Goal: Task Accomplishment & Management: Manage account settings

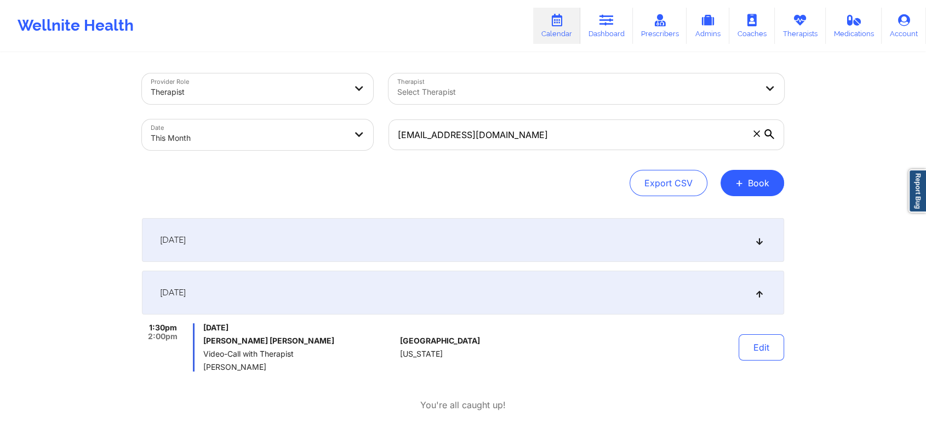
drag, startPoint x: 656, startPoint y: 170, endPoint x: 567, endPoint y: 142, distance: 93.0
click at [567, 142] on div "Provider Role Therapist Therapist Select Therapist Date This Month [EMAIL_ADDRE…" at bounding box center [463, 134] width 642 height 123
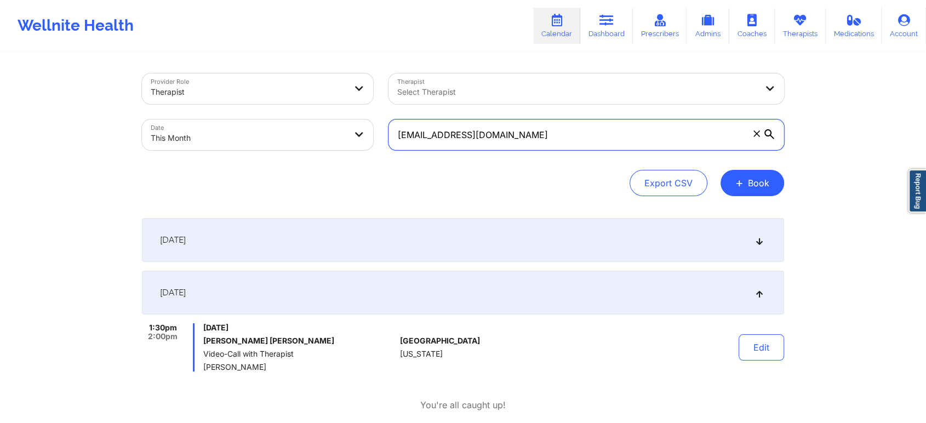
drag, startPoint x: 567, startPoint y: 142, endPoint x: 329, endPoint y: 137, distance: 238.3
click at [329, 137] on div "Provider Role Therapist Therapist Select Therapist Date This Month [EMAIL_ADDRE…" at bounding box center [462, 112] width 657 height 92
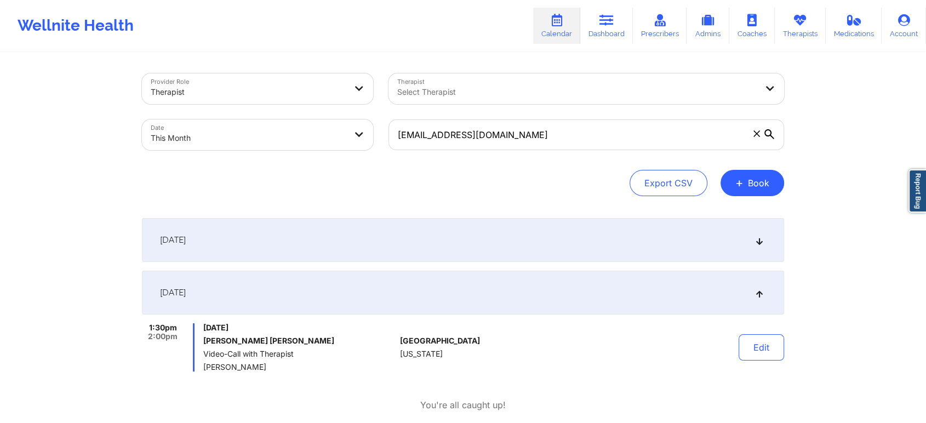
click at [680, 288] on div "[DATE]" at bounding box center [463, 293] width 642 height 44
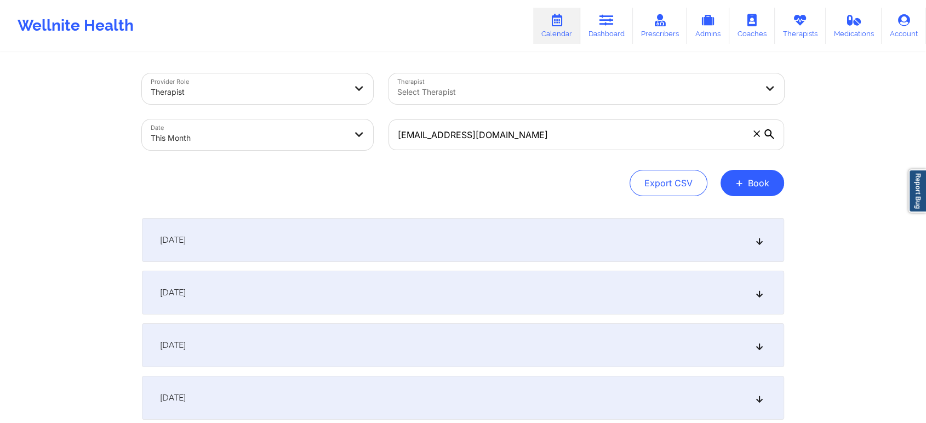
click at [680, 288] on div "[DATE]" at bounding box center [463, 293] width 642 height 44
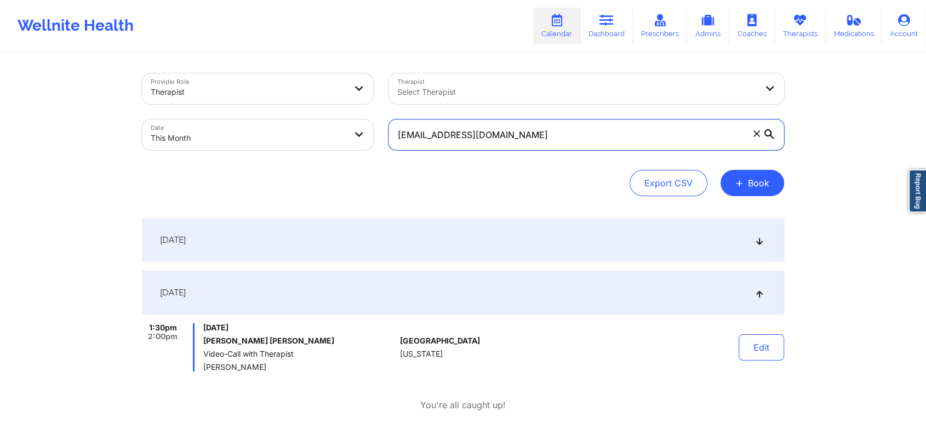
drag, startPoint x: 539, startPoint y: 133, endPoint x: 272, endPoint y: 136, distance: 266.8
click at [272, 136] on div "Provider Role Therapist Therapist Select Therapist Date This Month [EMAIL_ADDRE…" at bounding box center [462, 112] width 657 height 92
paste input "[EMAIL_ADDRESS]"
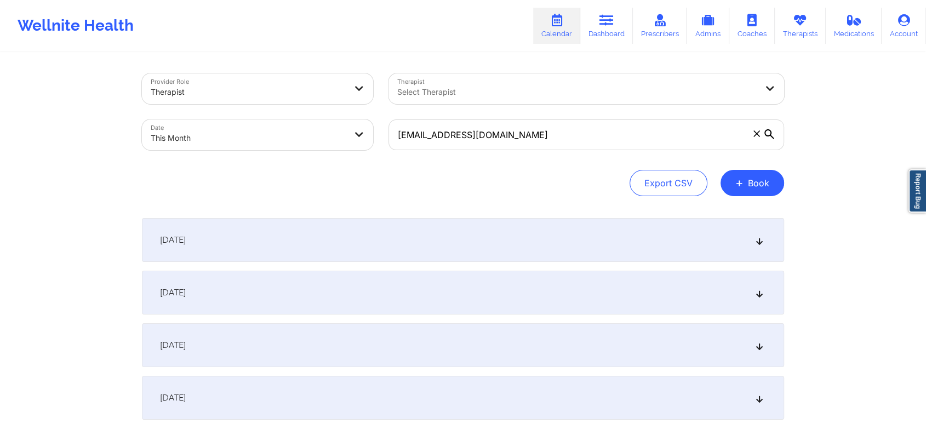
click at [384, 279] on div "[DATE]" at bounding box center [463, 293] width 642 height 44
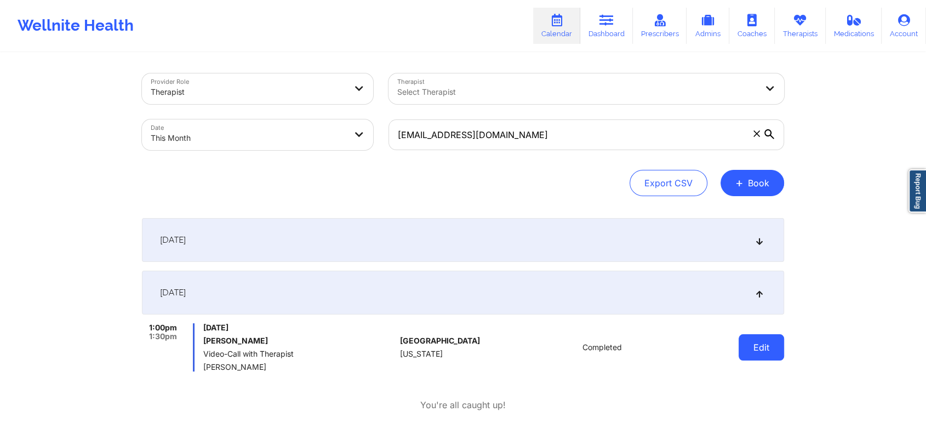
drag, startPoint x: 762, startPoint y: 368, endPoint x: 769, endPoint y: 348, distance: 20.3
click at [769, 348] on div "Edit" at bounding box center [732, 347] width 101 height 48
click at [769, 348] on button "Edit" at bounding box center [760, 347] width 45 height 26
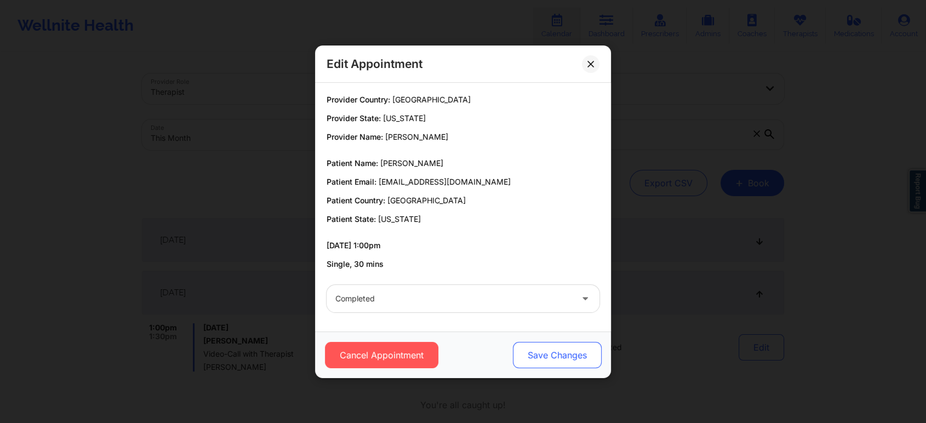
click at [566, 349] on button "Save Changes" at bounding box center [557, 355] width 89 height 26
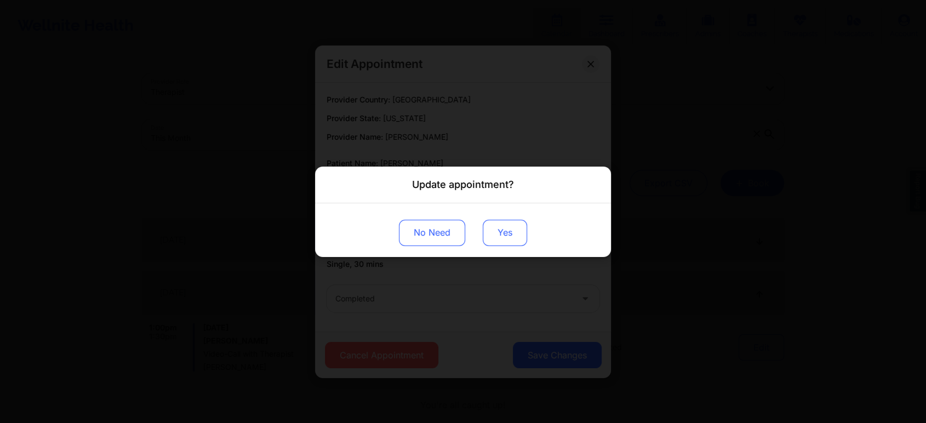
click at [489, 228] on button "Yes" at bounding box center [505, 232] width 44 height 26
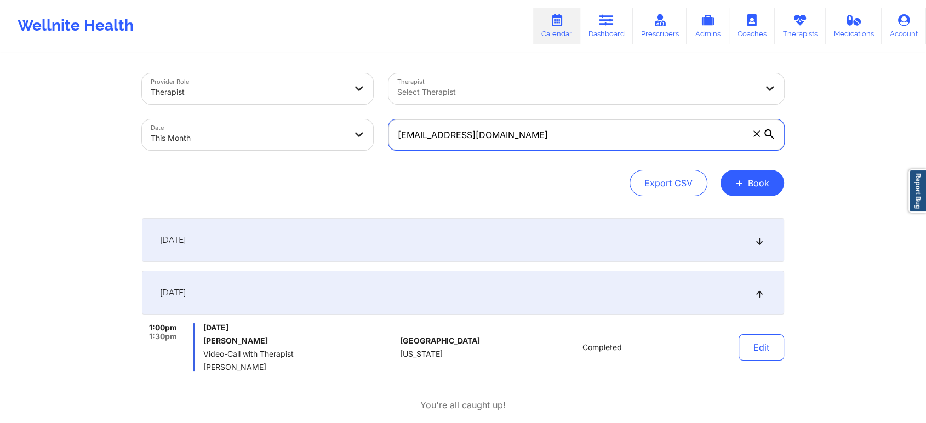
drag, startPoint x: 539, startPoint y: 134, endPoint x: 252, endPoint y: 147, distance: 286.8
click at [252, 147] on div "Provider Role Therapist Therapist Select Therapist Date This Month [EMAIL_ADDRE…" at bounding box center [462, 112] width 657 height 92
paste input "anasolis99"
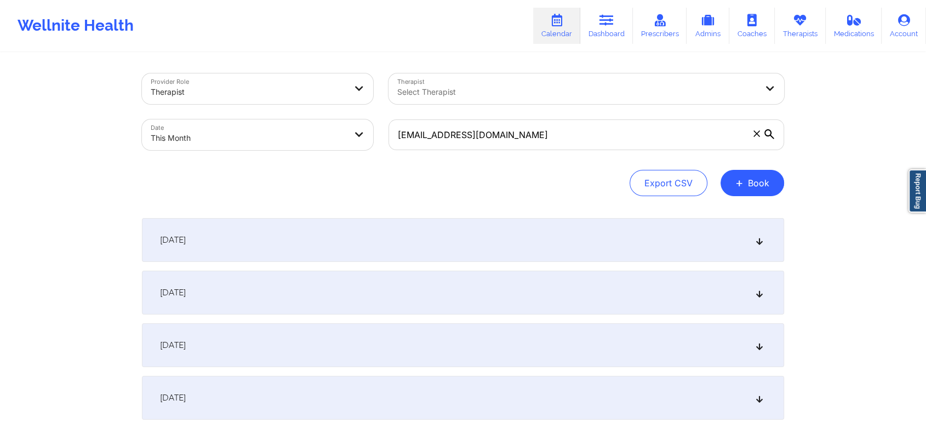
click at [358, 288] on div "[DATE]" at bounding box center [463, 293] width 642 height 44
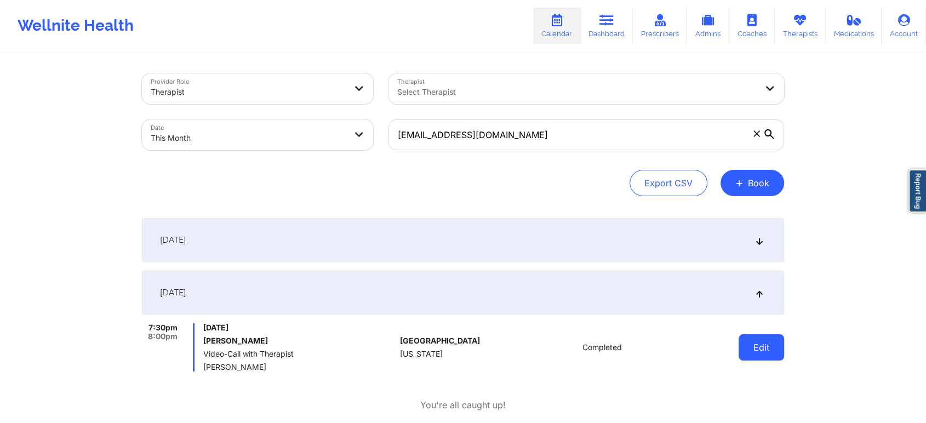
click at [766, 350] on button "Edit" at bounding box center [760, 347] width 45 height 26
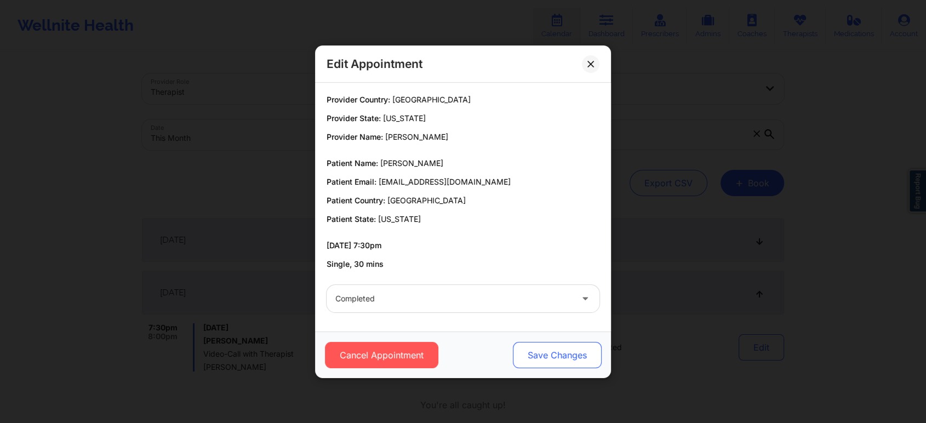
click at [539, 350] on button "Save Changes" at bounding box center [557, 355] width 89 height 26
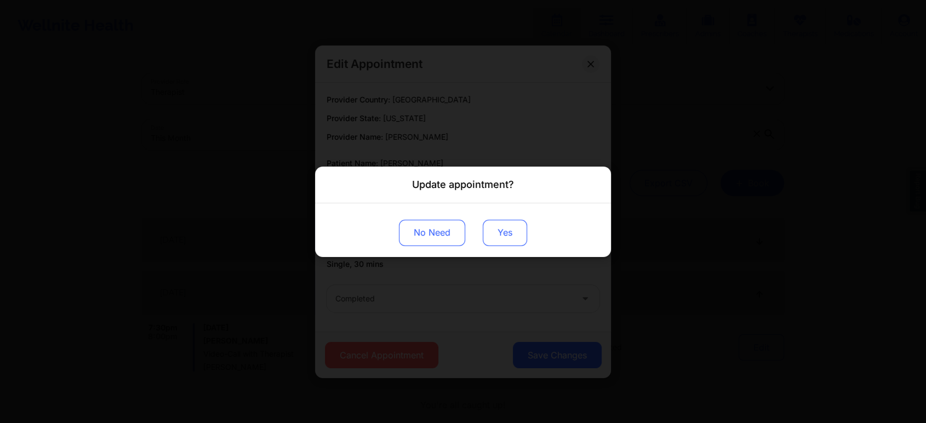
click at [483, 230] on button "Yes" at bounding box center [505, 232] width 44 height 26
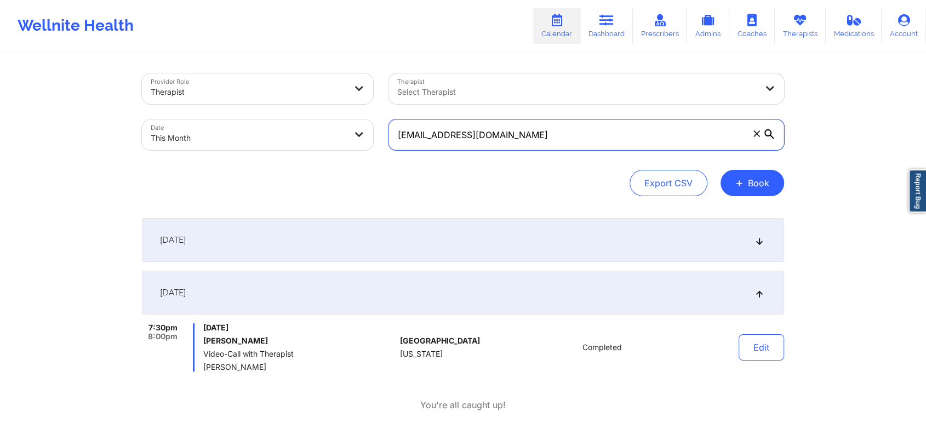
drag, startPoint x: 569, startPoint y: 130, endPoint x: 403, endPoint y: 137, distance: 166.7
click at [403, 137] on input "[EMAIL_ADDRESS][DOMAIN_NAME]" at bounding box center [585, 134] width 395 height 31
paste input "[PERSON_NAME][EMAIL_ADDRESS]"
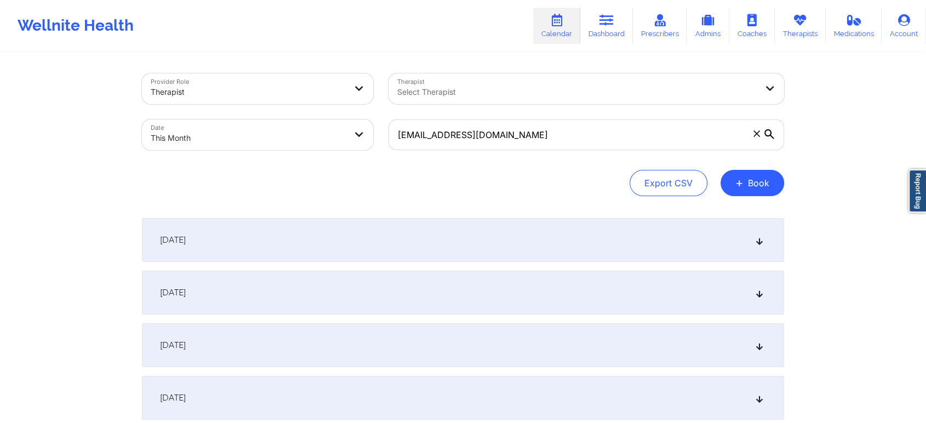
click at [380, 298] on div "[DATE]" at bounding box center [463, 293] width 642 height 44
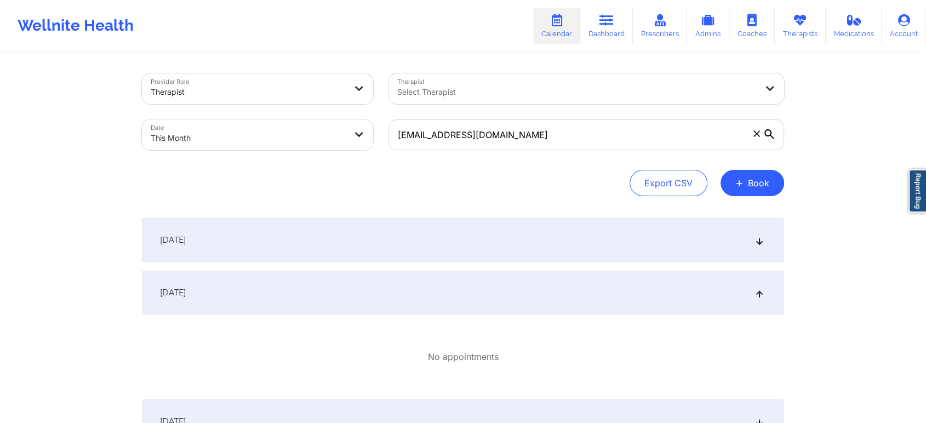
click at [421, 278] on div "[DATE]" at bounding box center [463, 293] width 642 height 44
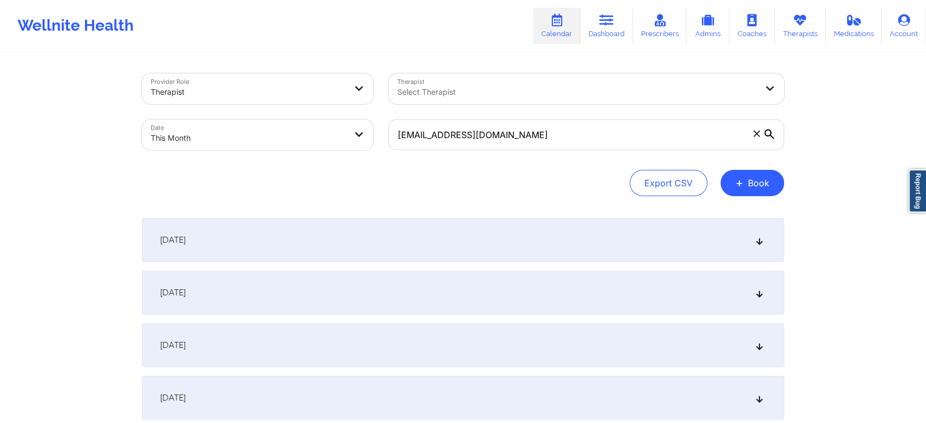
click at [393, 288] on div "[DATE]" at bounding box center [463, 293] width 642 height 44
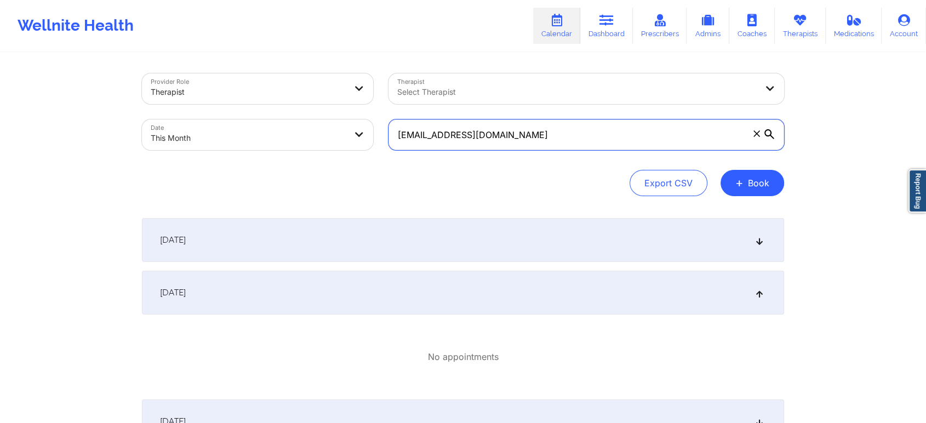
drag, startPoint x: 561, startPoint y: 139, endPoint x: 247, endPoint y: 100, distance: 316.2
click at [247, 100] on div "Provider Role Therapist Therapist Select Therapist Date This Month [EMAIL_ADDRE…" at bounding box center [462, 112] width 657 height 92
paste input "jes0918@valdane"
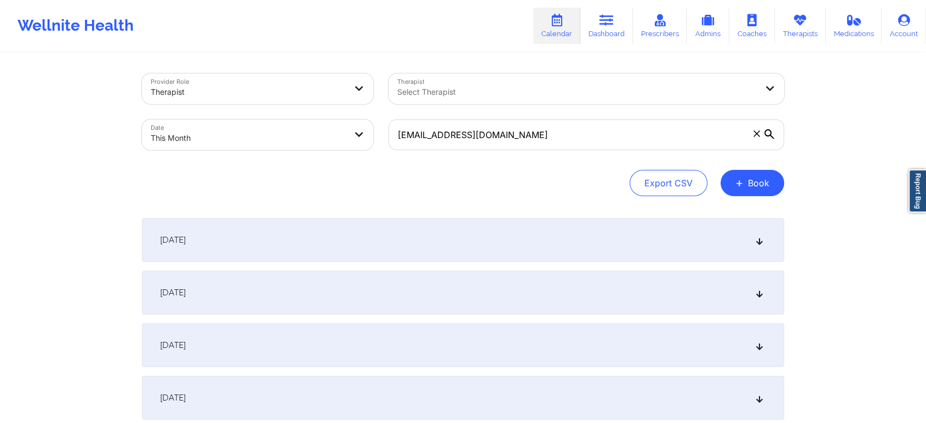
click at [329, 279] on div "[DATE]" at bounding box center [463, 293] width 642 height 44
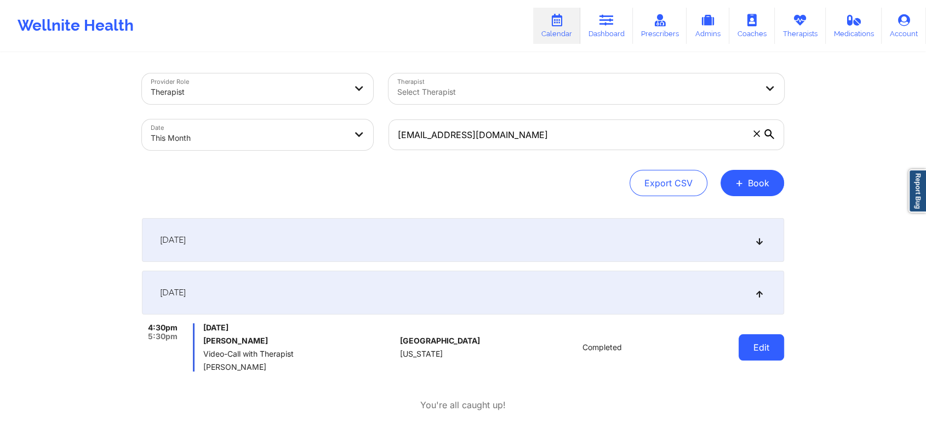
click at [762, 339] on button "Edit" at bounding box center [760, 347] width 45 height 26
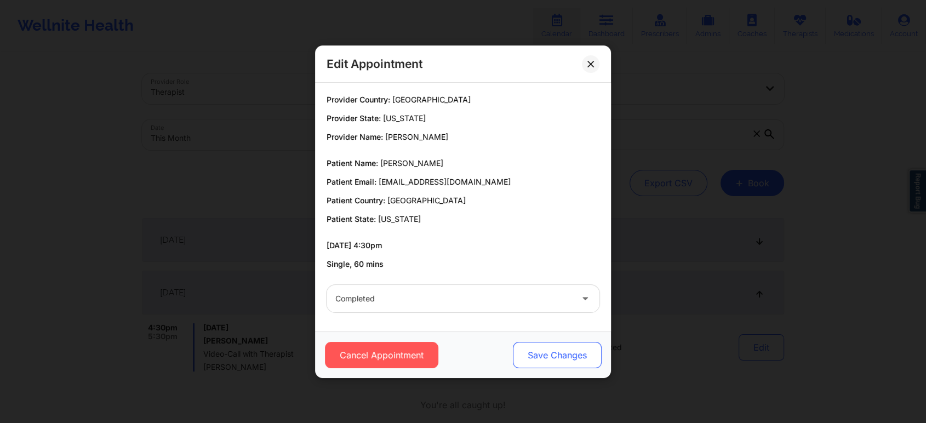
click at [539, 354] on button "Save Changes" at bounding box center [557, 355] width 89 height 26
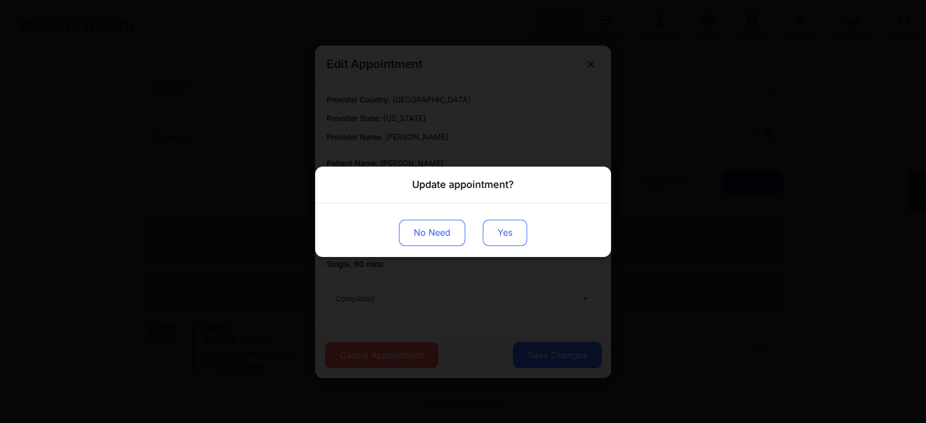
click at [504, 234] on button "Yes" at bounding box center [505, 232] width 44 height 26
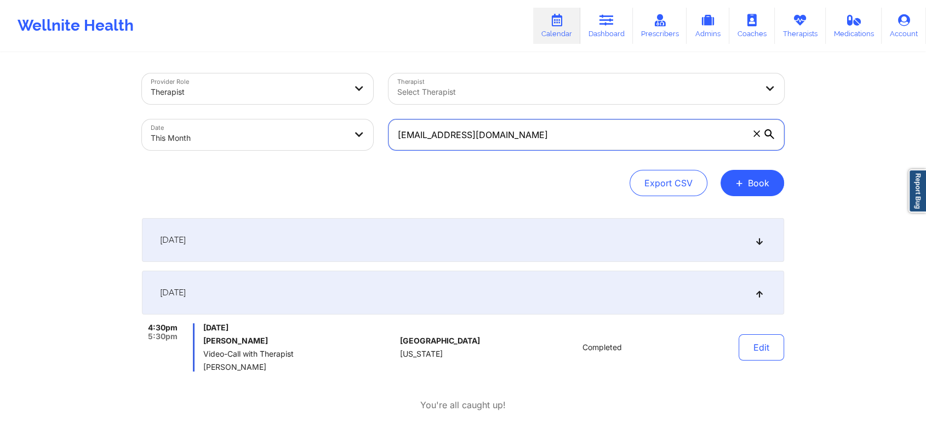
drag, startPoint x: 537, startPoint y: 141, endPoint x: 259, endPoint y: 133, distance: 278.4
click at [259, 133] on div "Provider Role Therapist Therapist Select Therapist Date This Month [EMAIL_ADDRE…" at bounding box center [462, 112] width 657 height 92
paste input "[EMAIL_ADDRESS]"
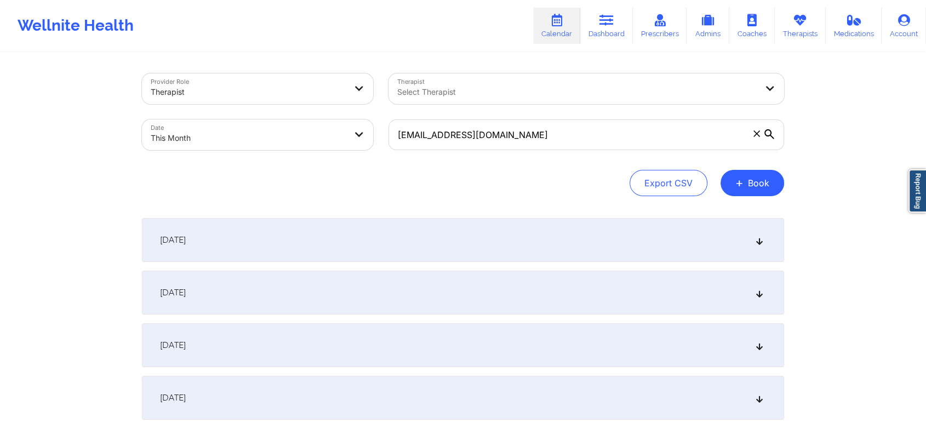
click at [421, 294] on div "[DATE]" at bounding box center [463, 293] width 642 height 44
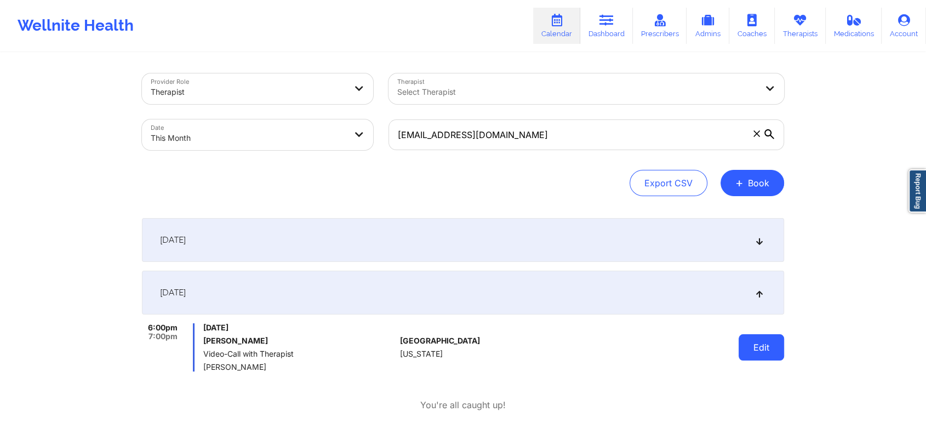
click at [770, 358] on button "Edit" at bounding box center [760, 347] width 45 height 26
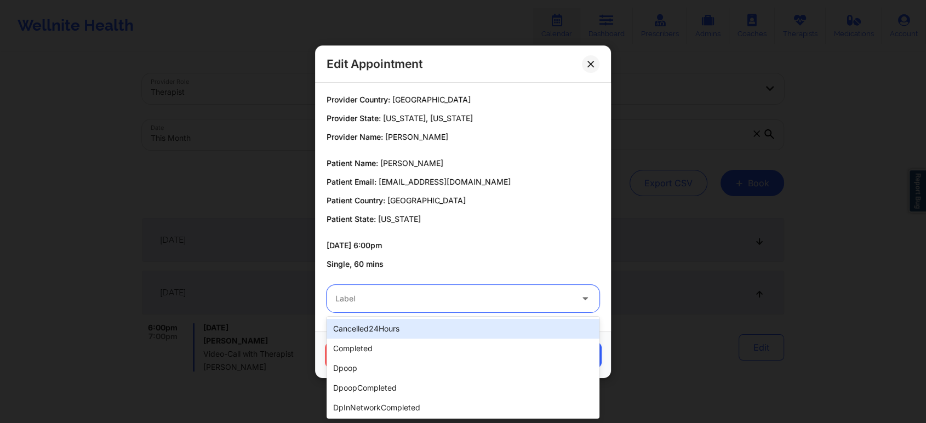
click at [451, 301] on div at bounding box center [453, 298] width 237 height 13
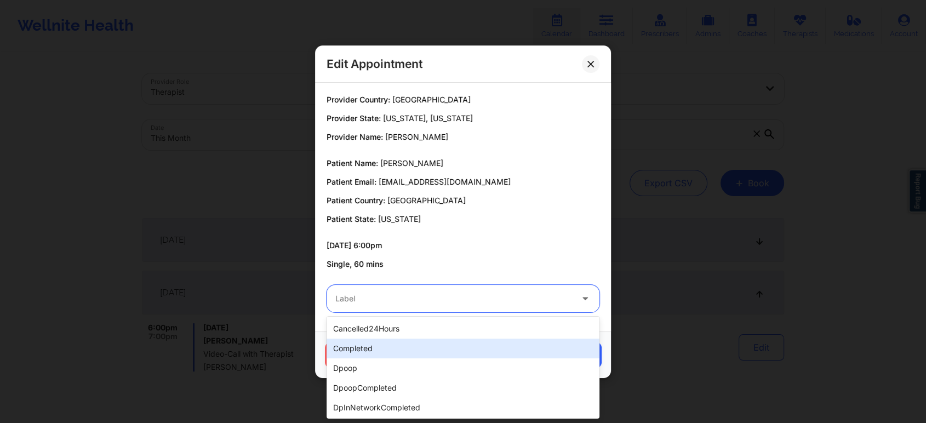
click at [409, 350] on div "completed" at bounding box center [462, 348] width 273 height 20
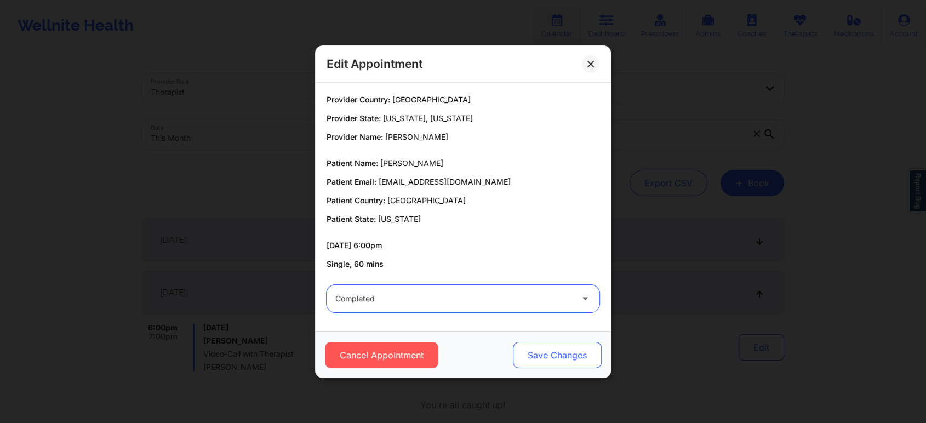
click at [536, 360] on button "Save Changes" at bounding box center [557, 355] width 89 height 26
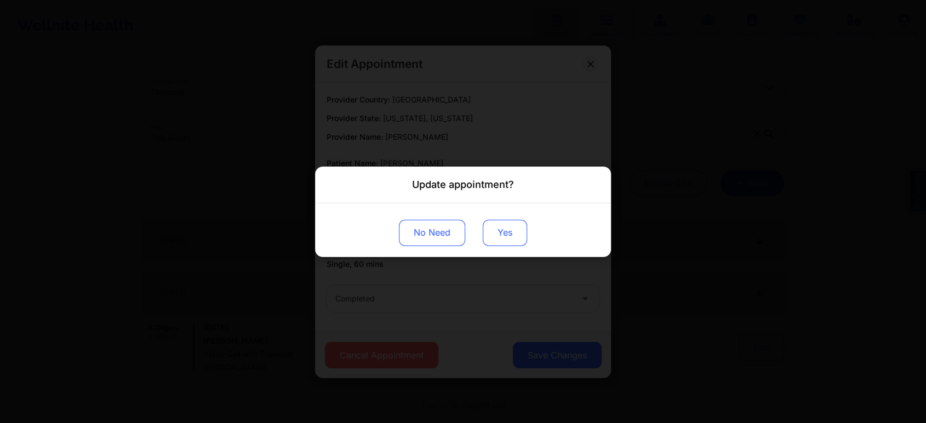
click at [499, 220] on button "Yes" at bounding box center [505, 232] width 44 height 26
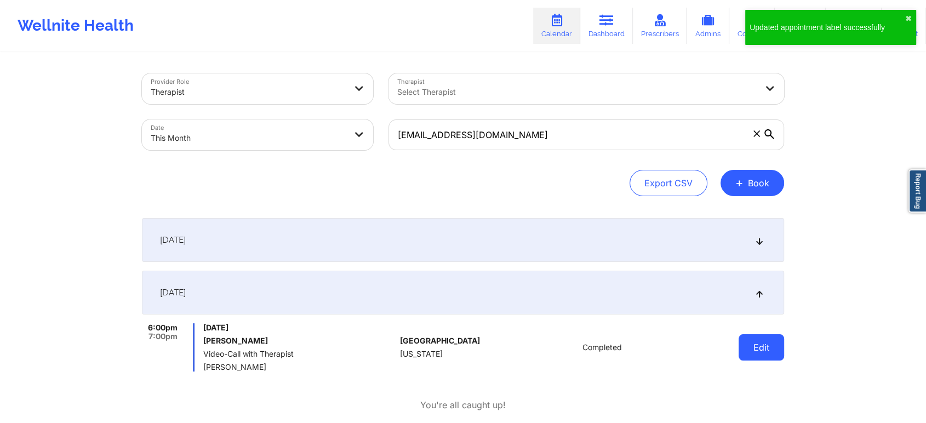
click at [765, 340] on button "Edit" at bounding box center [760, 347] width 45 height 26
click at [765, 340] on body "Updated appointment label successfully ✖︎ Wellnite Health Calendar Dashboard Pr…" at bounding box center [463, 211] width 926 height 423
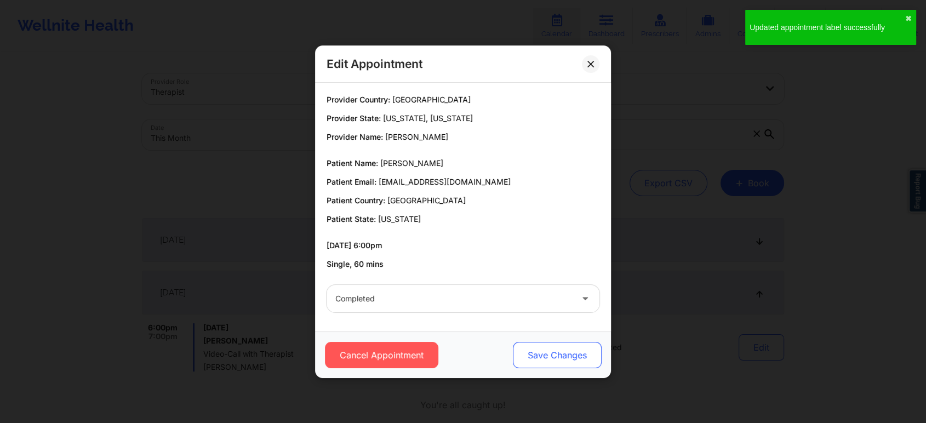
click at [565, 346] on button "Save Changes" at bounding box center [557, 355] width 89 height 26
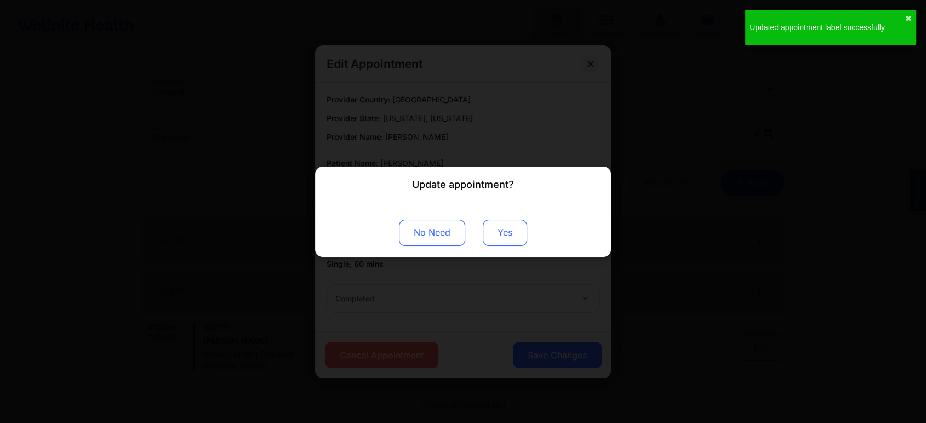
click at [506, 238] on button "Yes" at bounding box center [505, 232] width 44 height 26
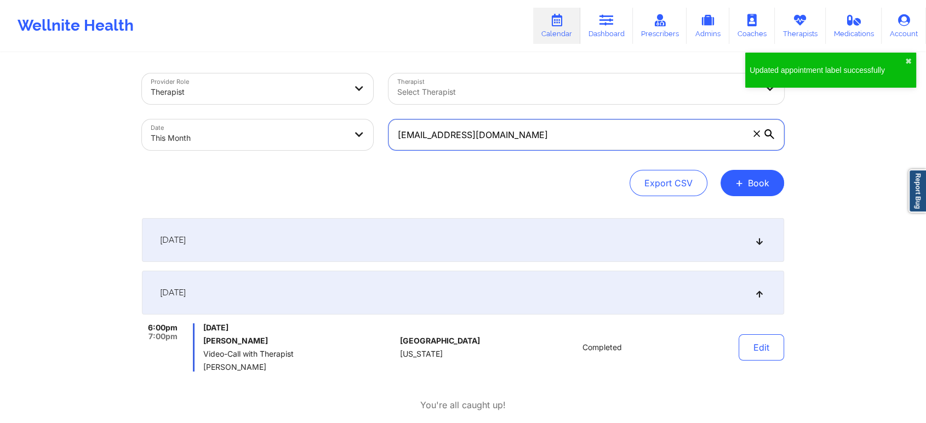
drag, startPoint x: 521, startPoint y: 137, endPoint x: 315, endPoint y: 125, distance: 206.3
click at [315, 125] on div "Provider Role Therapist Therapist Select Therapist Date This Month [EMAIL_ADDRE…" at bounding box center [462, 112] width 657 height 92
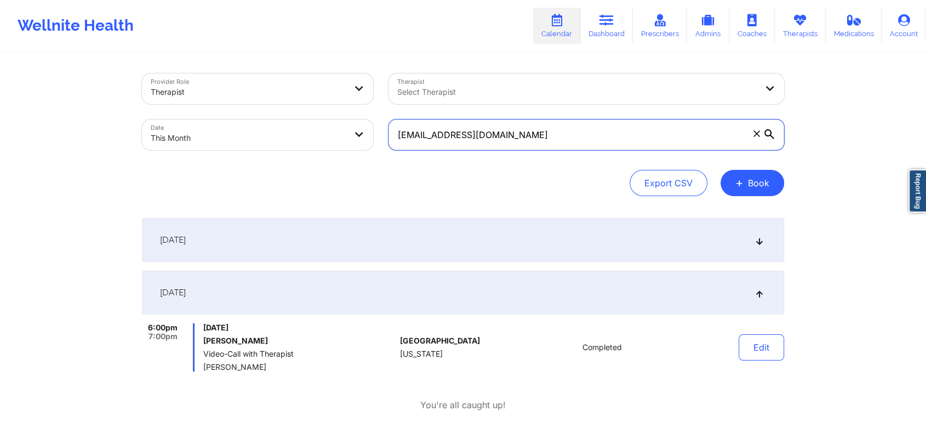
paste input "sschmidt@barwickbank"
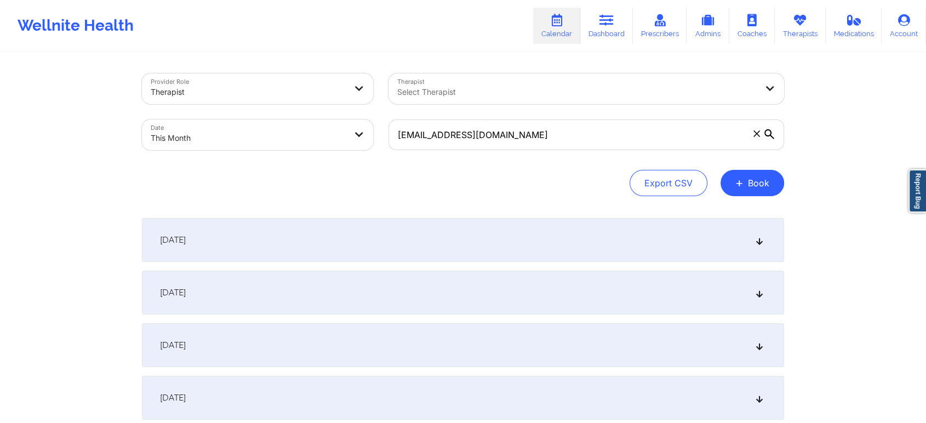
click at [595, 295] on div "[DATE]" at bounding box center [463, 293] width 642 height 44
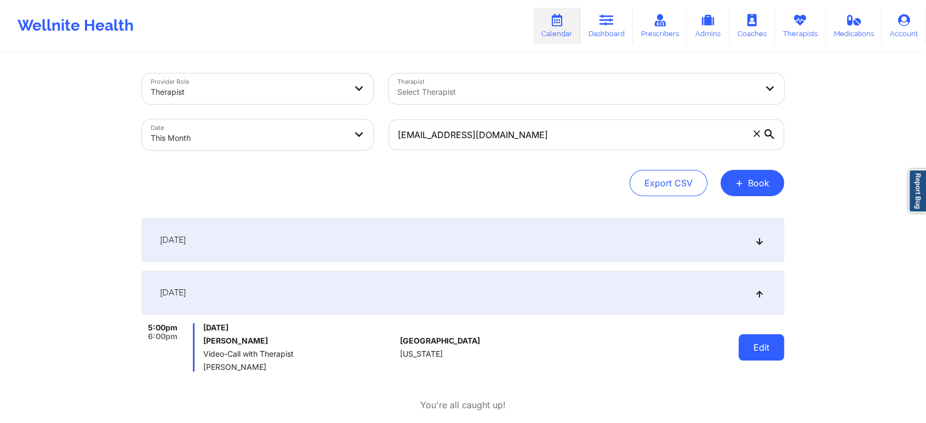
click at [767, 348] on button "Edit" at bounding box center [760, 347] width 45 height 26
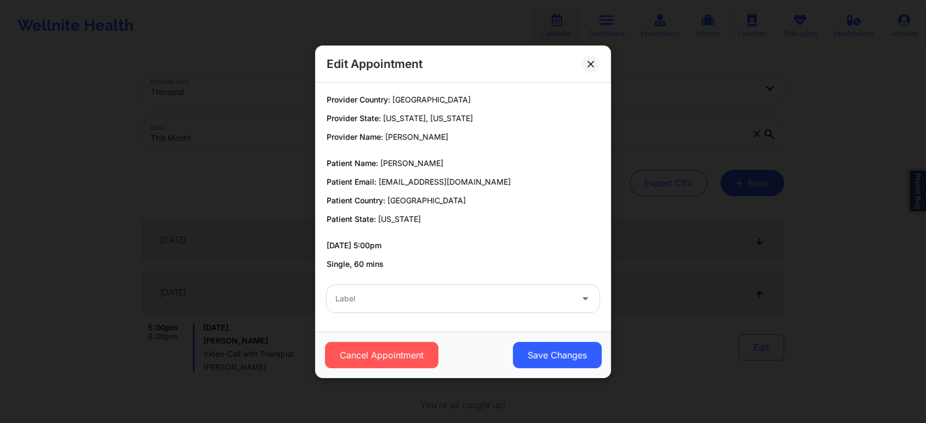
click at [459, 310] on div "Label" at bounding box center [449, 298] width 246 height 27
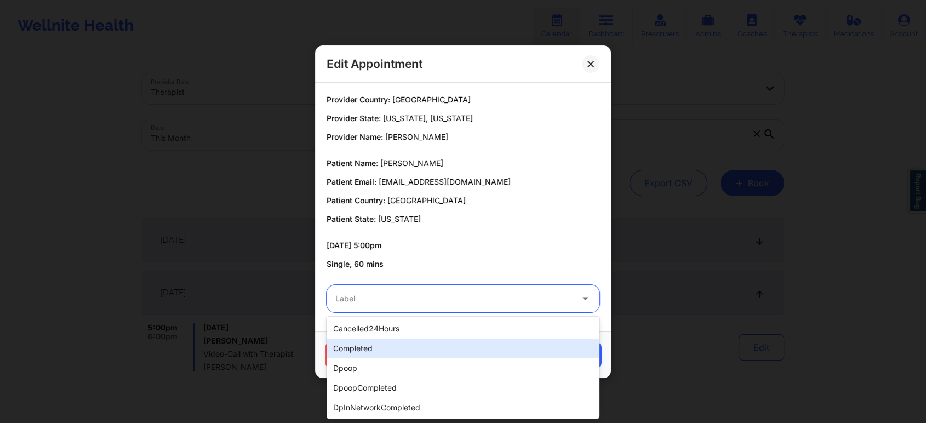
click at [393, 349] on div "completed" at bounding box center [462, 348] width 273 height 20
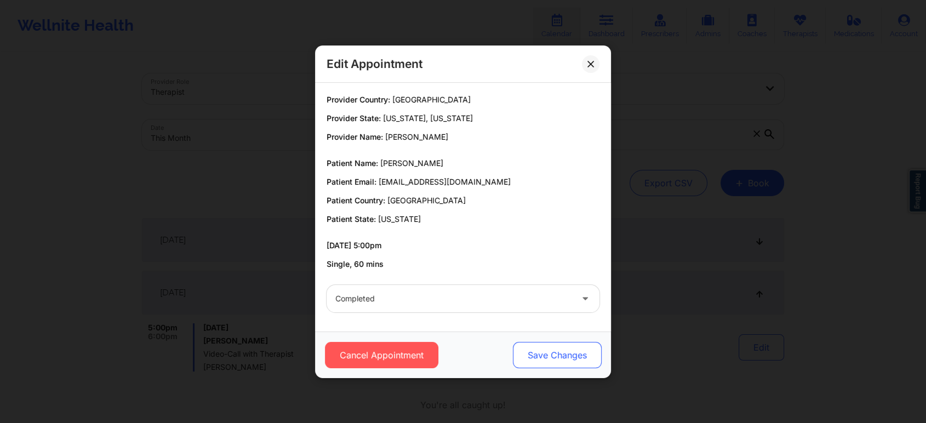
click at [539, 364] on button "Save Changes" at bounding box center [557, 355] width 89 height 26
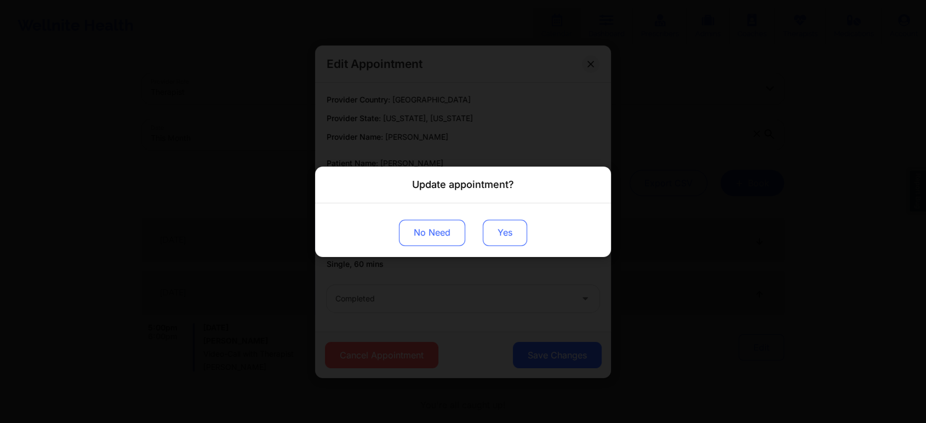
click at [500, 231] on button "Yes" at bounding box center [505, 232] width 44 height 26
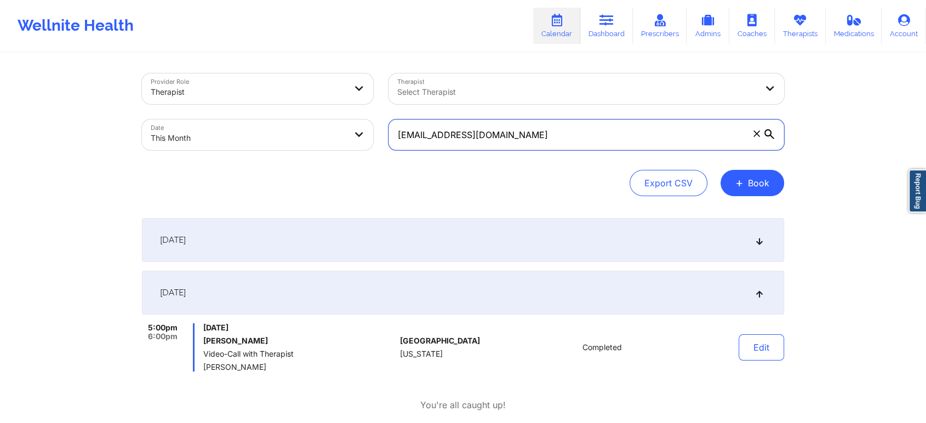
drag, startPoint x: 554, startPoint y: 139, endPoint x: 228, endPoint y: 130, distance: 325.5
click at [228, 130] on div "Provider Role Therapist Therapist Select Therapist Date This Month [EMAIL_ADDRE…" at bounding box center [462, 112] width 657 height 92
paste input "[EMAIL_ADDRESS]"
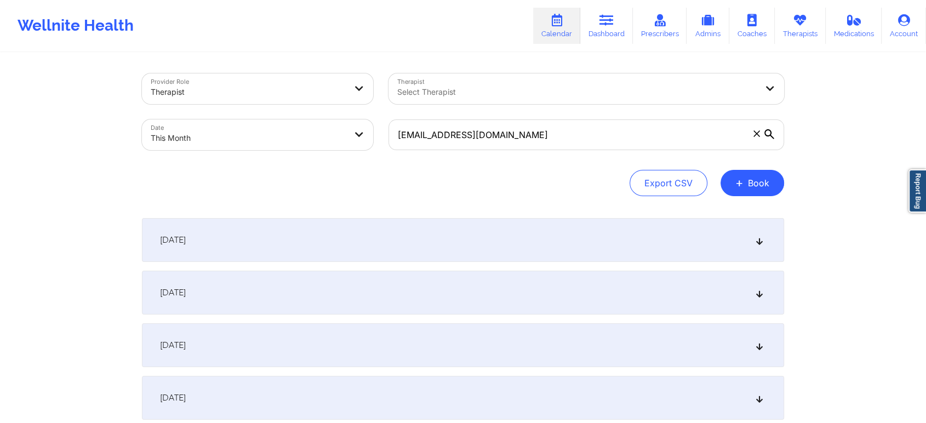
drag, startPoint x: 303, startPoint y: 297, endPoint x: 543, endPoint y: 271, distance: 241.9
click at [543, 271] on div "[DATE]" at bounding box center [463, 293] width 642 height 44
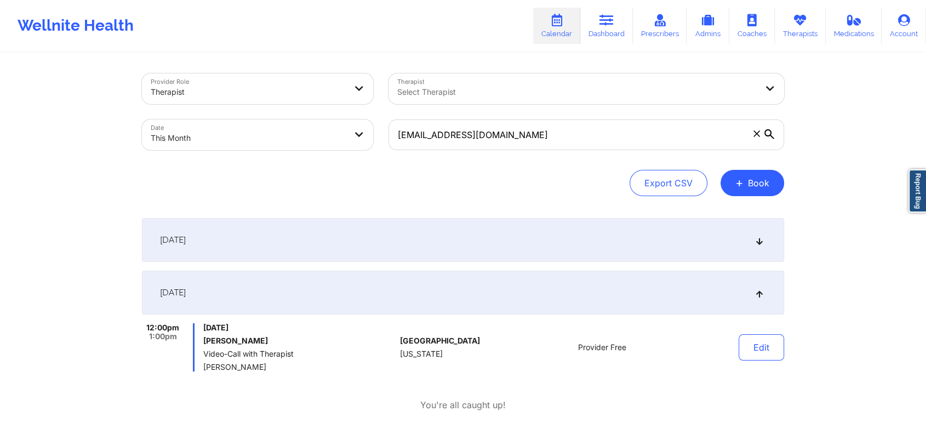
drag, startPoint x: 543, startPoint y: 216, endPoint x: 539, endPoint y: 241, distance: 25.5
click at [539, 241] on div "[DATE]" at bounding box center [463, 240] width 642 height 44
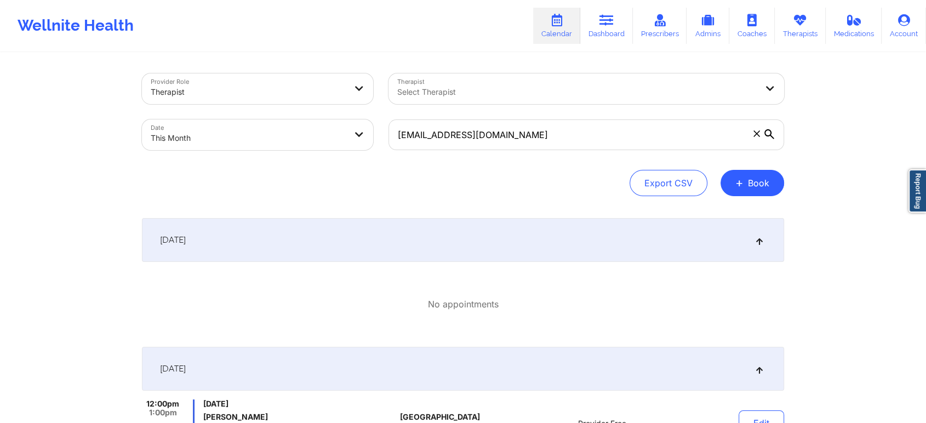
click at [539, 241] on div "[DATE]" at bounding box center [463, 240] width 642 height 44
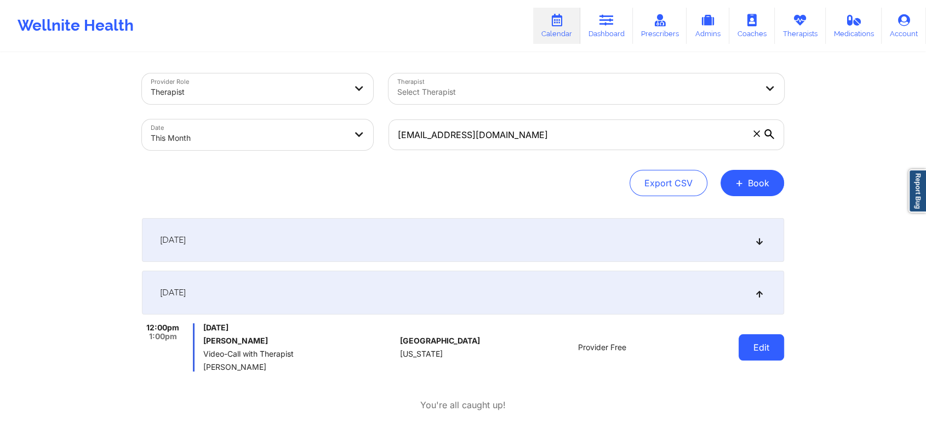
click at [755, 341] on button "Edit" at bounding box center [760, 347] width 45 height 26
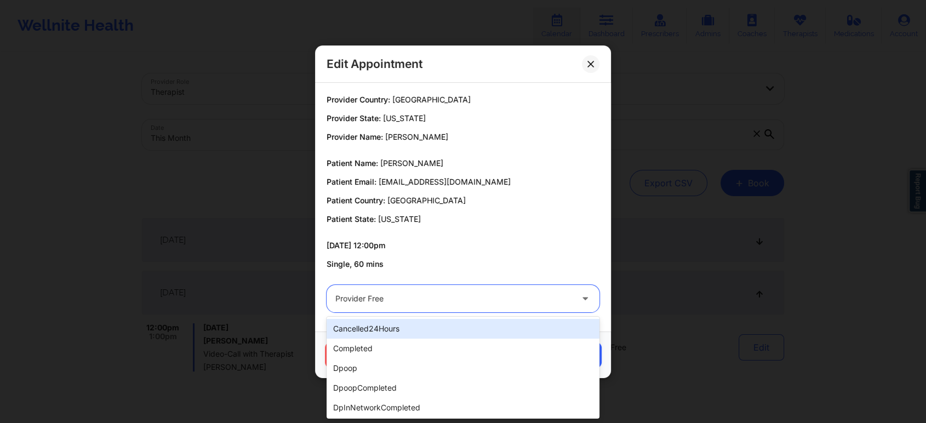
click at [495, 288] on div "Provider Free" at bounding box center [453, 298] width 237 height 27
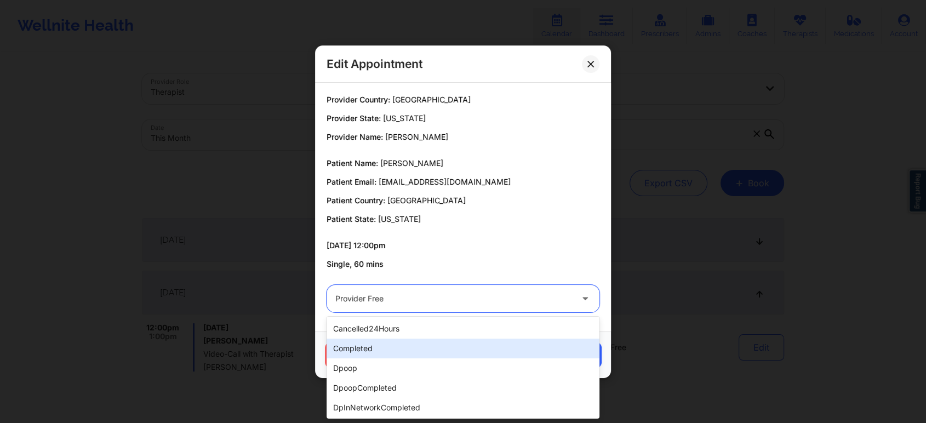
click at [437, 341] on div "completed" at bounding box center [462, 348] width 273 height 20
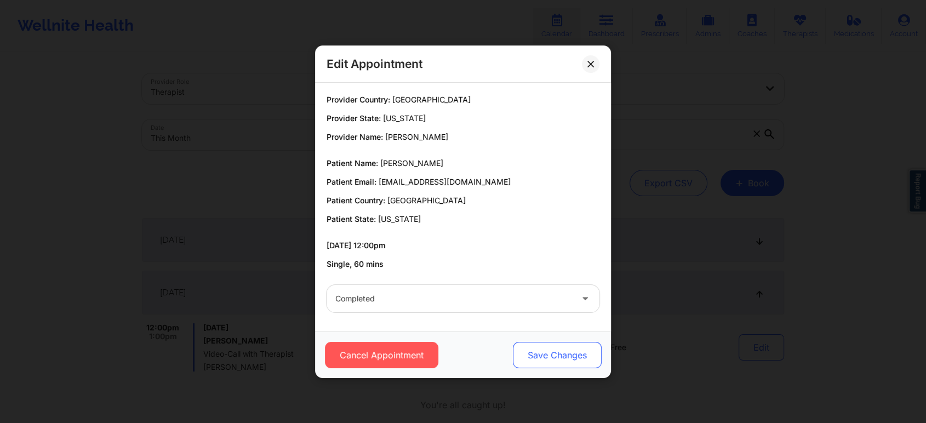
drag, startPoint x: 556, startPoint y: 331, endPoint x: 550, endPoint y: 358, distance: 27.4
click at [550, 358] on div "Cancel Appointment Save Changes" at bounding box center [463, 354] width 296 height 47
click at [550, 358] on button "Save Changes" at bounding box center [557, 355] width 89 height 26
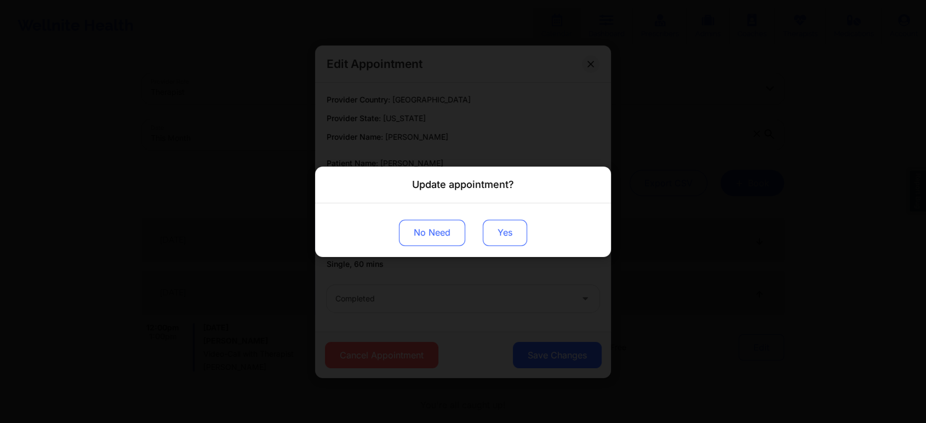
click at [517, 238] on button "Yes" at bounding box center [505, 232] width 44 height 26
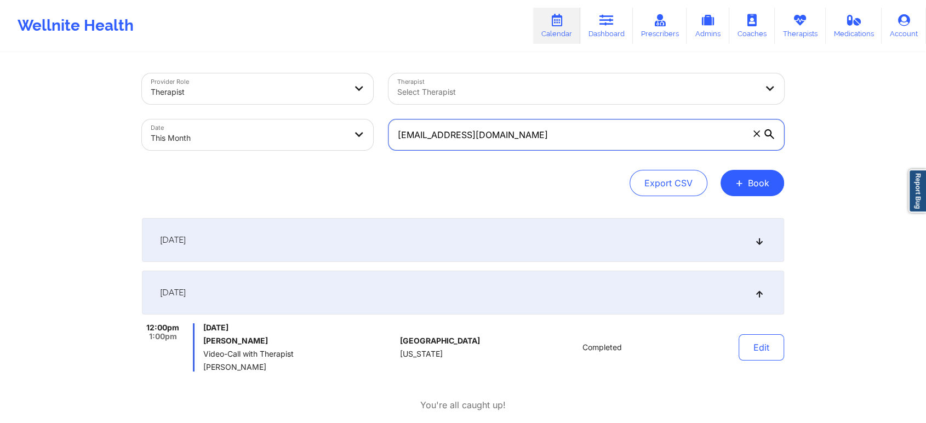
drag, startPoint x: 560, startPoint y: 148, endPoint x: 308, endPoint y: 111, distance: 254.6
click at [308, 111] on div "Provider Role Therapist Therapist Select Therapist Date This Month [EMAIL_ADDRE…" at bounding box center [462, 112] width 657 height 92
paste input "[PERSON_NAME].prosperity"
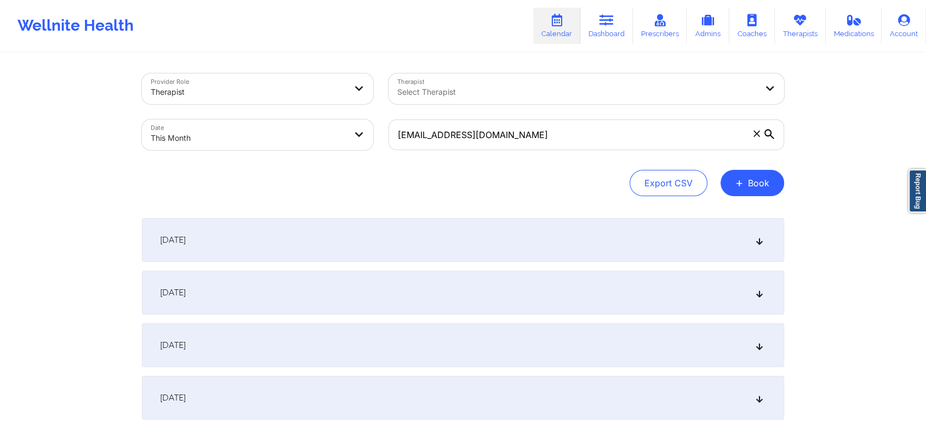
click at [353, 281] on div "[DATE]" at bounding box center [463, 293] width 642 height 44
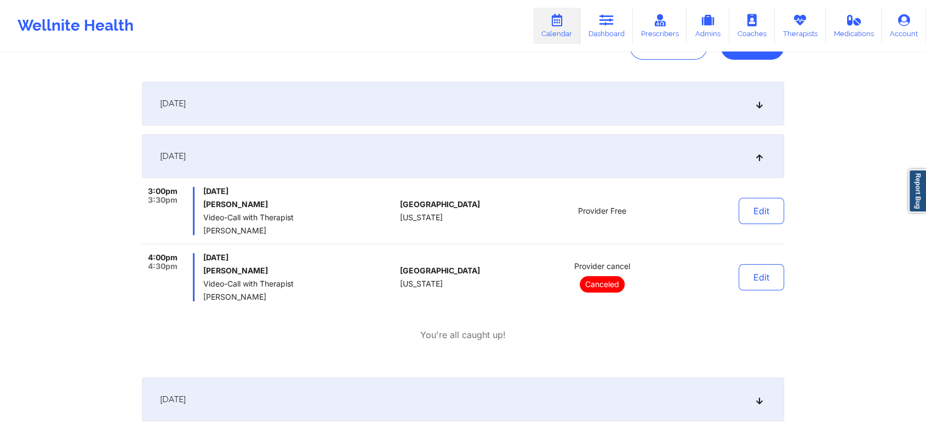
scroll to position [168, 0]
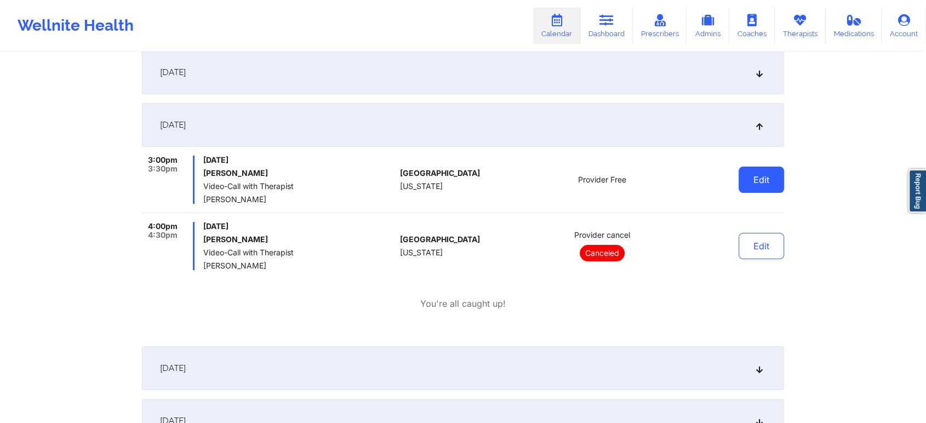
click at [756, 187] on button "Edit" at bounding box center [760, 180] width 45 height 26
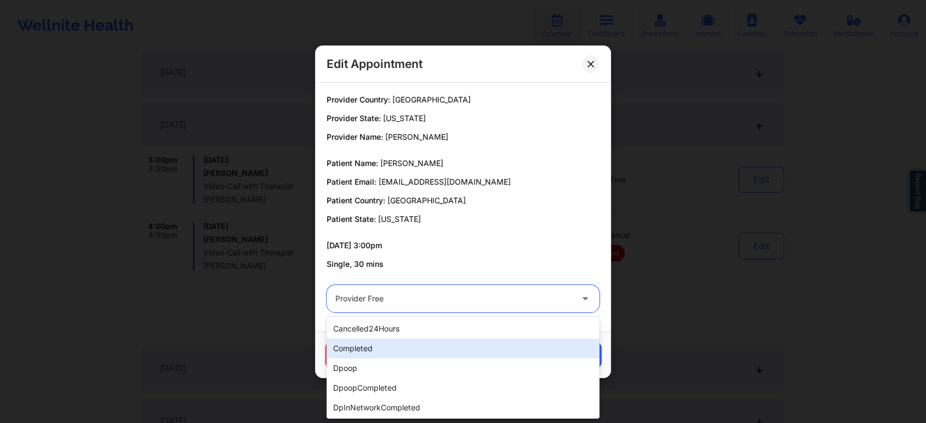
drag, startPoint x: 487, startPoint y: 290, endPoint x: 418, endPoint y: 344, distance: 88.2
click at [418, 255] on body "Wellnite Health Calendar Dashboard Prescribers Admins Coaches Therapists Medica…" at bounding box center [463, 43] width 926 height 423
click at [418, 344] on div "completed" at bounding box center [462, 348] width 273 height 20
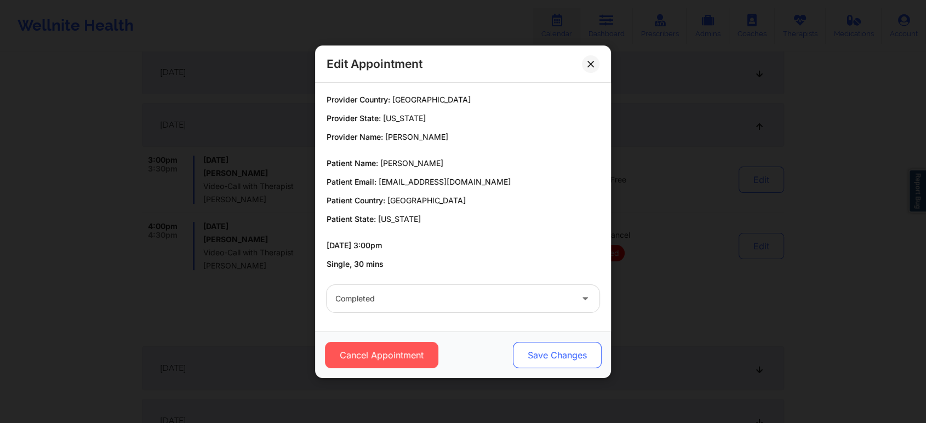
click at [546, 358] on button "Save Changes" at bounding box center [557, 355] width 89 height 26
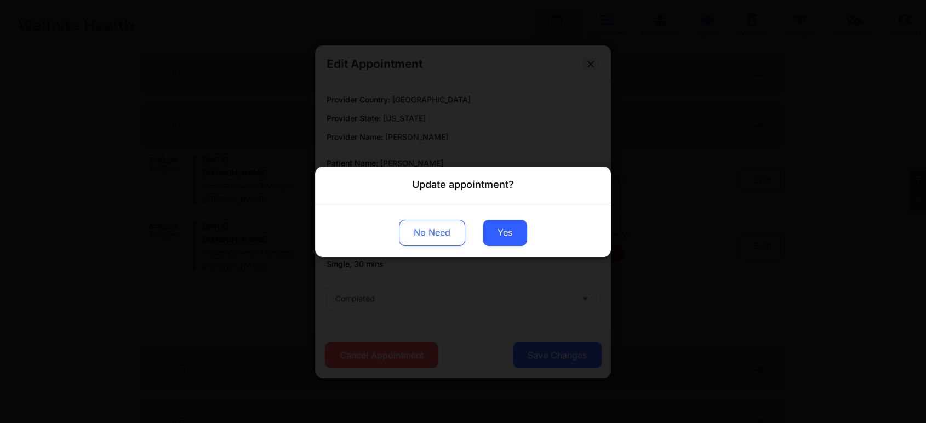
click at [491, 247] on div "No Need Yes" at bounding box center [463, 230] width 296 height 54
click at [513, 238] on button "Yes" at bounding box center [505, 232] width 44 height 26
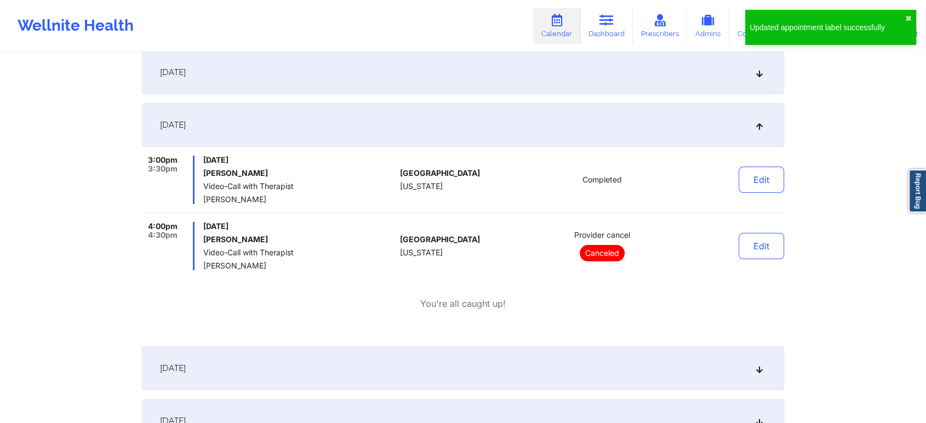
scroll to position [0, 0]
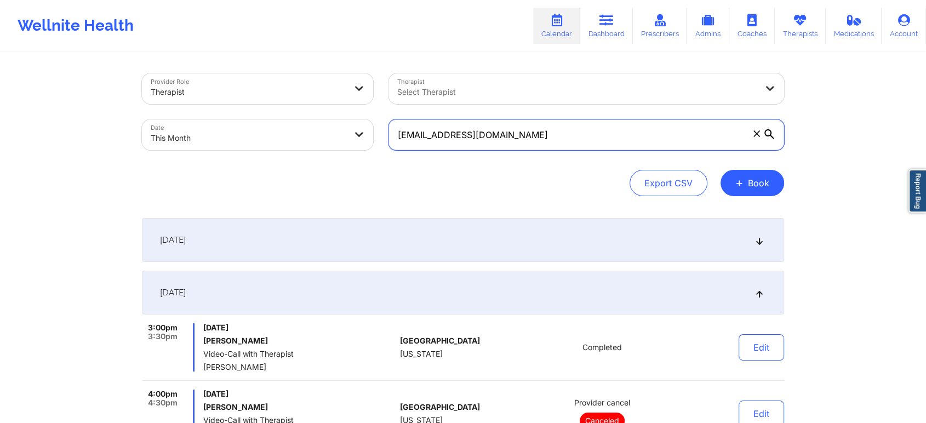
drag, startPoint x: 571, startPoint y: 148, endPoint x: 331, endPoint y: 117, distance: 241.4
click at [331, 117] on div "Provider Role Therapist Therapist Select Therapist Date This Month [PERSON_NAME…" at bounding box center [462, 112] width 657 height 92
paste input "[EMAIL_ADDRESS]"
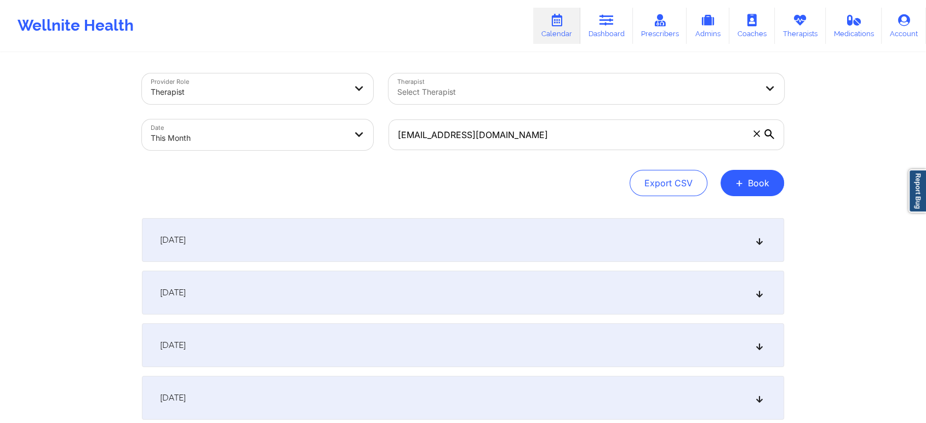
click at [370, 275] on div "[DATE]" at bounding box center [463, 293] width 642 height 44
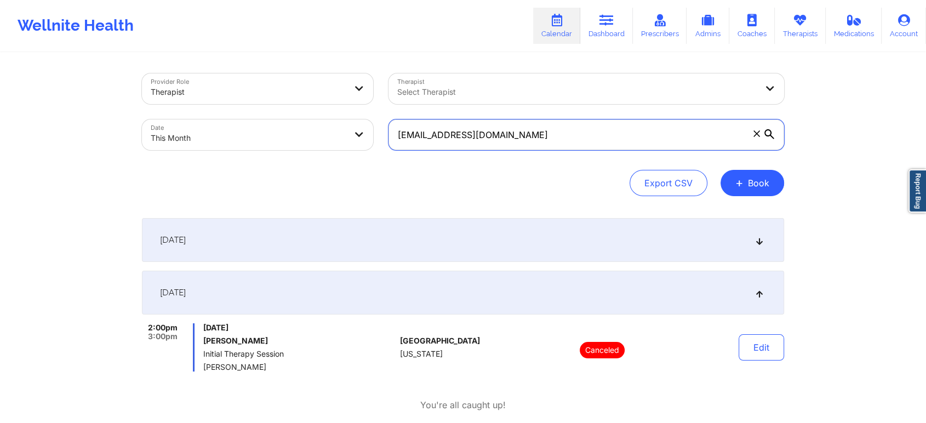
drag, startPoint x: 570, startPoint y: 127, endPoint x: 355, endPoint y: 157, distance: 216.3
click at [355, 157] on div "Provider Role Therapist Therapist Select Therapist Date This Month [EMAIL_ADDRE…" at bounding box center [462, 112] width 657 height 92
paste input "[EMAIL_ADDRESS]"
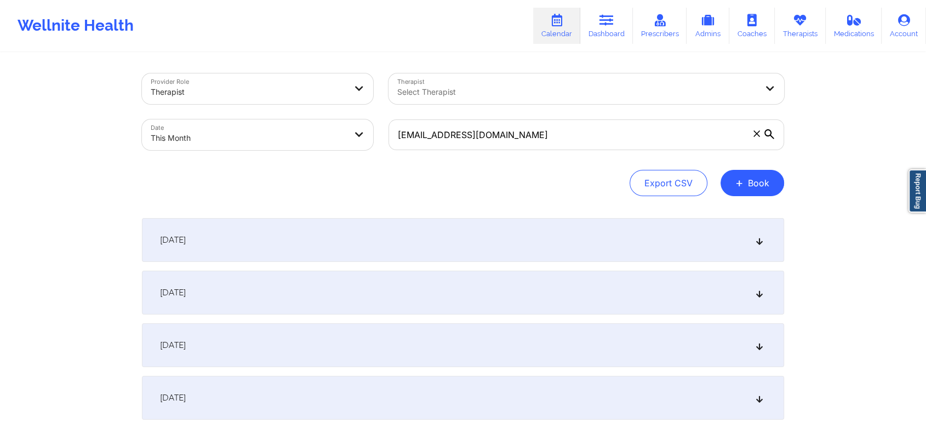
click at [386, 296] on div "[DATE]" at bounding box center [463, 293] width 642 height 44
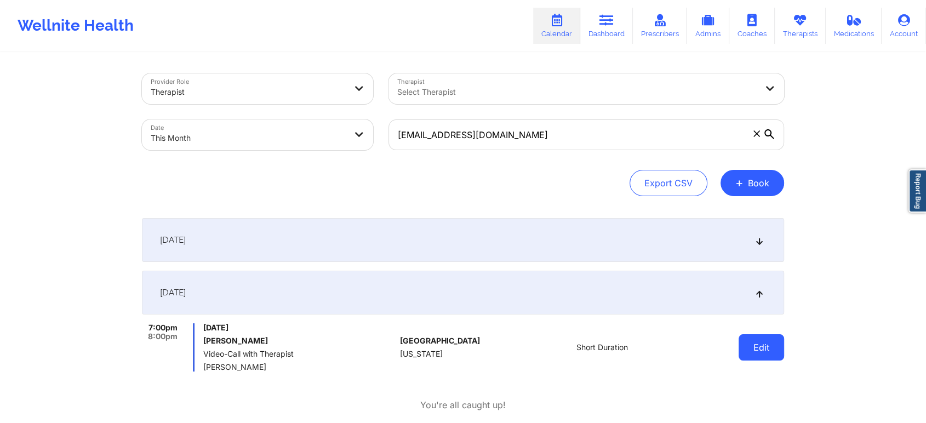
click at [745, 349] on button "Edit" at bounding box center [760, 347] width 45 height 26
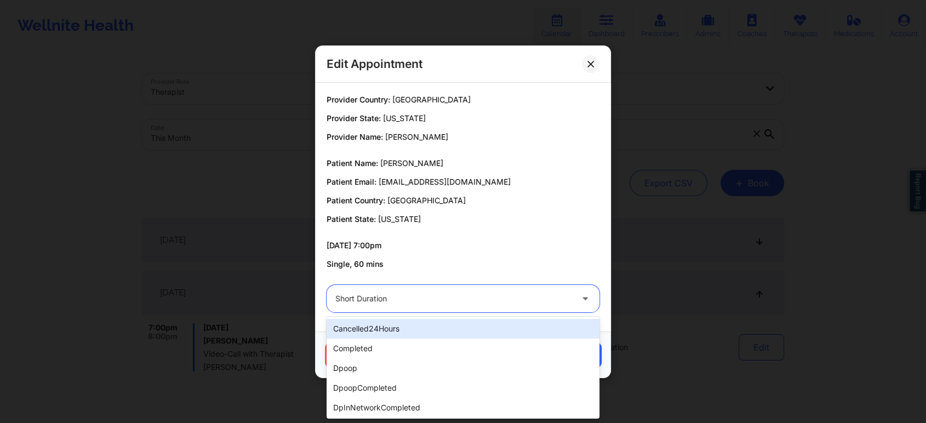
click at [433, 298] on div at bounding box center [453, 298] width 237 height 13
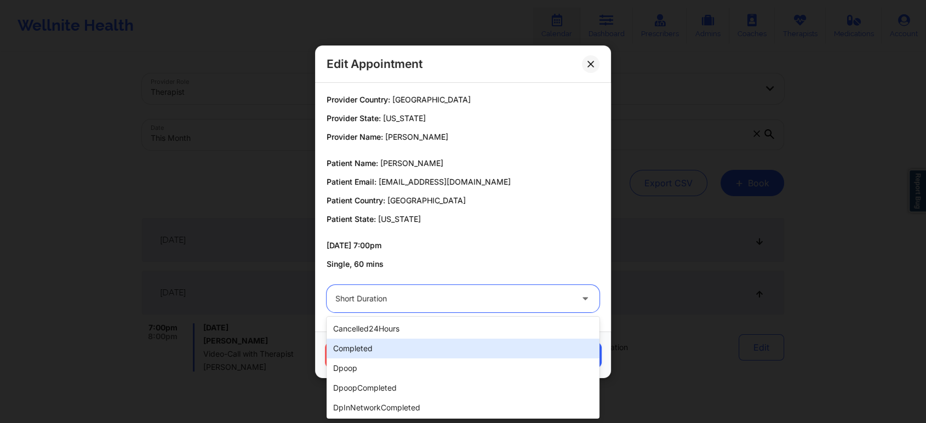
click at [386, 353] on div "completed" at bounding box center [462, 348] width 273 height 20
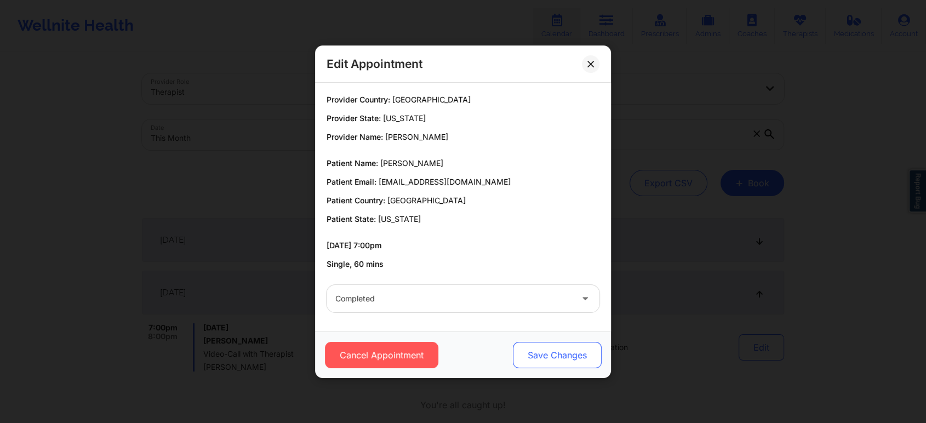
click at [517, 362] on button "Save Changes" at bounding box center [557, 355] width 89 height 26
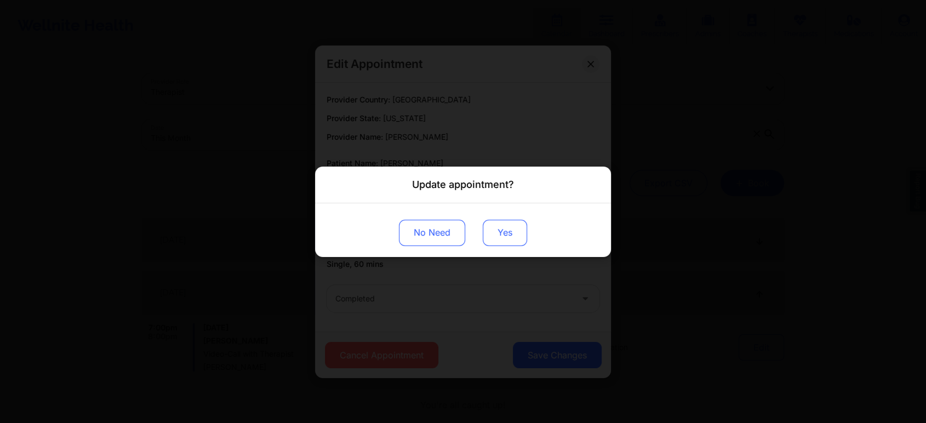
click at [507, 234] on button "Yes" at bounding box center [505, 232] width 44 height 26
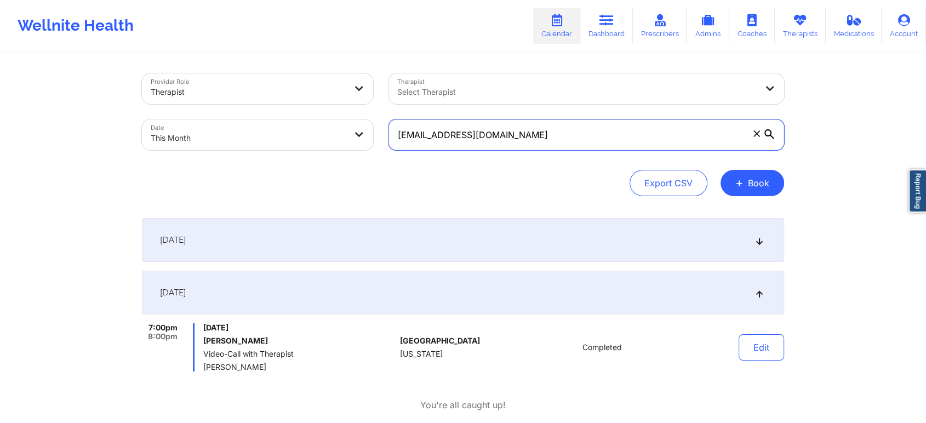
drag, startPoint x: 576, startPoint y: 134, endPoint x: 225, endPoint y: 76, distance: 355.8
click at [225, 76] on div "Provider Role Therapist Therapist Select Therapist Date This Month [EMAIL_ADDRE…" at bounding box center [462, 112] width 657 height 92
paste input "tiatraap"
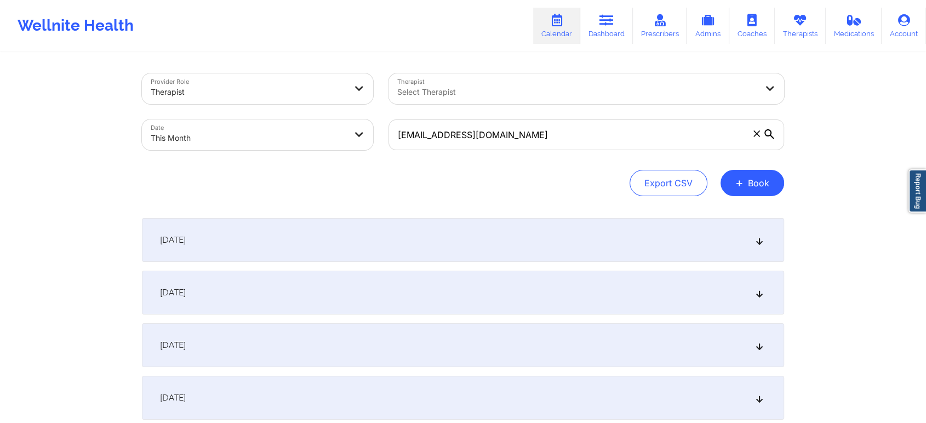
drag, startPoint x: 328, startPoint y: 288, endPoint x: 534, endPoint y: 355, distance: 216.5
click at [594, 295] on div "[DATE]" at bounding box center [463, 293] width 642 height 44
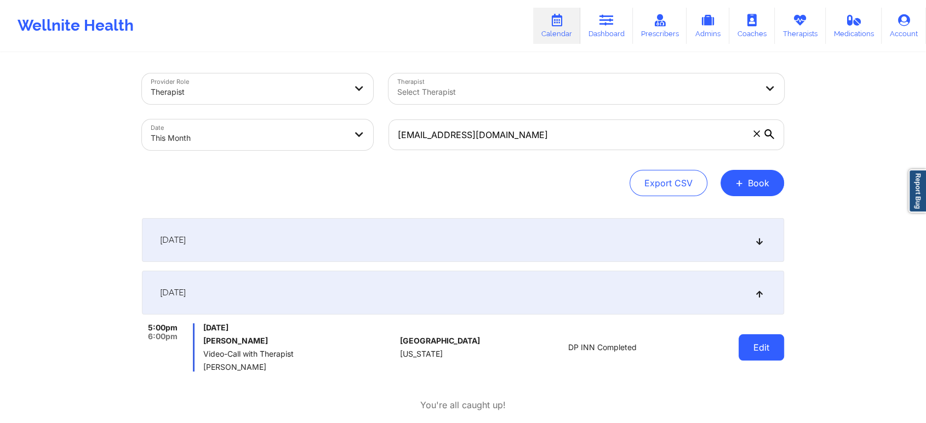
click at [771, 340] on button "Edit" at bounding box center [760, 347] width 45 height 26
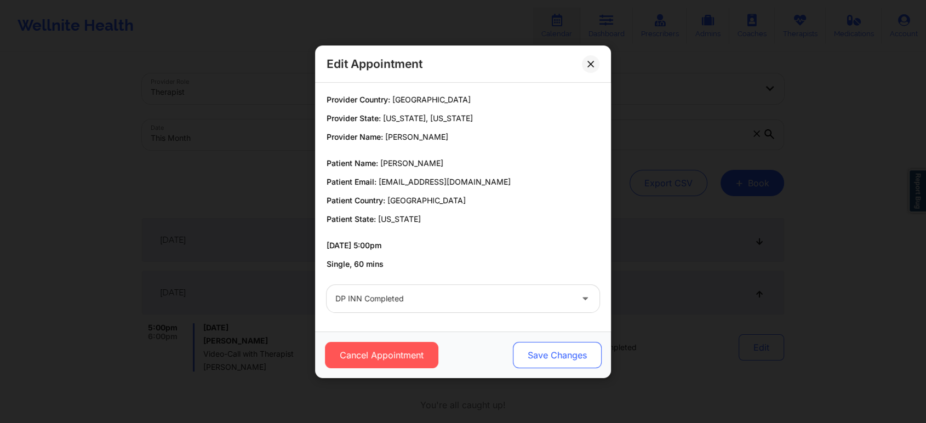
click at [531, 348] on button "Save Changes" at bounding box center [557, 355] width 89 height 26
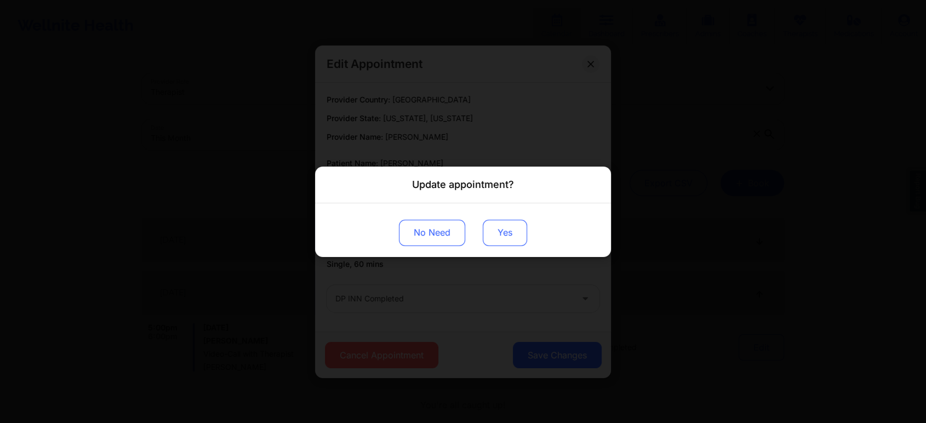
click at [502, 235] on button "Yes" at bounding box center [505, 232] width 44 height 26
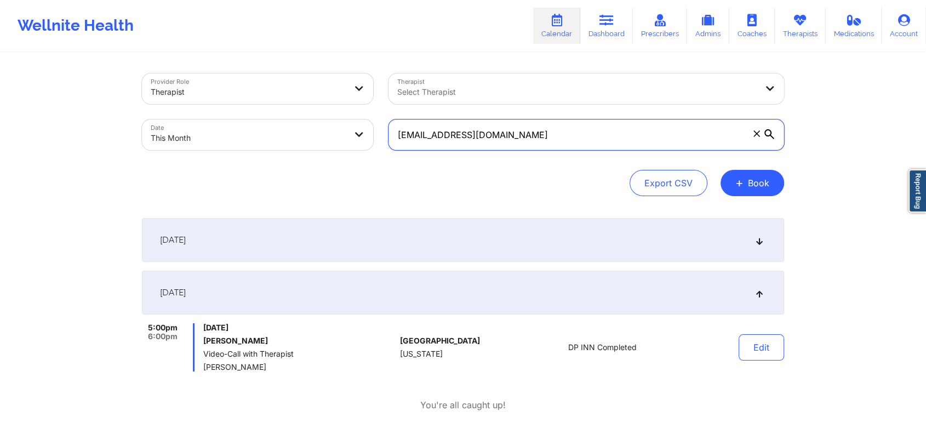
drag, startPoint x: 515, startPoint y: 150, endPoint x: 299, endPoint y: 109, distance: 219.6
click at [299, 109] on div "Provider Role Therapist Therapist Select Therapist Date This Month [EMAIL_ADDRE…" at bounding box center [462, 112] width 657 height 92
paste input "[EMAIL_ADDRESS]"
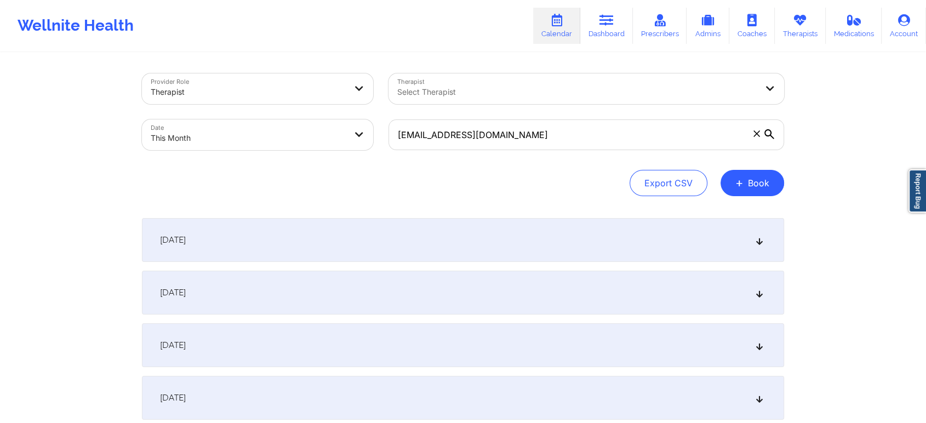
click at [430, 287] on div "[DATE]" at bounding box center [463, 293] width 642 height 44
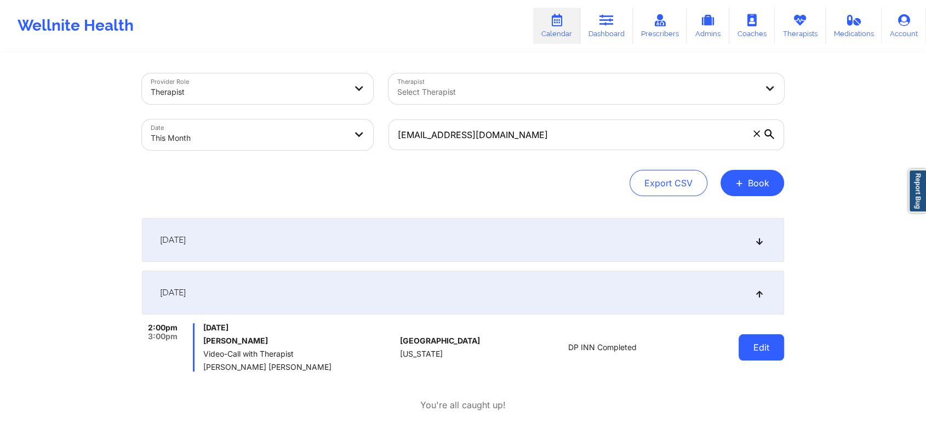
click at [757, 347] on button "Edit" at bounding box center [760, 347] width 45 height 26
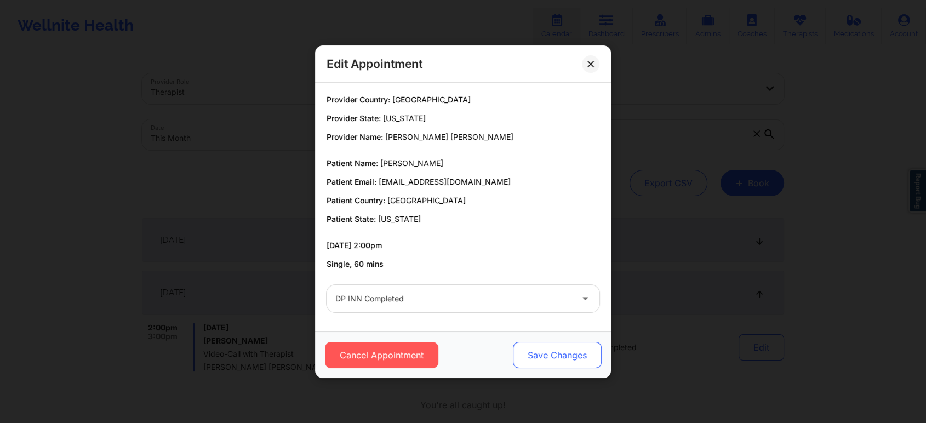
click at [564, 357] on button "Save Changes" at bounding box center [557, 355] width 89 height 26
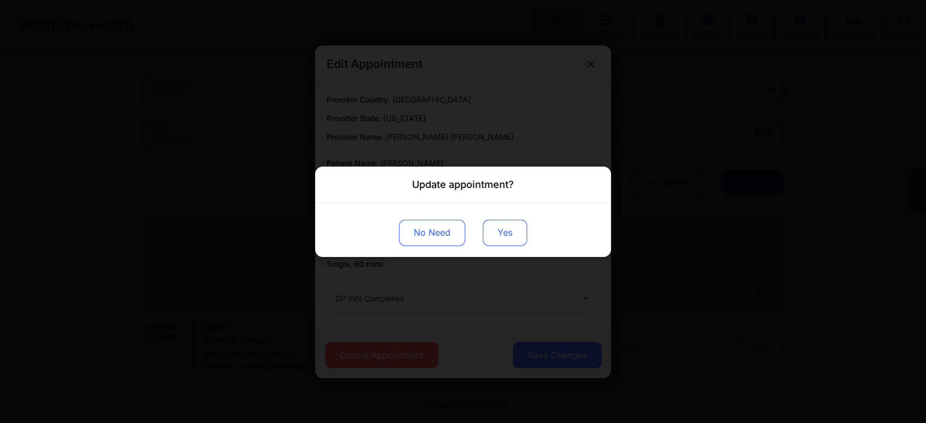
click at [489, 228] on button "Yes" at bounding box center [505, 232] width 44 height 26
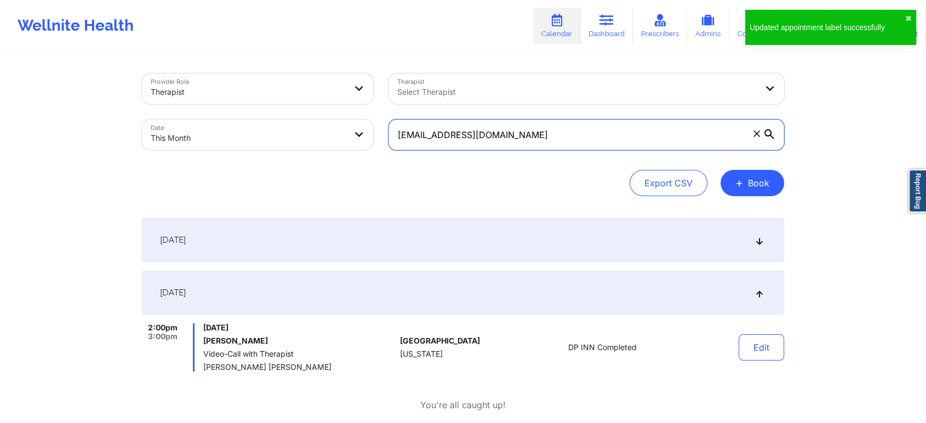
drag, startPoint x: 546, startPoint y: 128, endPoint x: 290, endPoint y: 127, distance: 256.3
click at [290, 127] on div "Provider Role Therapist Therapist Select Therapist Date This Month [EMAIL_ADDRE…" at bounding box center [462, 112] width 657 height 92
paste input "[EMAIL_ADDRESS]"
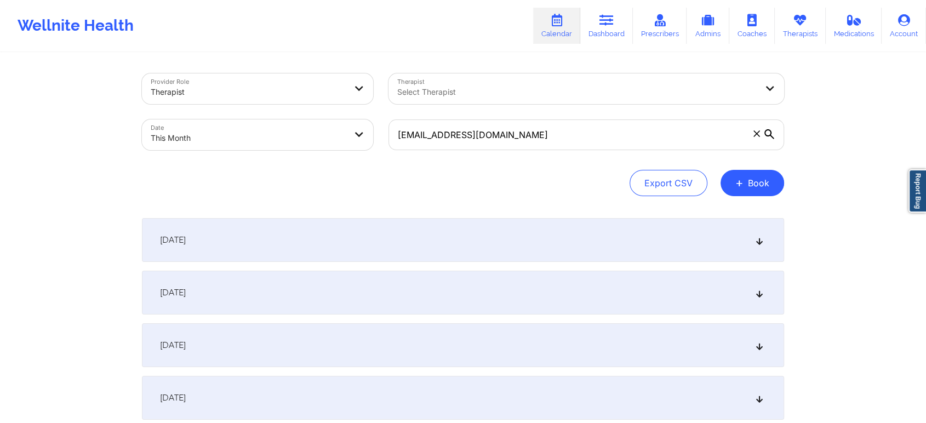
click at [370, 290] on div "[DATE]" at bounding box center [463, 293] width 642 height 44
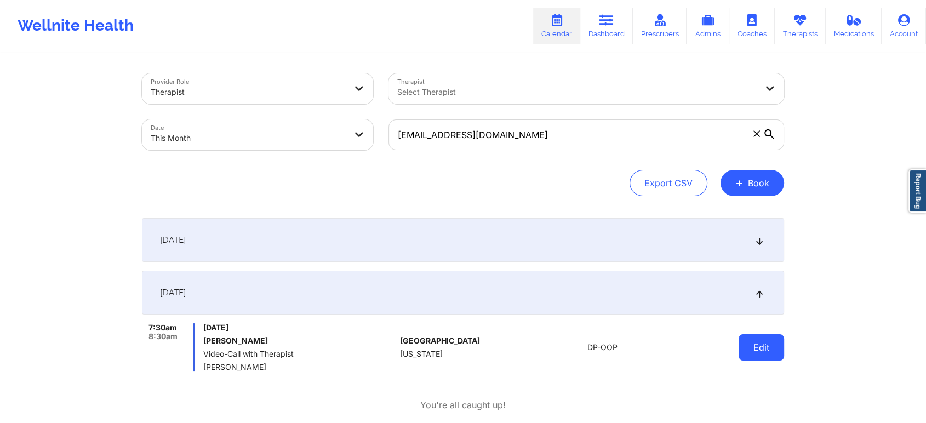
click at [772, 353] on button "Edit" at bounding box center [760, 347] width 45 height 26
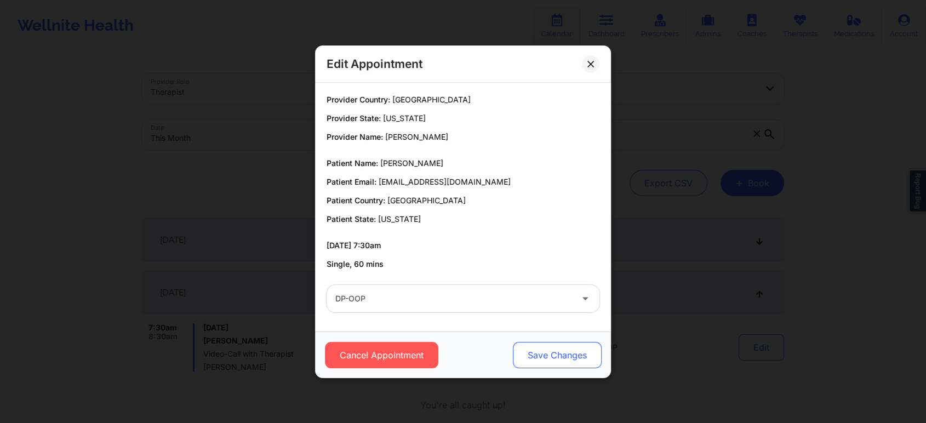
click at [554, 352] on button "Save Changes" at bounding box center [557, 355] width 89 height 26
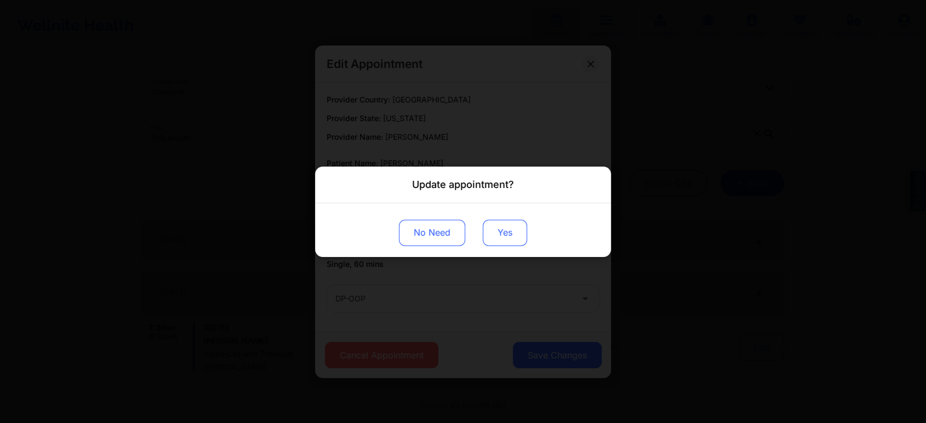
click at [512, 243] on button "Yes" at bounding box center [505, 232] width 44 height 26
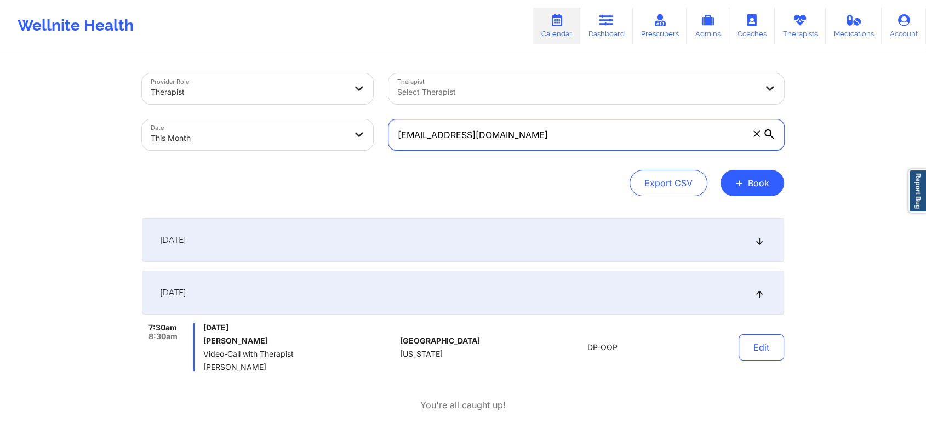
drag, startPoint x: 548, startPoint y: 143, endPoint x: 342, endPoint y: 108, distance: 208.4
click at [342, 108] on div "Provider Role Therapist Therapist Select Therapist Date This Month [EMAIL_ADDRE…" at bounding box center [462, 112] width 657 height 92
paste input "s195everts"
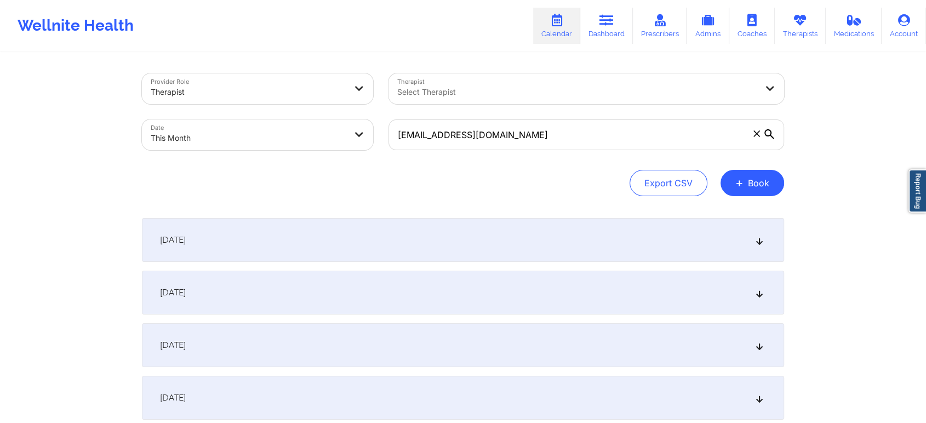
click at [543, 289] on div "[DATE]" at bounding box center [463, 293] width 642 height 44
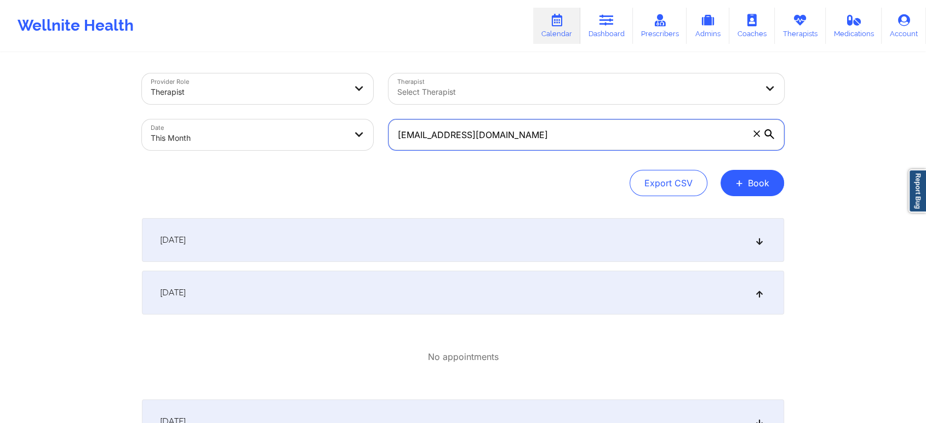
drag, startPoint x: 566, startPoint y: 135, endPoint x: 346, endPoint y: 157, distance: 221.3
click at [346, 157] on div "Provider Role Therapist Therapist Select Therapist Date This Month [EMAIL_ADDRE…" at bounding box center [462, 112] width 657 height 92
paste input "katedchenoweth"
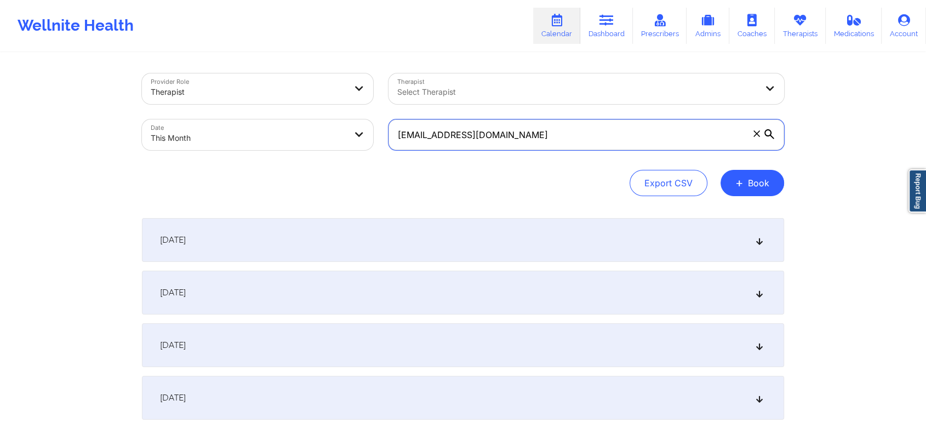
scroll to position [134, 0]
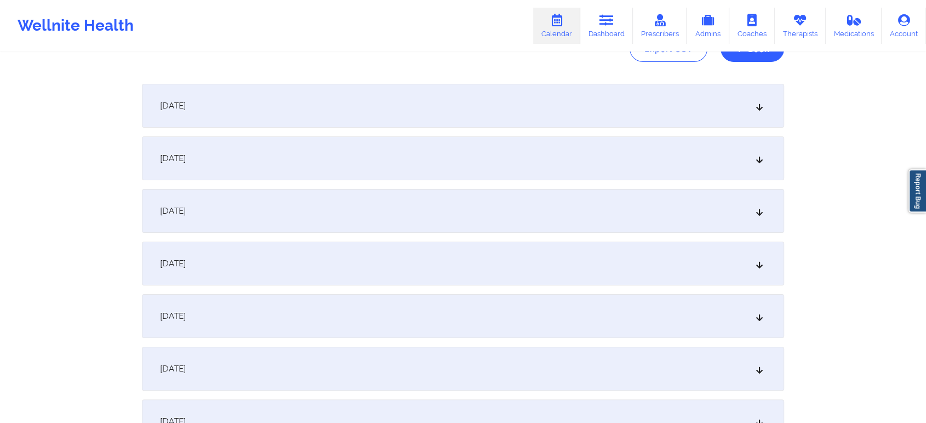
click at [436, 156] on div "[DATE]" at bounding box center [463, 158] width 642 height 44
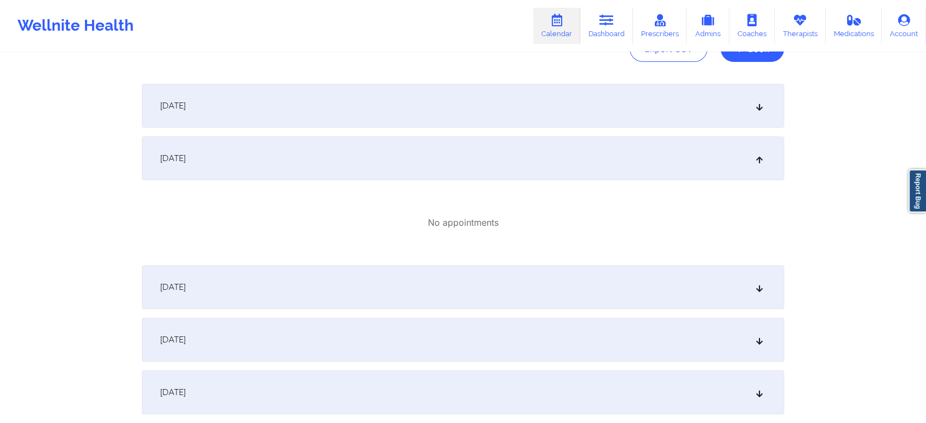
scroll to position [0, 0]
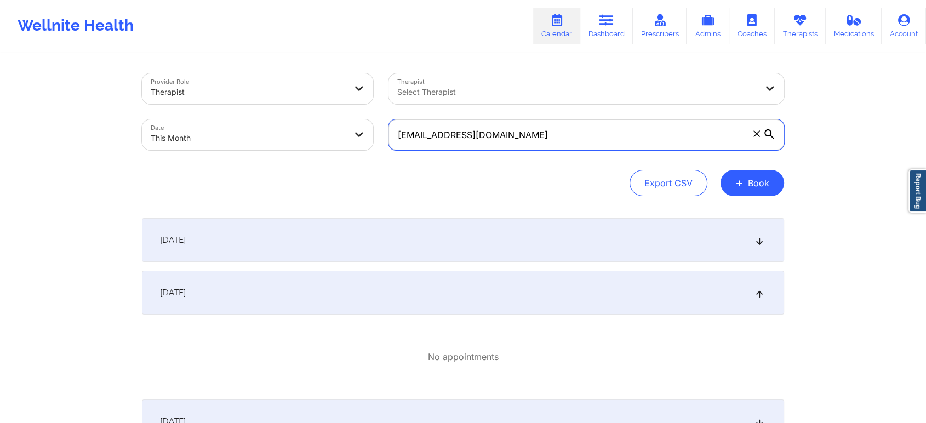
drag, startPoint x: 569, startPoint y: 150, endPoint x: 315, endPoint y: 119, distance: 255.4
click at [315, 119] on div "Provider Role Therapist Therapist Select Therapist Date This Month [EMAIL_ADDRE…" at bounding box center [462, 112] width 657 height 92
paste input "rendonmoises"
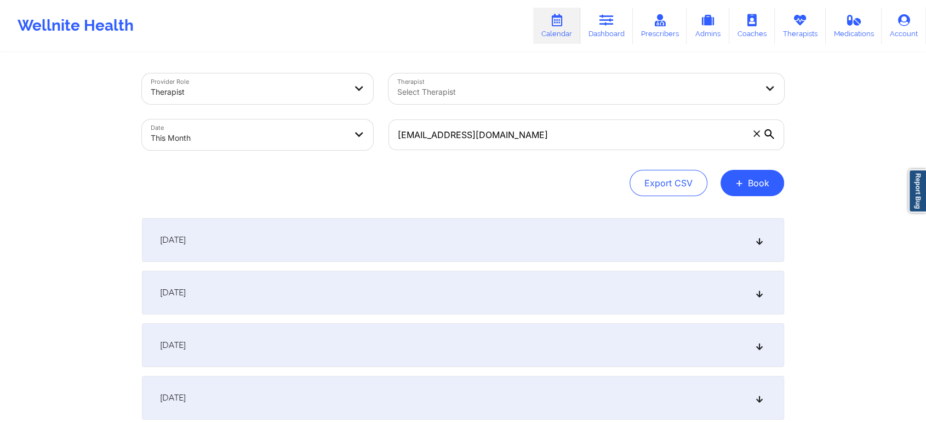
click at [382, 288] on div "[DATE]" at bounding box center [463, 293] width 642 height 44
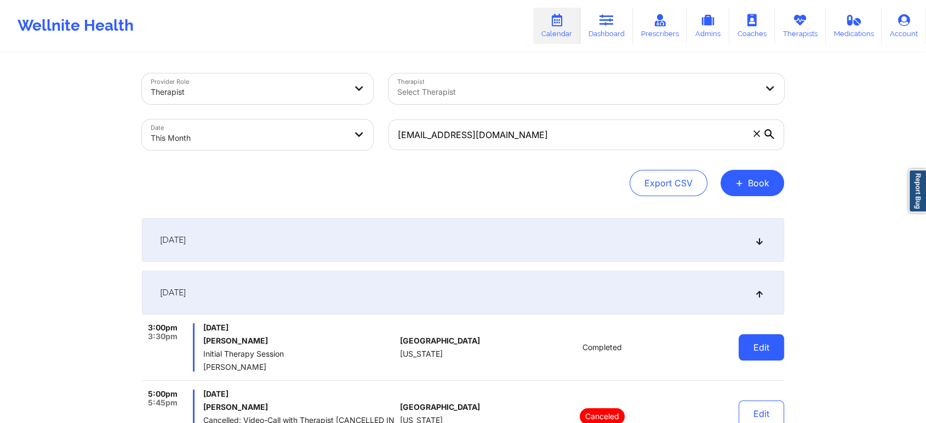
click at [754, 345] on button "Edit" at bounding box center [760, 347] width 45 height 26
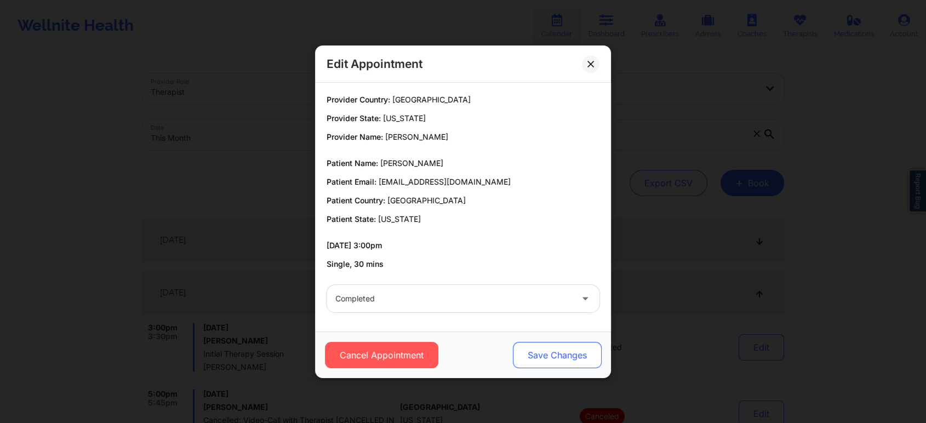
click at [558, 363] on button "Save Changes" at bounding box center [557, 355] width 89 height 26
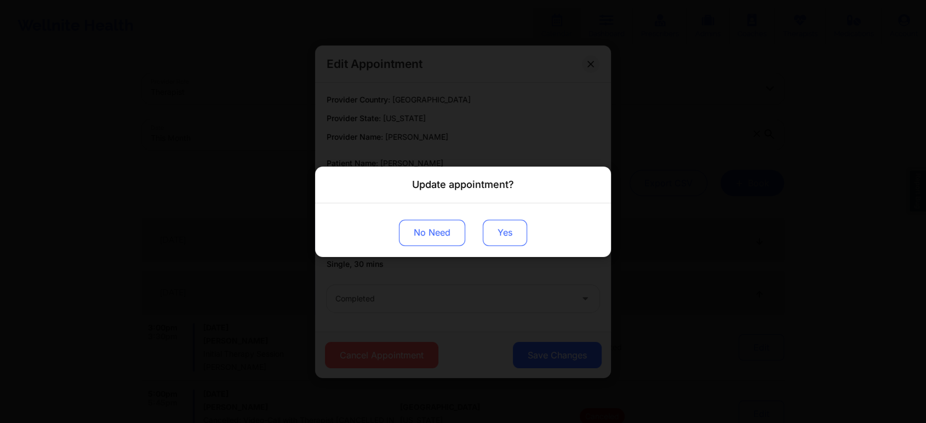
click at [508, 233] on button "Yes" at bounding box center [505, 232] width 44 height 26
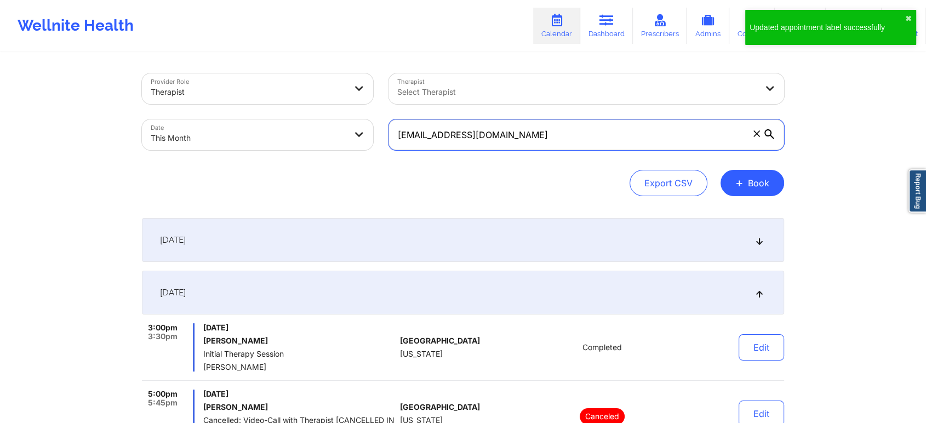
drag, startPoint x: 542, startPoint y: 136, endPoint x: 237, endPoint y: 113, distance: 306.0
click at [237, 113] on div "Provider Role Therapist Therapist Select Therapist Date This Month [EMAIL_ADDRE…" at bounding box center [462, 112] width 657 height 92
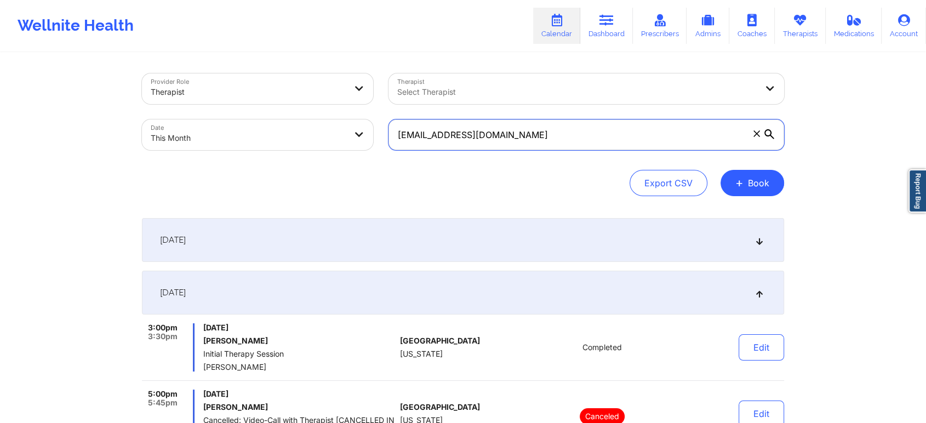
paste input "s.samanthasymon"
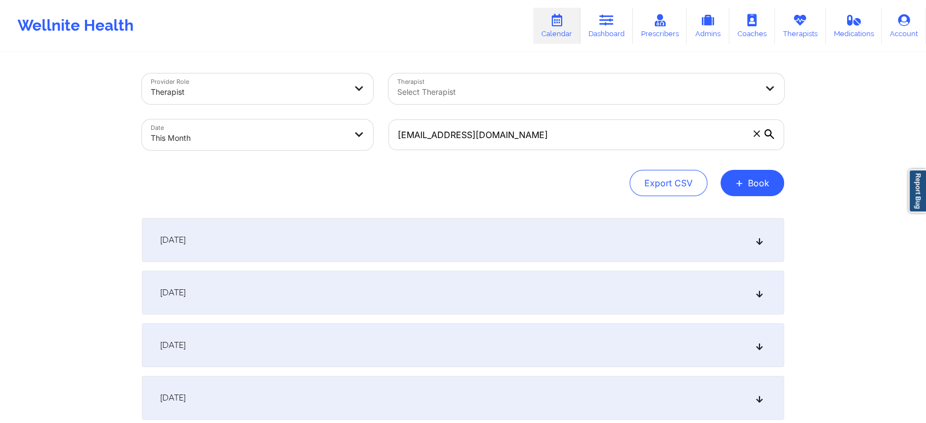
click at [551, 299] on div "[DATE]" at bounding box center [463, 293] width 642 height 44
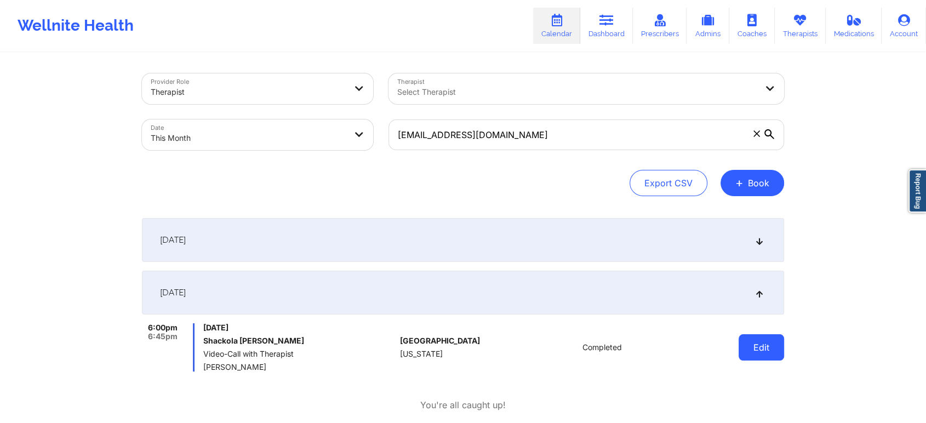
click at [753, 347] on button "Edit" at bounding box center [760, 347] width 45 height 26
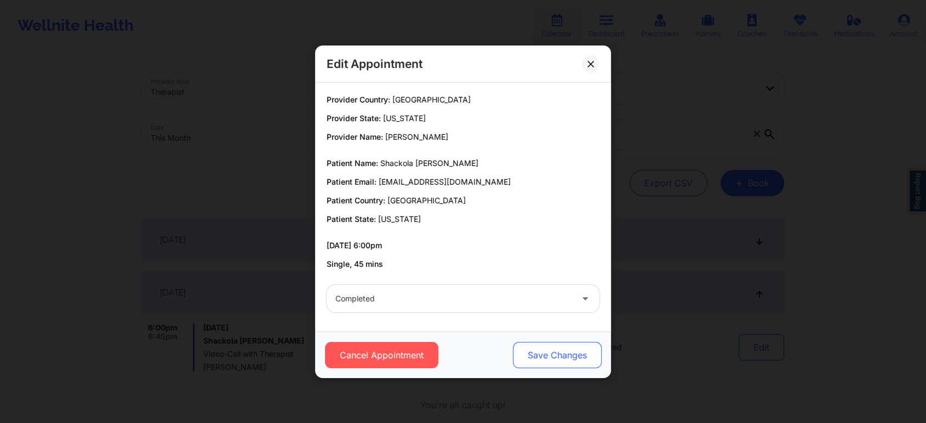
click at [557, 345] on button "Save Changes" at bounding box center [557, 355] width 89 height 26
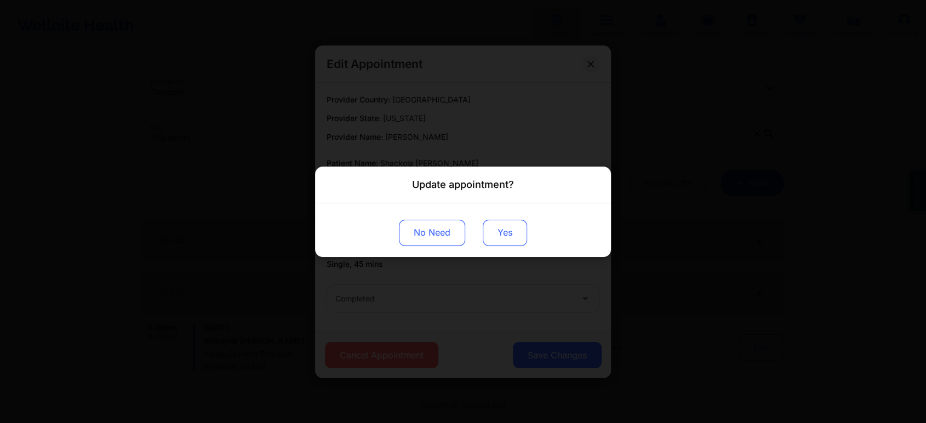
click at [500, 231] on button "Yes" at bounding box center [505, 232] width 44 height 26
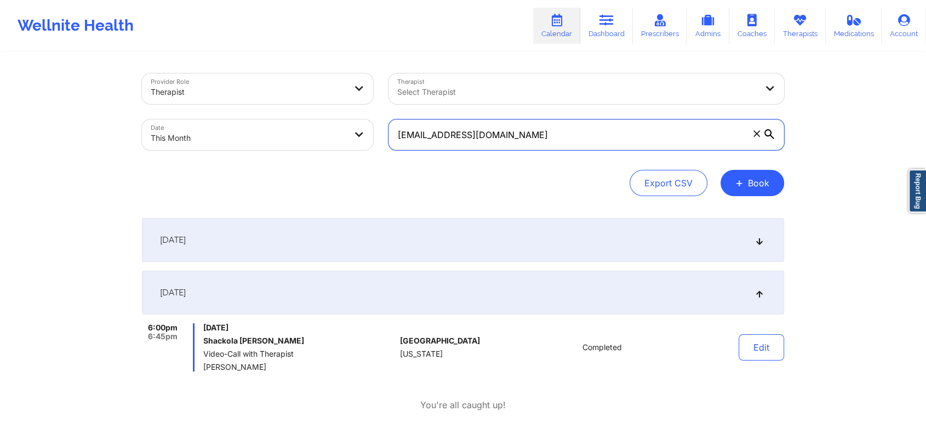
drag, startPoint x: 566, startPoint y: 135, endPoint x: 264, endPoint y: 122, distance: 302.0
click at [264, 122] on div "Provider Role Therapist Therapist Select Therapist Date This Month [EMAIL_ADDRE…" at bounding box center [462, 112] width 657 height 92
paste input "debrafl561"
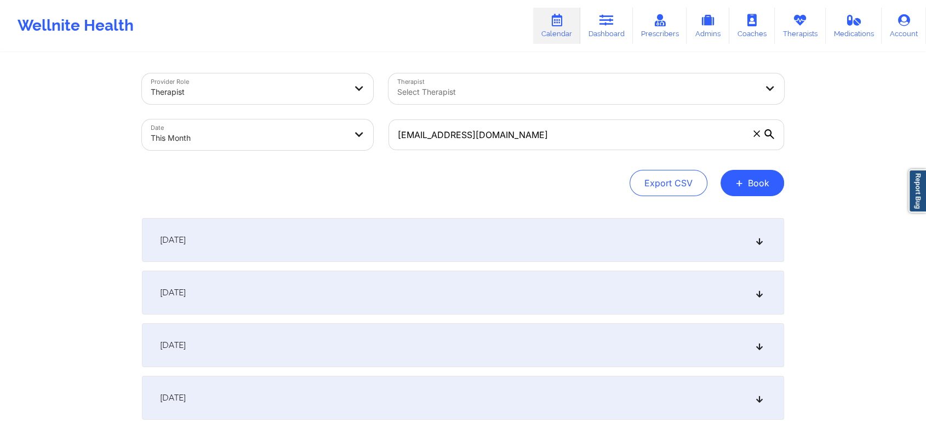
click at [524, 303] on div "[DATE]" at bounding box center [463, 293] width 642 height 44
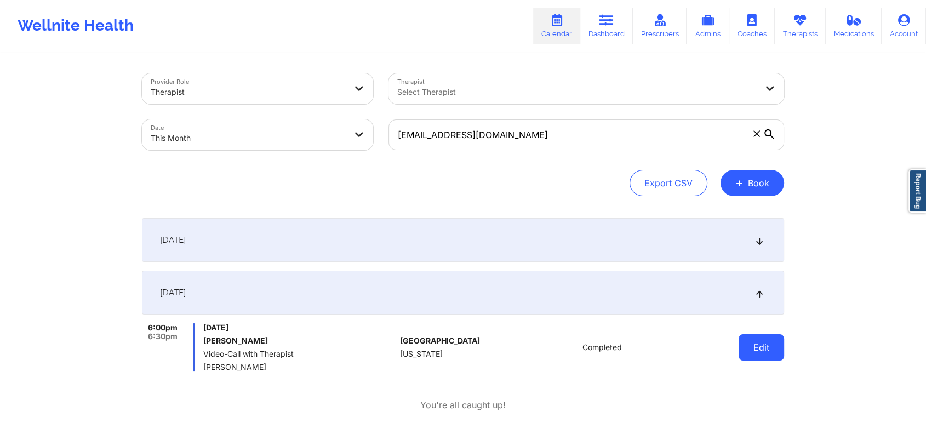
click at [742, 351] on button "Edit" at bounding box center [760, 347] width 45 height 26
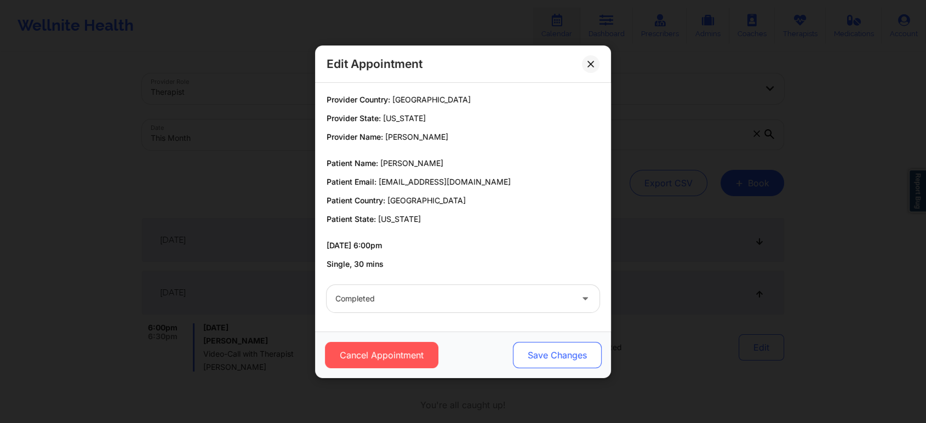
click at [562, 349] on button "Save Changes" at bounding box center [557, 355] width 89 height 26
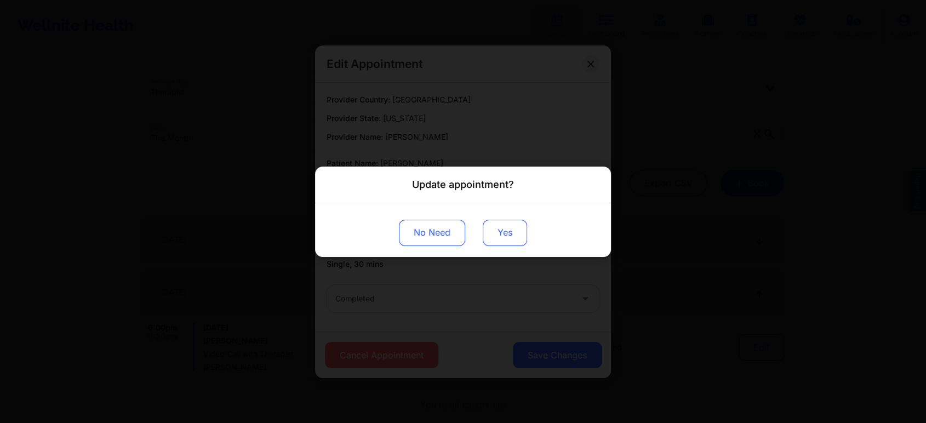
click at [508, 227] on button "Yes" at bounding box center [505, 232] width 44 height 26
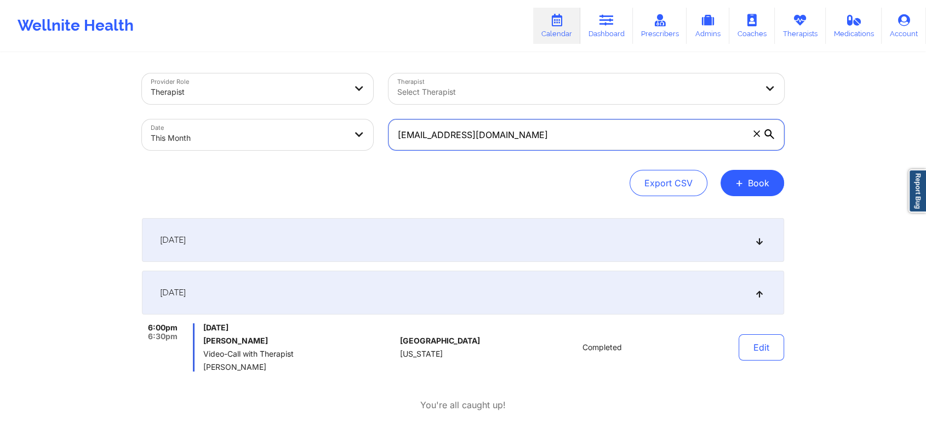
drag, startPoint x: 519, startPoint y: 130, endPoint x: 249, endPoint y: 120, distance: 270.2
click at [249, 120] on div "Provider Role Therapist Therapist Select Therapist Date This Month [EMAIL_ADDRE…" at bounding box center [462, 112] width 657 height 92
paste input "[EMAIL_ADDRESS]"
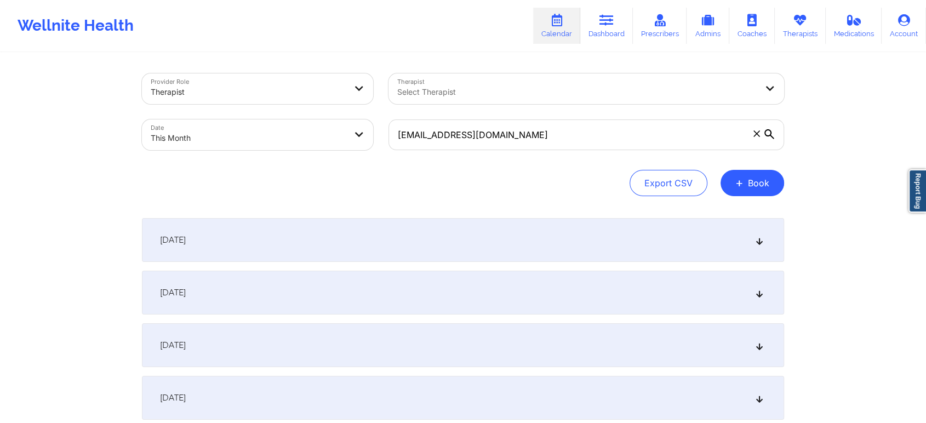
click at [387, 310] on div "[DATE]" at bounding box center [463, 293] width 642 height 44
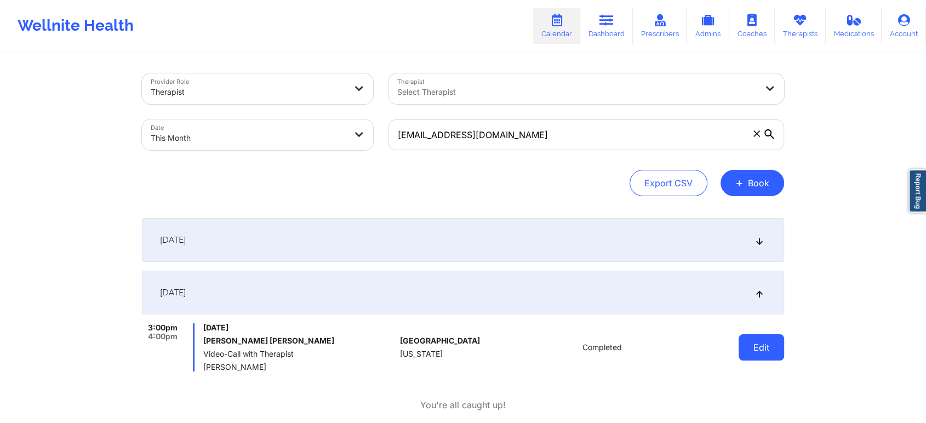
click at [782, 357] on button "Edit" at bounding box center [760, 347] width 45 height 26
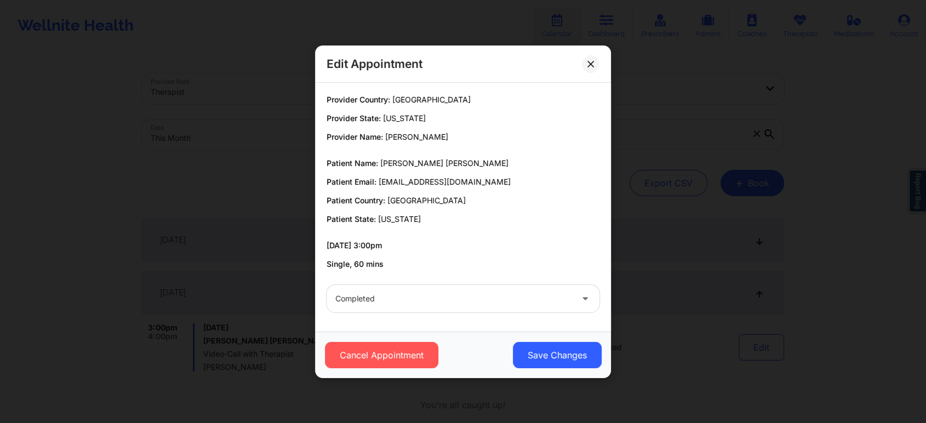
click at [567, 370] on div "Cancel Appointment Save Changes" at bounding box center [463, 354] width 296 height 47
click at [514, 347] on button "Save Changes" at bounding box center [557, 355] width 89 height 26
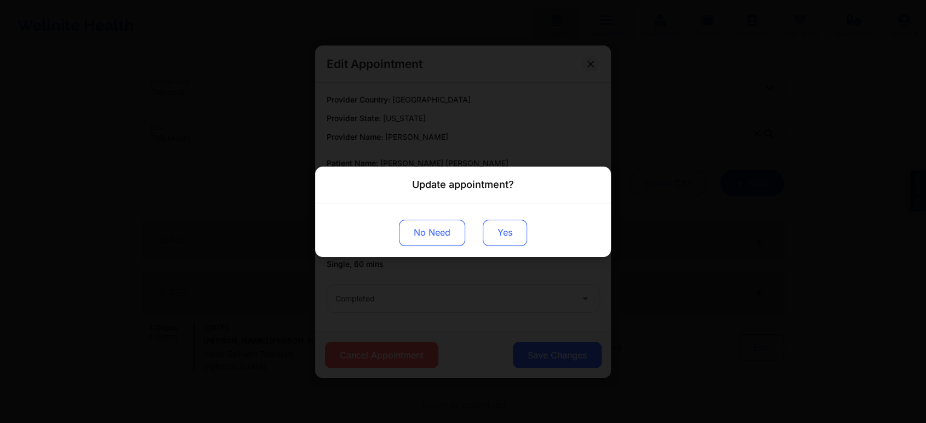
click at [513, 244] on button "Yes" at bounding box center [505, 232] width 44 height 26
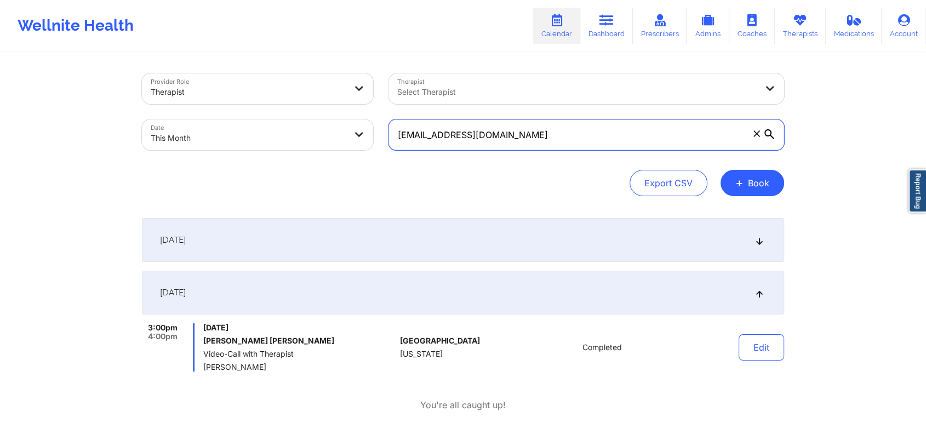
drag, startPoint x: 533, startPoint y: 136, endPoint x: 185, endPoint y: 74, distance: 353.8
click at [185, 74] on div "Provider Role Therapist Therapist Select Therapist Date This Month [EMAIL_ADDRE…" at bounding box center [462, 112] width 657 height 92
paste input "[EMAIL_ADDRESS]"
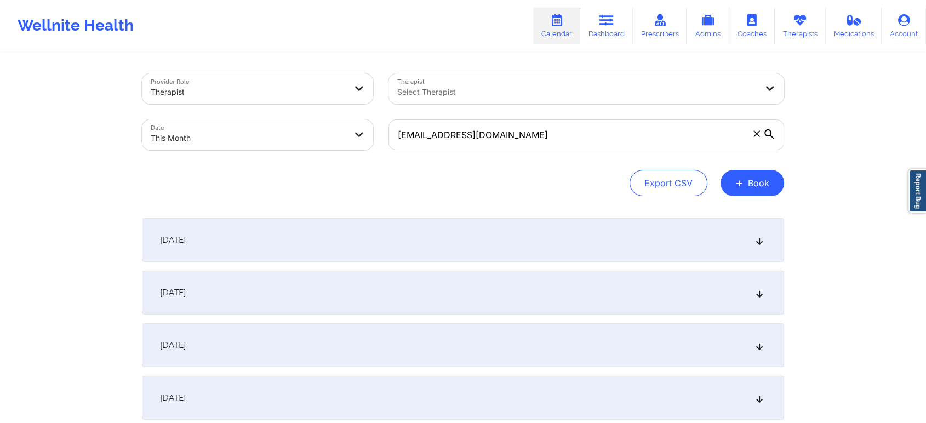
click at [215, 306] on div "[DATE]" at bounding box center [463, 293] width 642 height 44
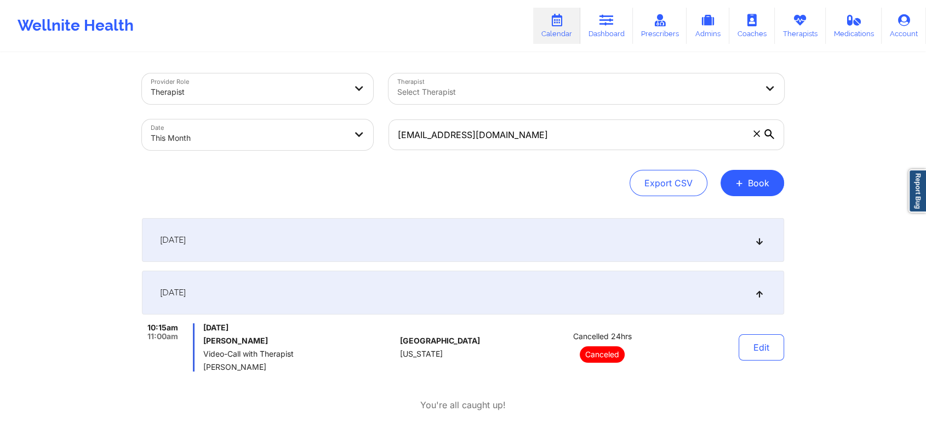
drag, startPoint x: 619, startPoint y: 156, endPoint x: 342, endPoint y: 123, distance: 279.6
click at [342, 123] on div "Provider Role Therapist Therapist Select Therapist Date This Month [EMAIL_ADDRE…" at bounding box center [462, 112] width 657 height 92
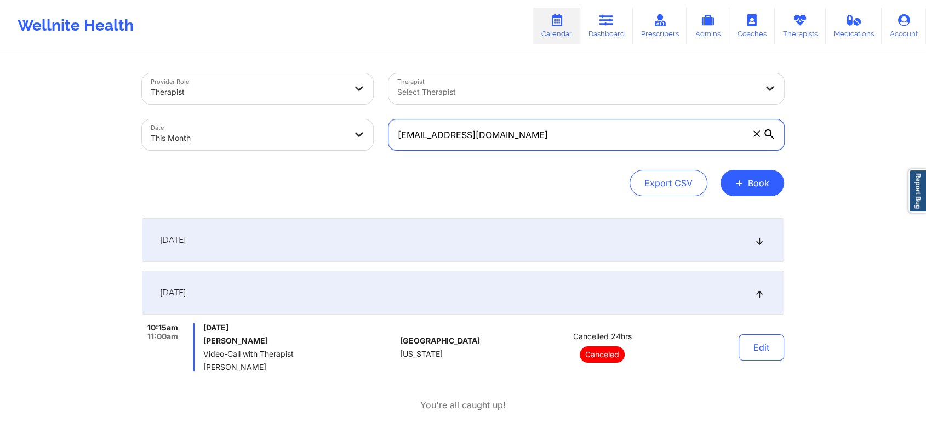
click at [543, 141] on input "[EMAIL_ADDRESS][DOMAIN_NAME]" at bounding box center [585, 134] width 395 height 31
drag, startPoint x: 543, startPoint y: 141, endPoint x: 370, endPoint y: 124, distance: 173.9
click at [370, 124] on div "Provider Role Therapist Therapist Select Therapist Date This Month [EMAIL_ADDRE…" at bounding box center [462, 112] width 657 height 92
paste input "nicolerussell"
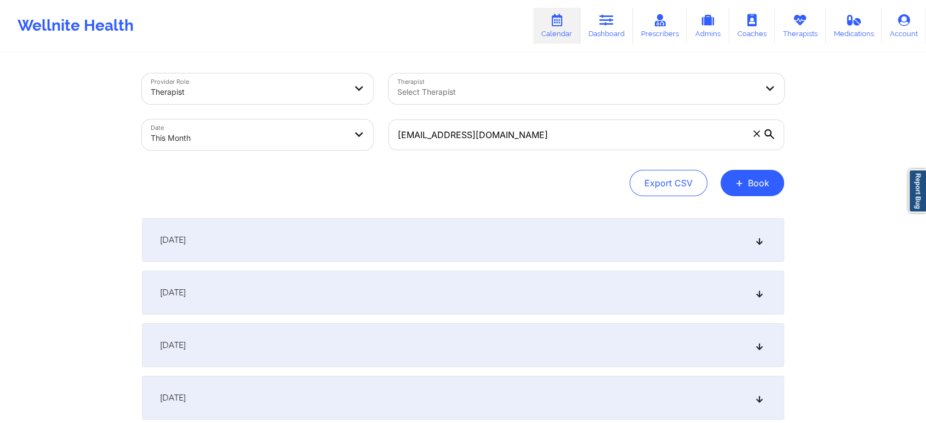
drag, startPoint x: 346, startPoint y: 327, endPoint x: 386, endPoint y: 307, distance: 44.1
click at [386, 307] on div "[DATE]" at bounding box center [463, 293] width 642 height 44
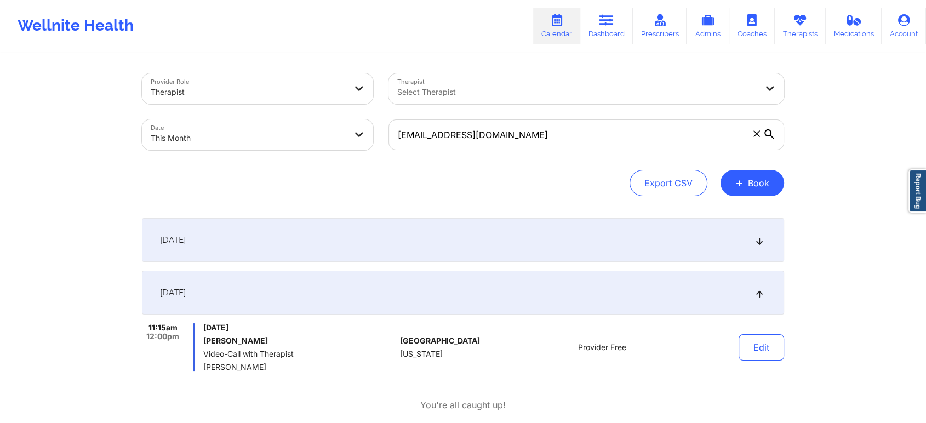
drag, startPoint x: 531, startPoint y: 279, endPoint x: 575, endPoint y: 250, distance: 52.6
click at [575, 250] on div "[DATE]" at bounding box center [463, 240] width 642 height 44
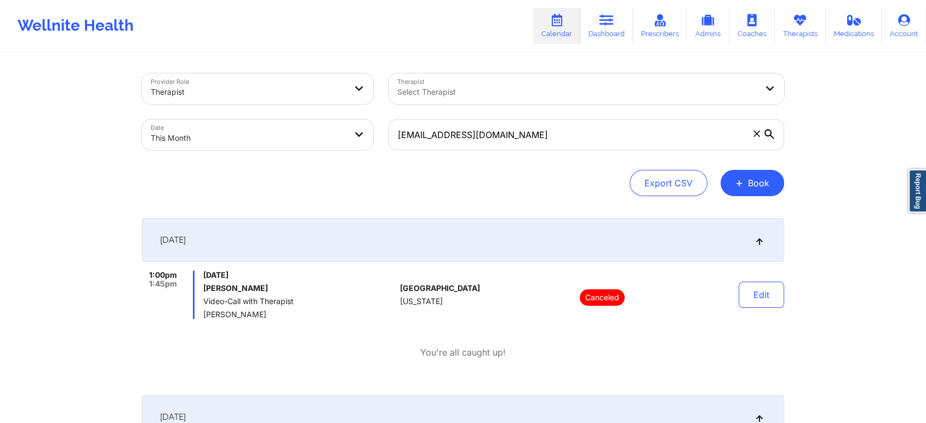
click at [585, 242] on div "[DATE]" at bounding box center [463, 240] width 642 height 44
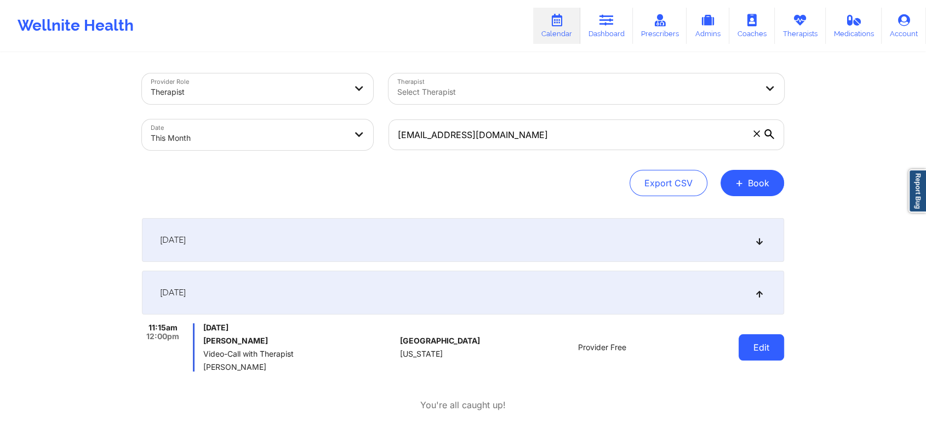
click at [760, 346] on button "Edit" at bounding box center [760, 347] width 45 height 26
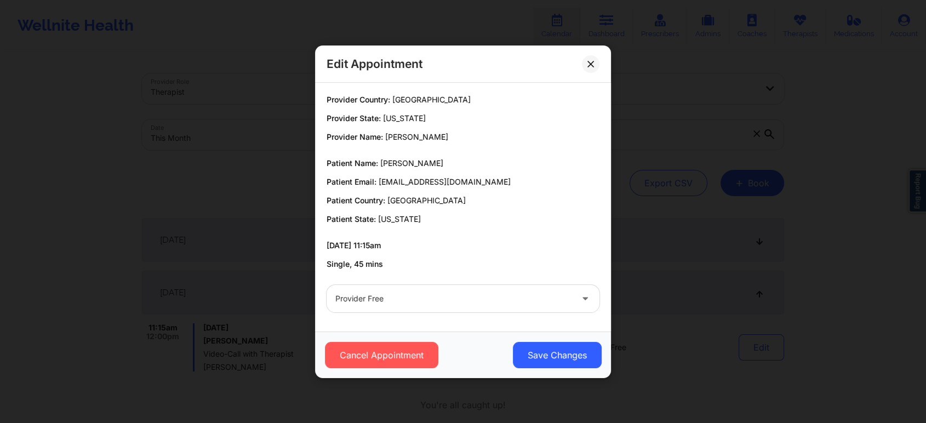
click at [426, 293] on div at bounding box center [453, 298] width 237 height 13
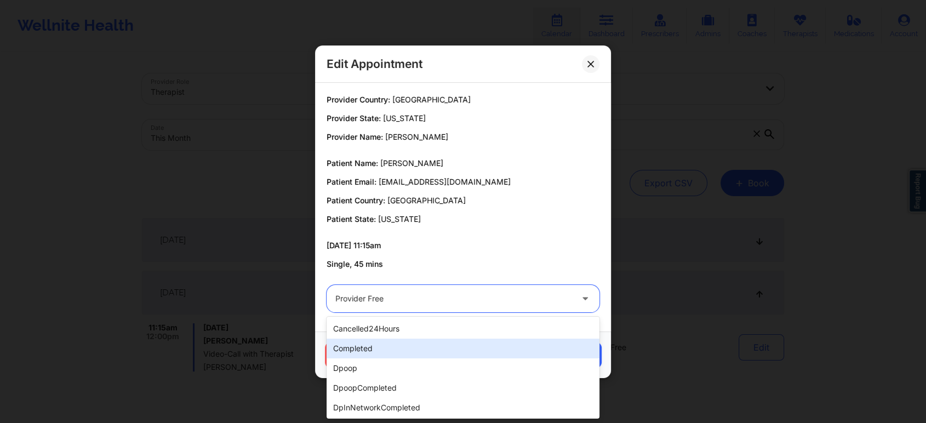
click at [396, 342] on div "completed" at bounding box center [462, 348] width 273 height 20
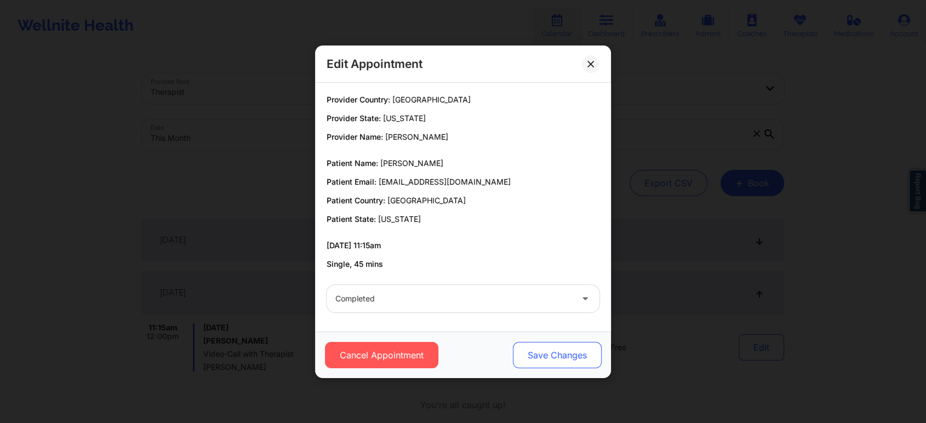
click at [543, 352] on button "Save Changes" at bounding box center [557, 355] width 89 height 26
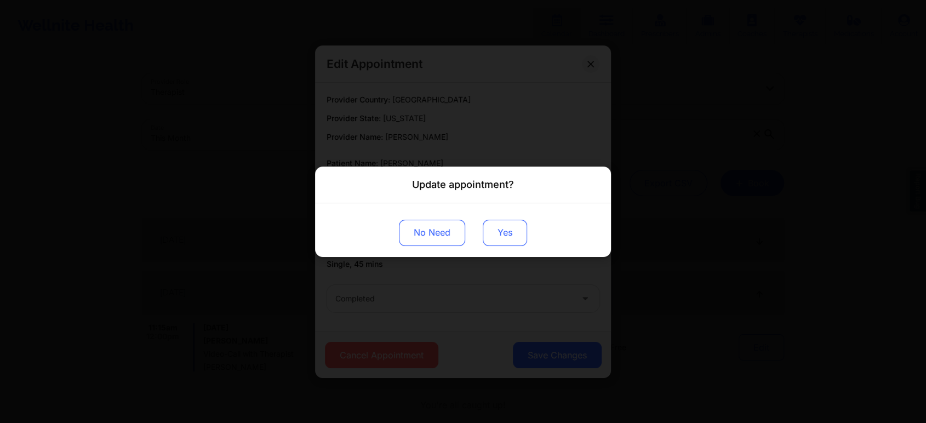
click at [502, 227] on button "Yes" at bounding box center [505, 232] width 44 height 26
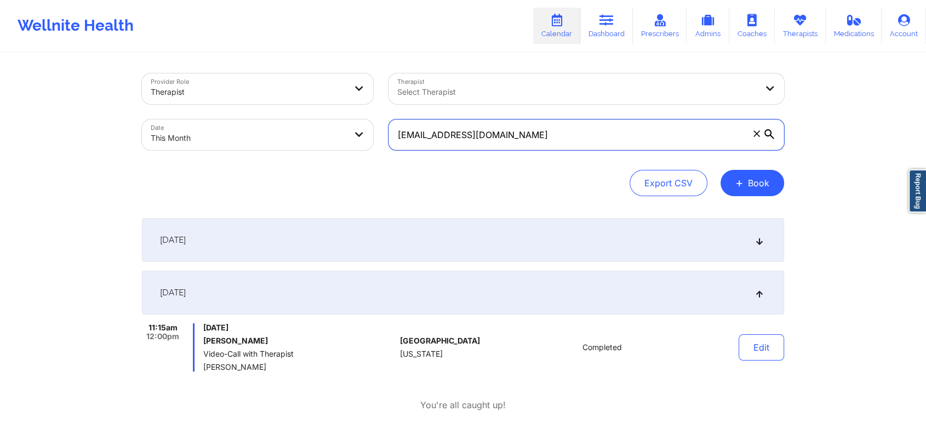
drag, startPoint x: 593, startPoint y: 130, endPoint x: 233, endPoint y: 96, distance: 361.4
click at [233, 96] on div "Provider Role Therapist Therapist Select Therapist Date This Month [EMAIL_ADDRE…" at bounding box center [462, 112] width 657 height 92
paste input "etc31175@ao"
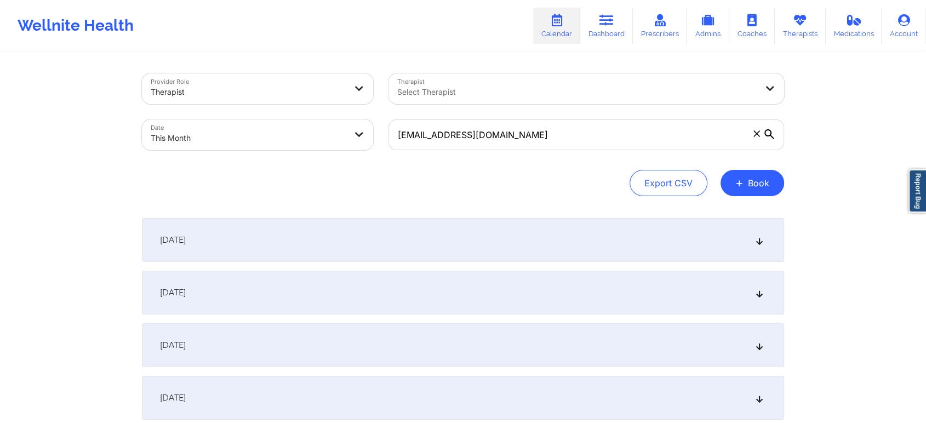
click at [301, 292] on div "[DATE]" at bounding box center [463, 293] width 642 height 44
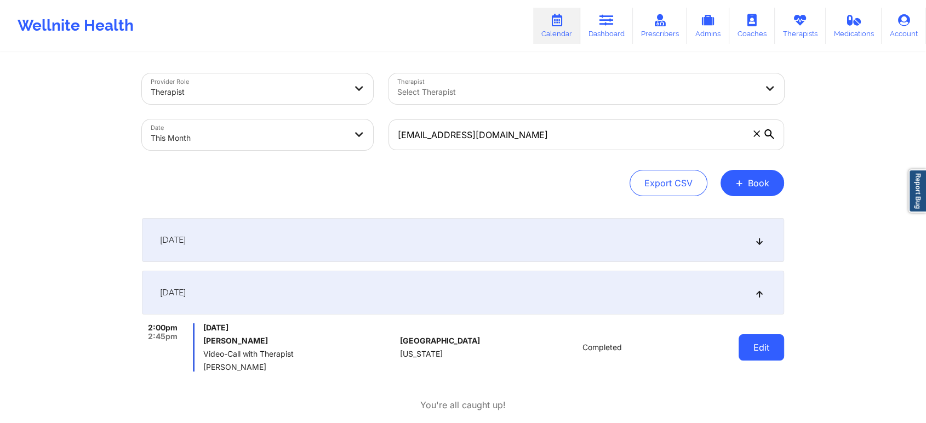
click at [771, 347] on button "Edit" at bounding box center [760, 347] width 45 height 26
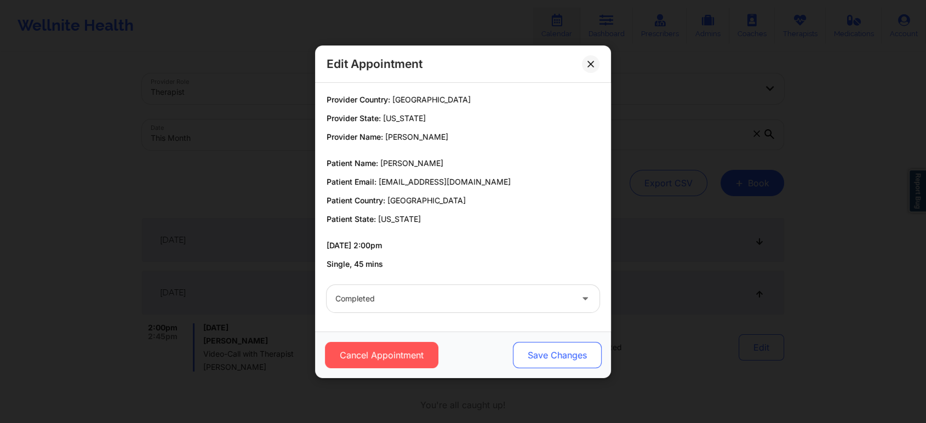
click at [533, 356] on button "Save Changes" at bounding box center [557, 355] width 89 height 26
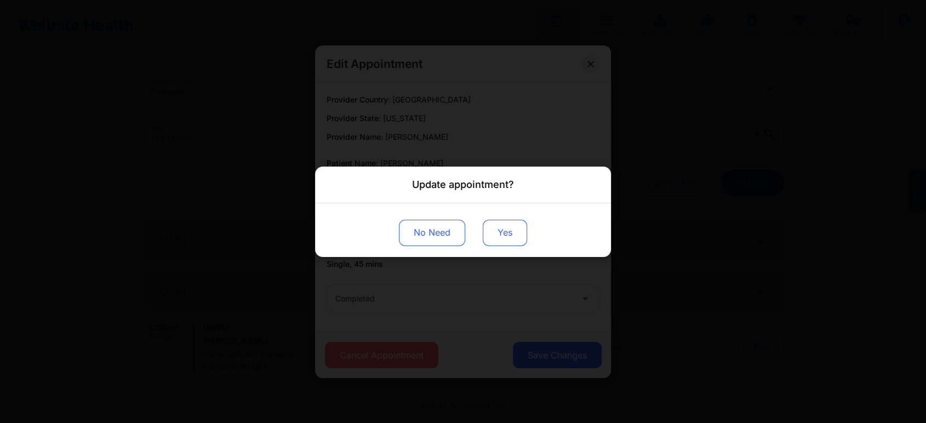
click at [500, 232] on button "Yes" at bounding box center [505, 232] width 44 height 26
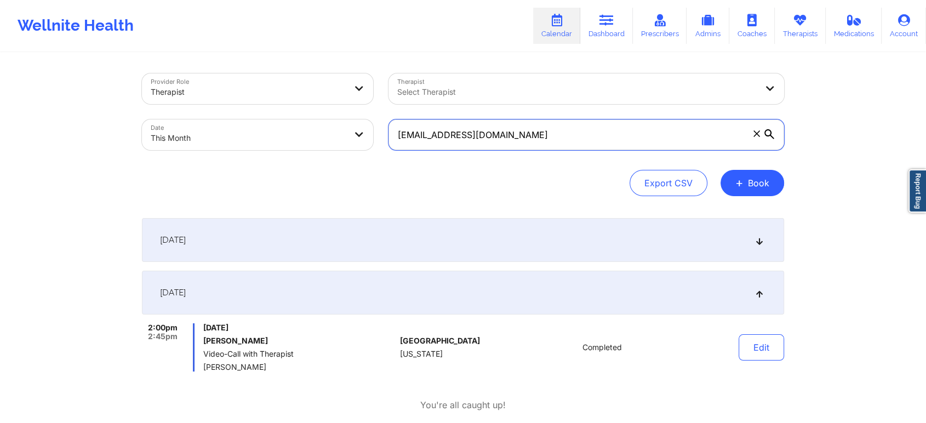
drag, startPoint x: 513, startPoint y: 145, endPoint x: 197, endPoint y: 53, distance: 329.1
paste input "[EMAIL_ADDRESS][DOMAIN_NAME]"
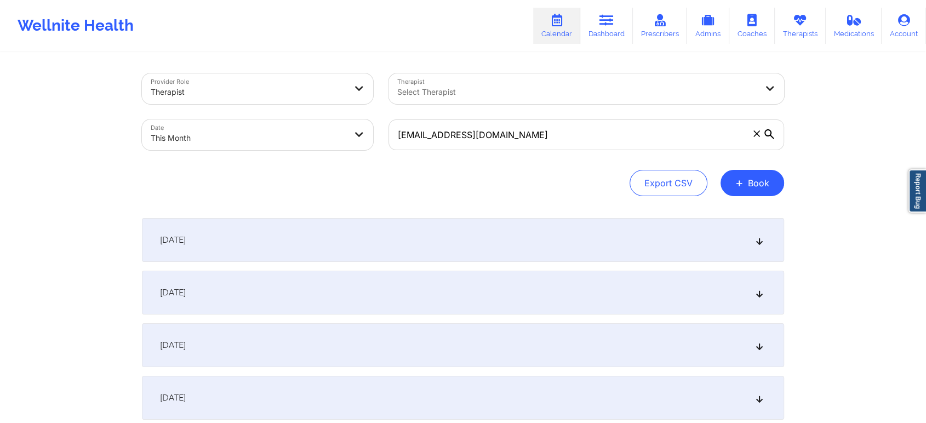
click at [269, 289] on div "[DATE]" at bounding box center [463, 293] width 642 height 44
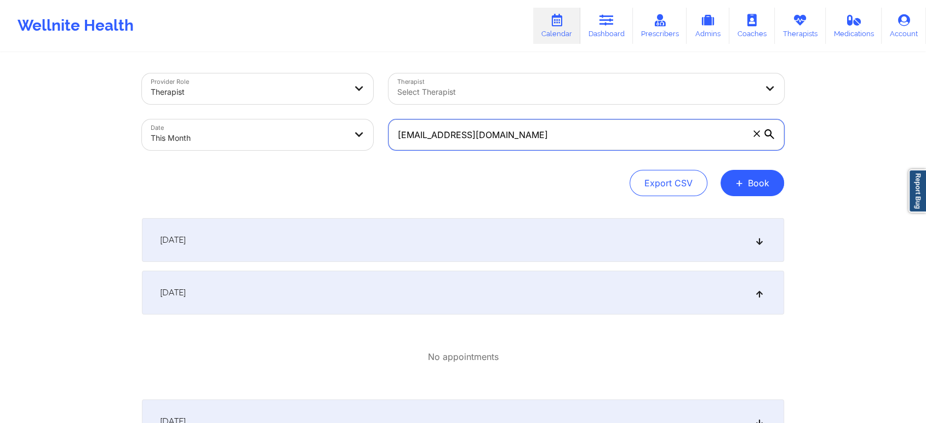
drag, startPoint x: 531, startPoint y: 128, endPoint x: 329, endPoint y: 147, distance: 203.6
click at [329, 147] on div "Provider Role Therapist Therapist Select Therapist Date This Month [EMAIL_ADDRE…" at bounding box center [462, 112] width 657 height 92
paste input "[EMAIL_ADDRESS][DOMAIN_NAME]"
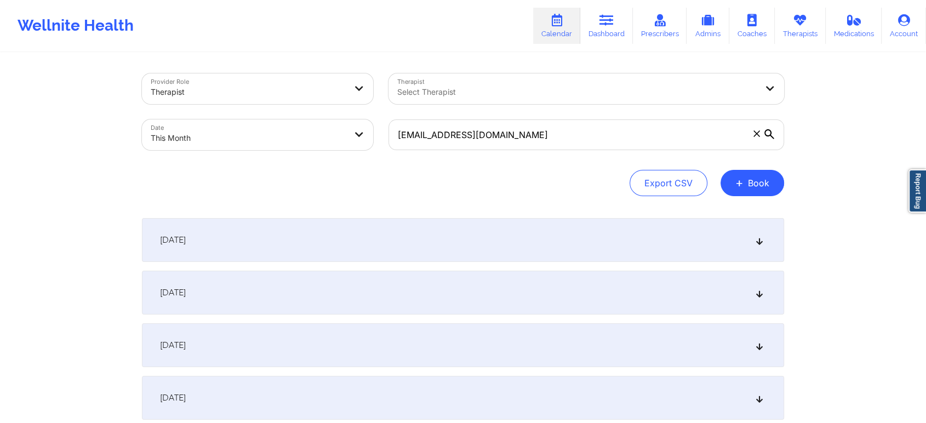
click at [355, 301] on div "[DATE]" at bounding box center [463, 293] width 642 height 44
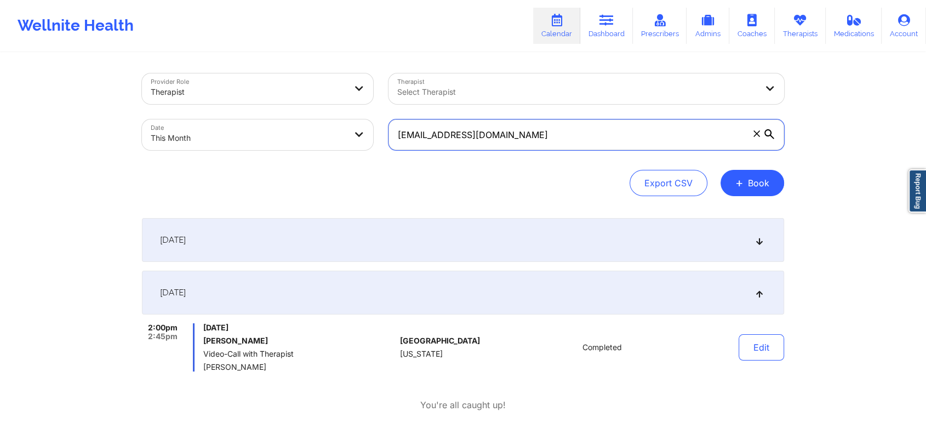
drag, startPoint x: 513, startPoint y: 133, endPoint x: 352, endPoint y: 111, distance: 162.4
click at [352, 111] on div "Provider Role Therapist Therapist Select Therapist Date This Month [EMAIL_ADDRE…" at bounding box center [462, 112] width 657 height 92
paste input "[EMAIL_ADDRESS][DOMAIN_NAME]"
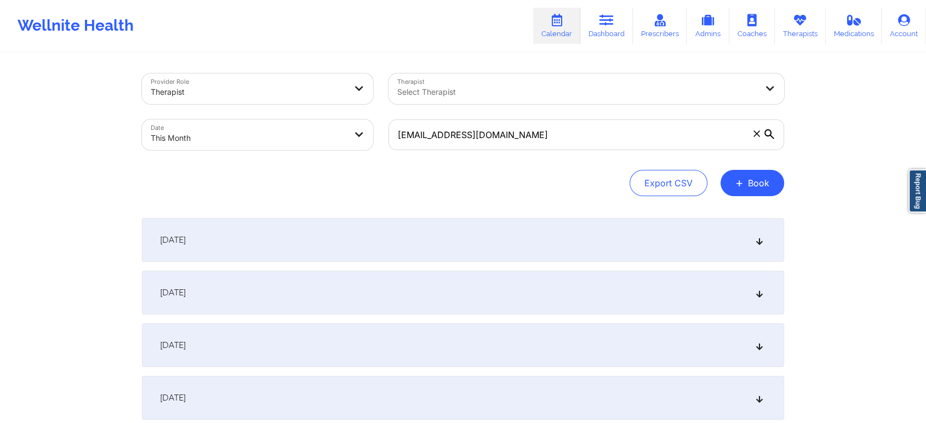
click at [250, 298] on div "[DATE]" at bounding box center [463, 293] width 642 height 44
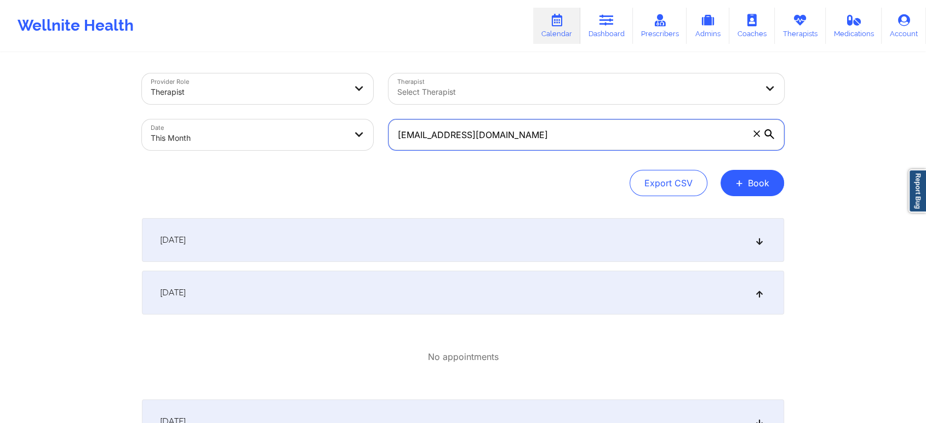
drag, startPoint x: 521, startPoint y: 127, endPoint x: 335, endPoint y: 89, distance: 190.1
click at [335, 89] on div "Provider Role Therapist Therapist Select Therapist Date This Month [EMAIL_ADDRE…" at bounding box center [462, 112] width 657 height 92
drag, startPoint x: 551, startPoint y: 135, endPoint x: 394, endPoint y: 123, distance: 157.6
click at [394, 123] on input "[EMAIL_ADDRESS][DOMAIN_NAME]" at bounding box center [585, 134] width 395 height 31
drag, startPoint x: 543, startPoint y: 138, endPoint x: 347, endPoint y: 140, distance: 196.6
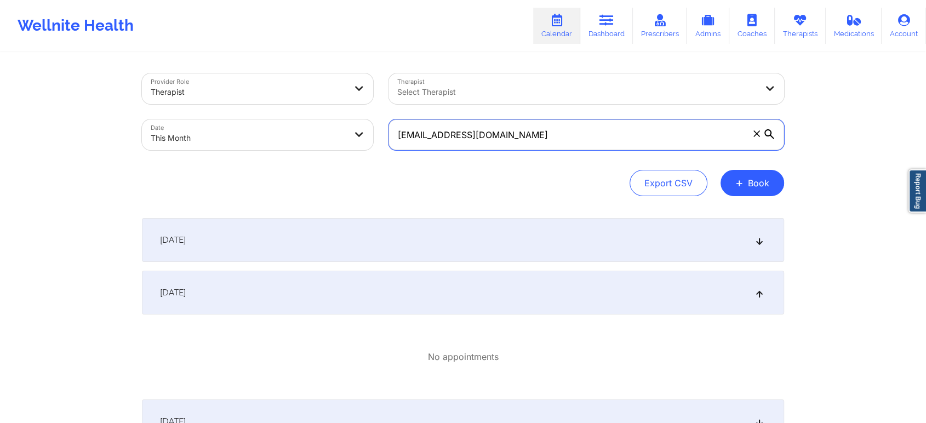
click at [347, 140] on div "Provider Role Therapist Therapist Select Therapist Date This Month [EMAIL_ADDRE…" at bounding box center [462, 112] width 657 height 92
paste input "[EMAIL_ADDRESS][DOMAIN_NAME]"
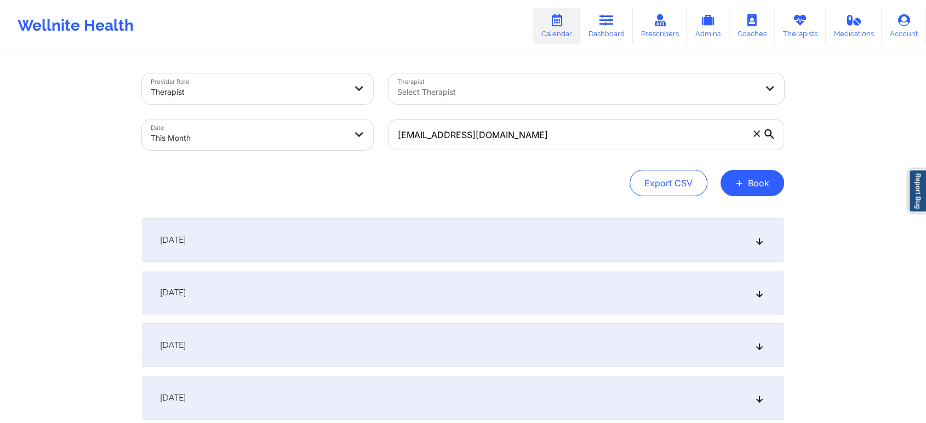
click at [354, 306] on div "[DATE]" at bounding box center [463, 293] width 642 height 44
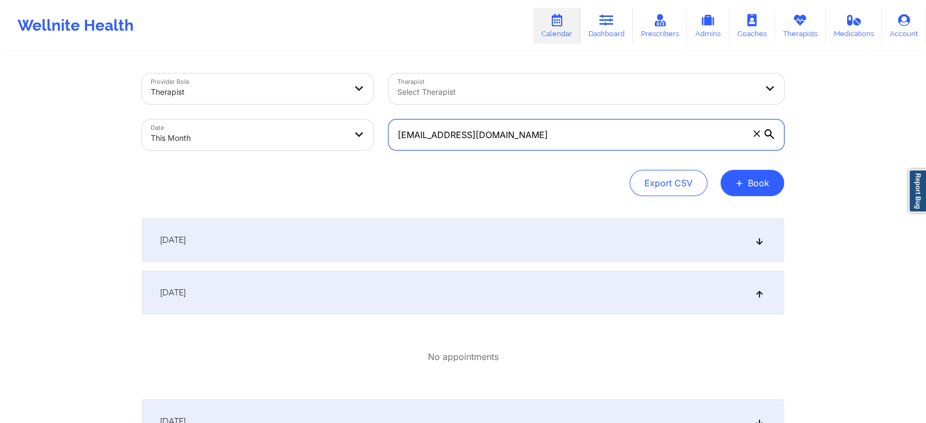
drag, startPoint x: 526, startPoint y: 138, endPoint x: 280, endPoint y: 87, distance: 251.2
click at [280, 87] on div "Provider Role Therapist Therapist Select Therapist Date This Month [EMAIL_ADDRE…" at bounding box center [462, 112] width 657 height 92
paste input "candacegeorge87"
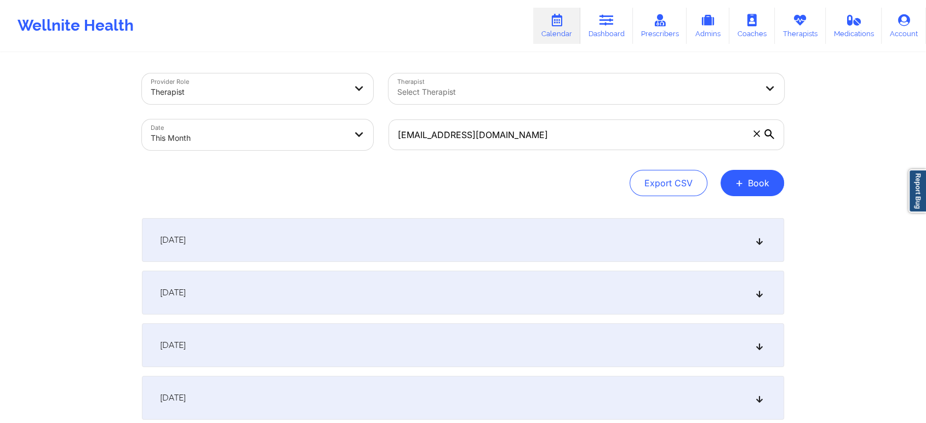
click at [334, 292] on div "[DATE]" at bounding box center [463, 293] width 642 height 44
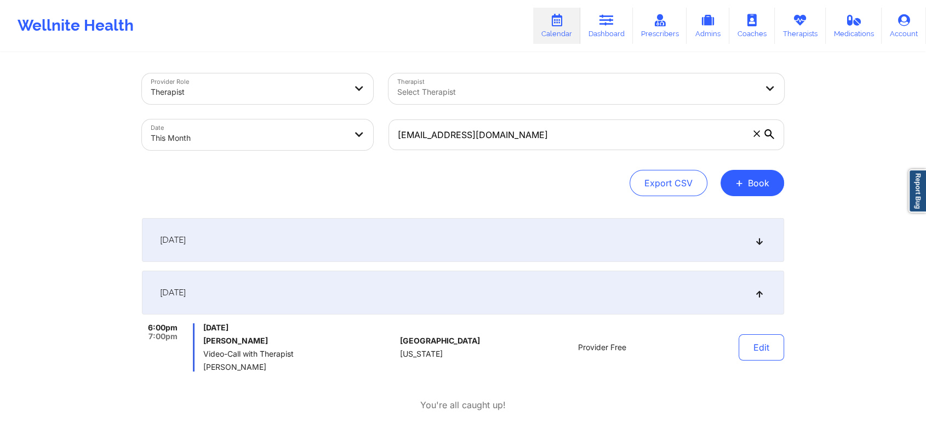
click at [442, 243] on div "[DATE]" at bounding box center [463, 240] width 642 height 44
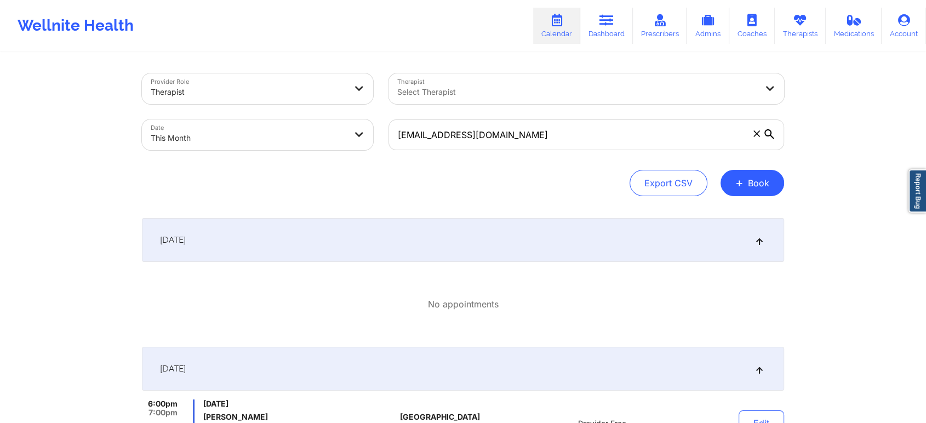
click at [555, 376] on div "[DATE]" at bounding box center [463, 369] width 642 height 44
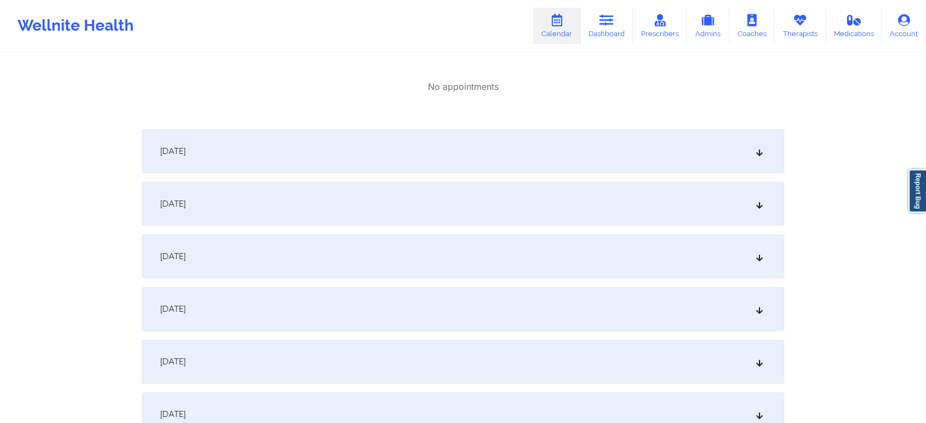
scroll to position [254, 0]
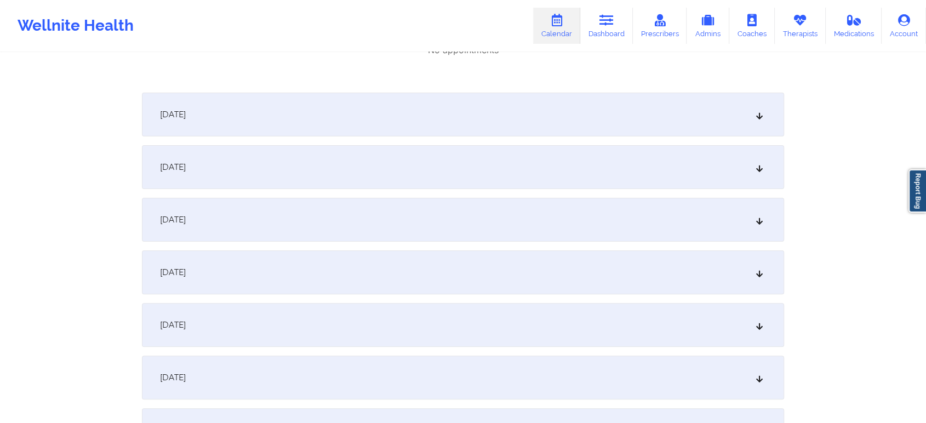
click at [681, 113] on div "[DATE]" at bounding box center [463, 115] width 642 height 44
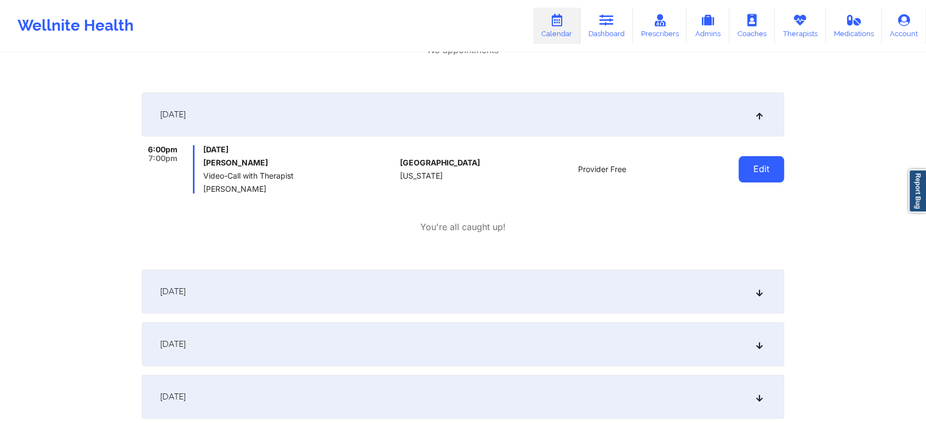
click at [770, 179] on button "Edit" at bounding box center [760, 169] width 45 height 26
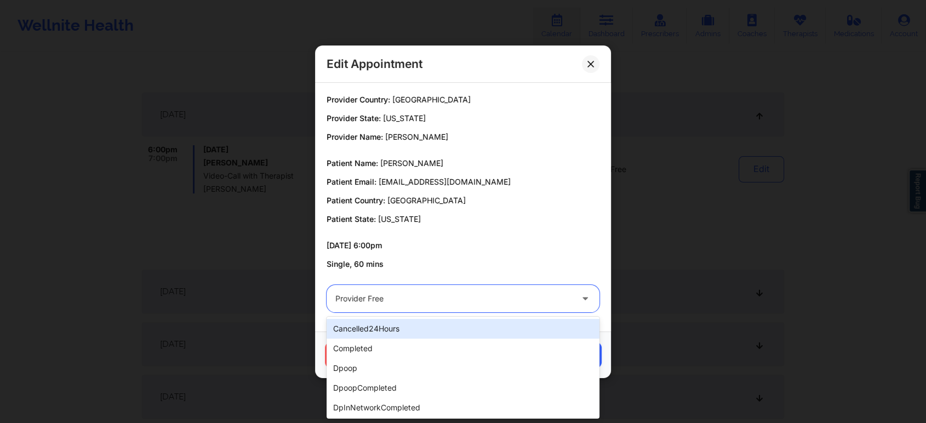
click at [504, 297] on div at bounding box center [453, 298] width 237 height 13
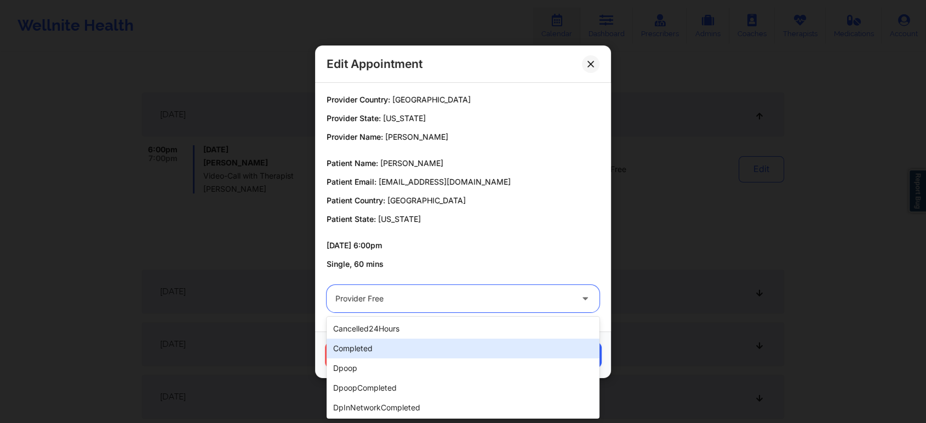
click at [424, 354] on div "completed" at bounding box center [462, 348] width 273 height 20
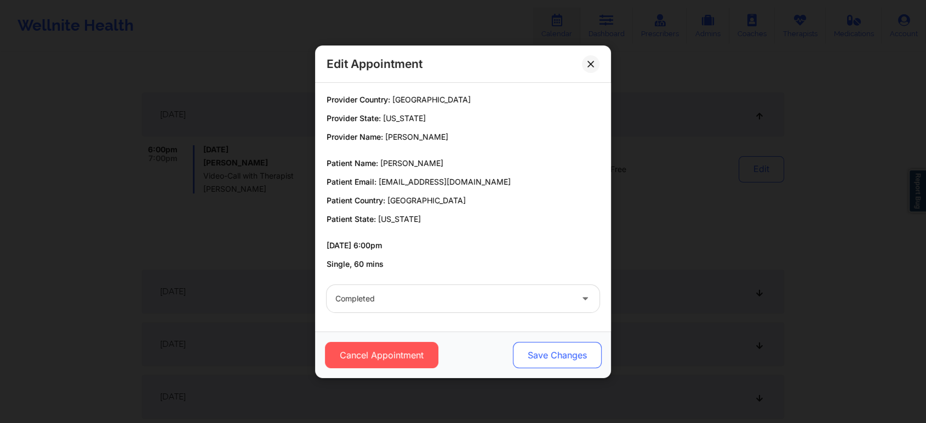
click at [541, 350] on button "Save Changes" at bounding box center [557, 355] width 89 height 26
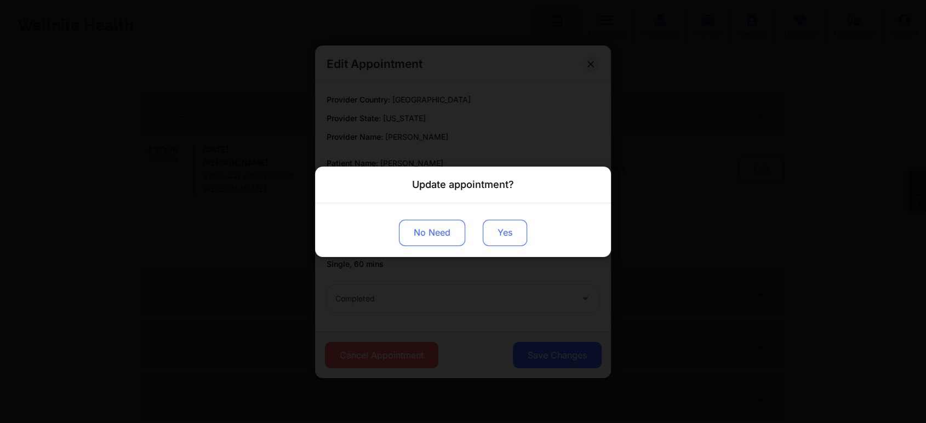
click at [507, 222] on button "Yes" at bounding box center [505, 232] width 44 height 26
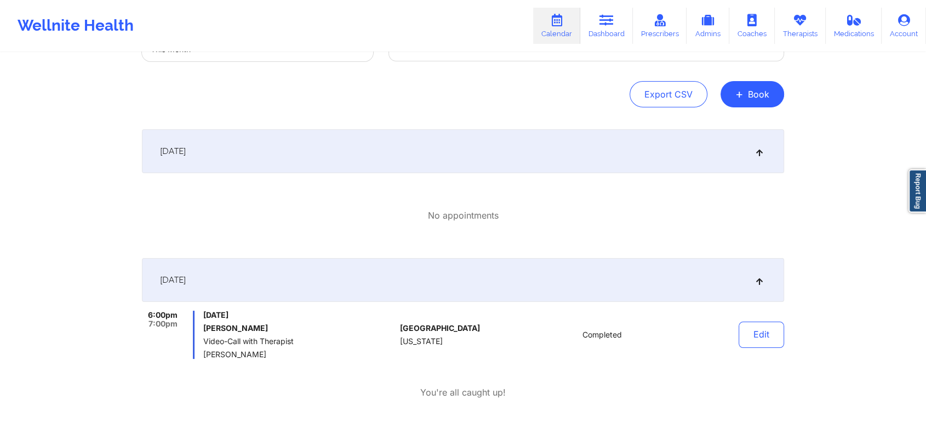
scroll to position [0, 0]
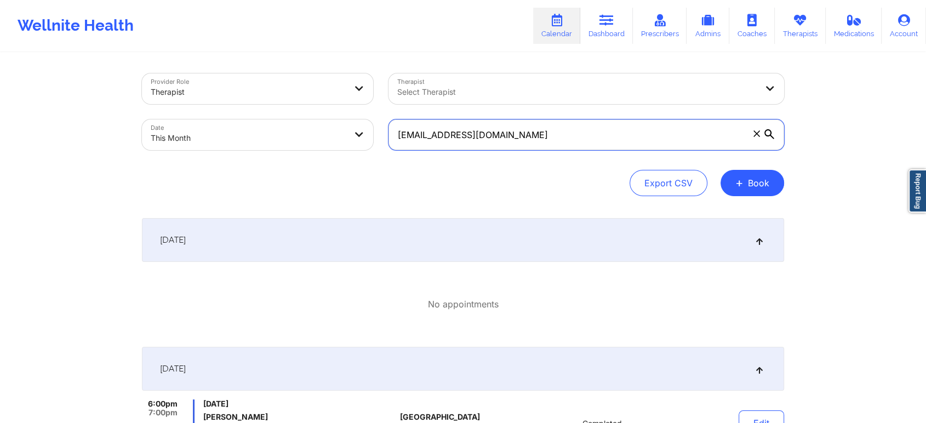
drag, startPoint x: 539, startPoint y: 148, endPoint x: 338, endPoint y: 122, distance: 202.1
click at [338, 122] on div "Provider Role Therapist Therapist Select Therapist Date This Month [EMAIL_ADDRE…" at bounding box center [462, 112] width 657 height 92
paste input "[EMAIL_ADDRESS]"
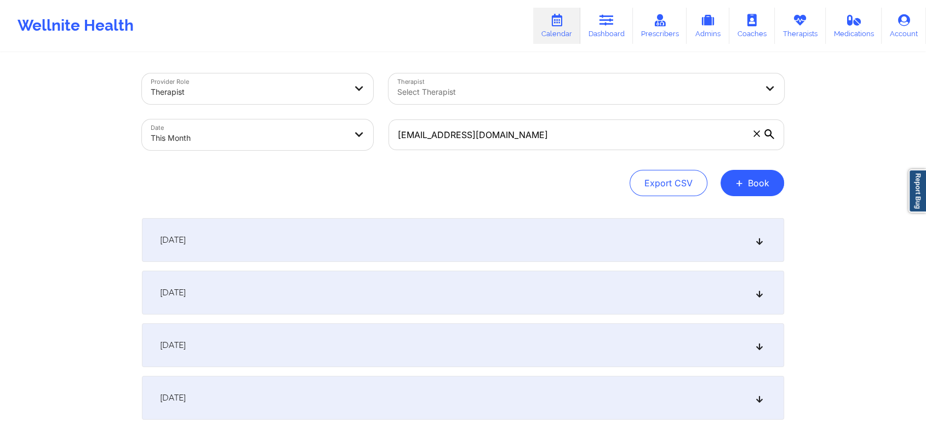
click at [326, 294] on div "[DATE]" at bounding box center [463, 293] width 642 height 44
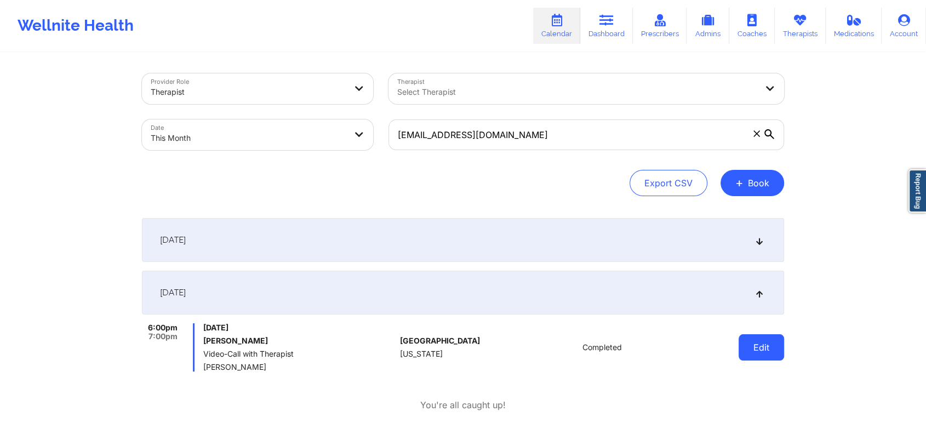
click at [753, 352] on button "Edit" at bounding box center [760, 347] width 45 height 26
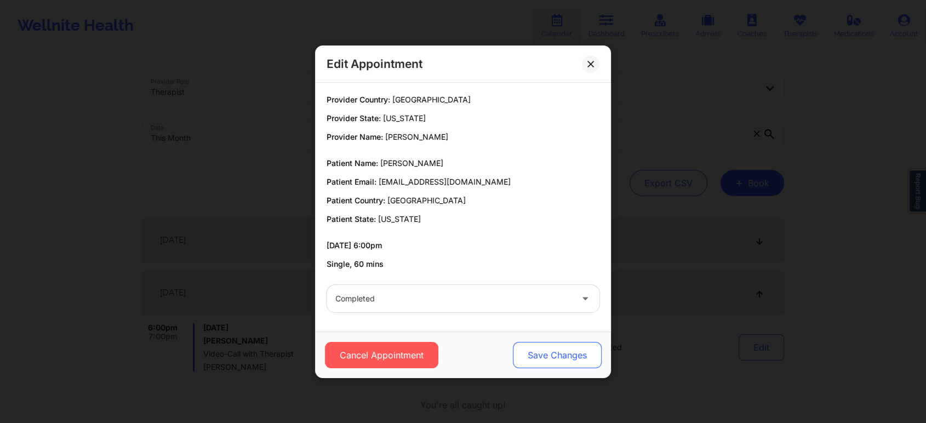
click at [566, 351] on button "Save Changes" at bounding box center [557, 355] width 89 height 26
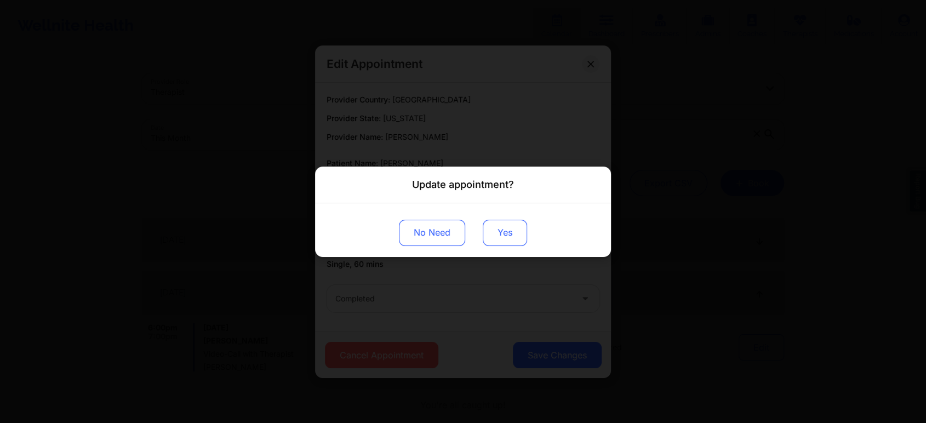
click at [517, 239] on button "Yes" at bounding box center [505, 232] width 44 height 26
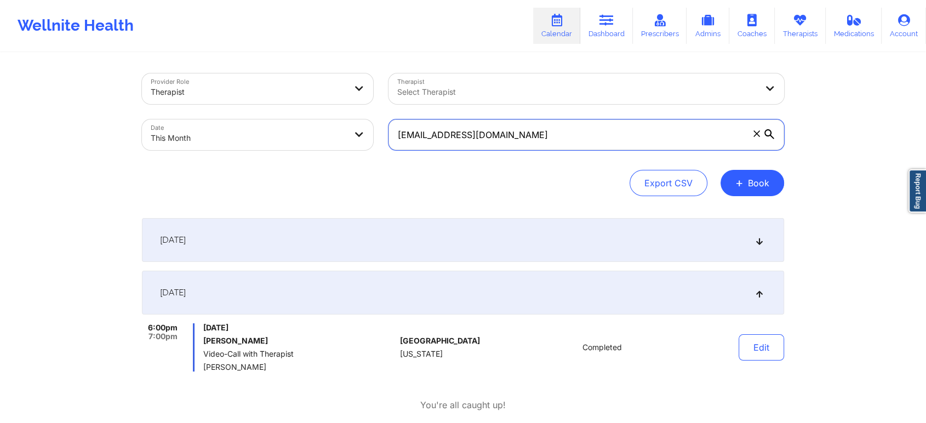
drag, startPoint x: 519, startPoint y: 129, endPoint x: 315, endPoint y: 126, distance: 203.8
click at [315, 126] on div "Provider Role Therapist Therapist Select Therapist Date This Month [EMAIL_ADDRE…" at bounding box center [462, 112] width 657 height 92
paste input "[EMAIL_ADDRESS]"
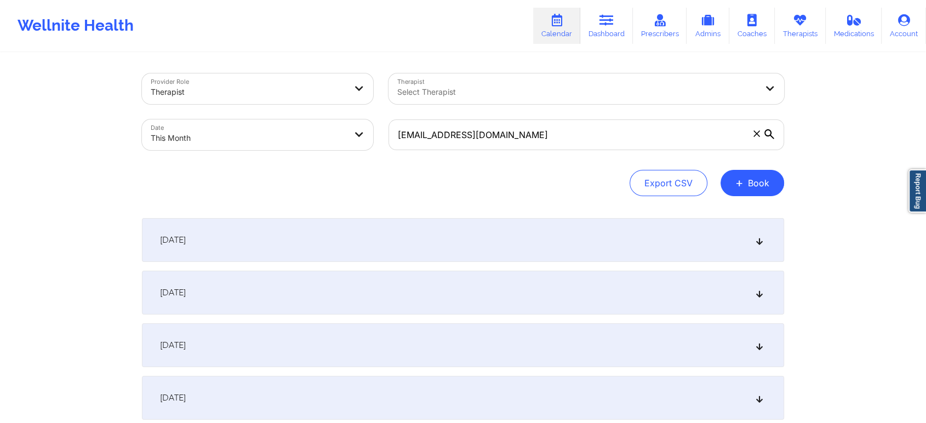
click at [380, 288] on div "[DATE]" at bounding box center [463, 293] width 642 height 44
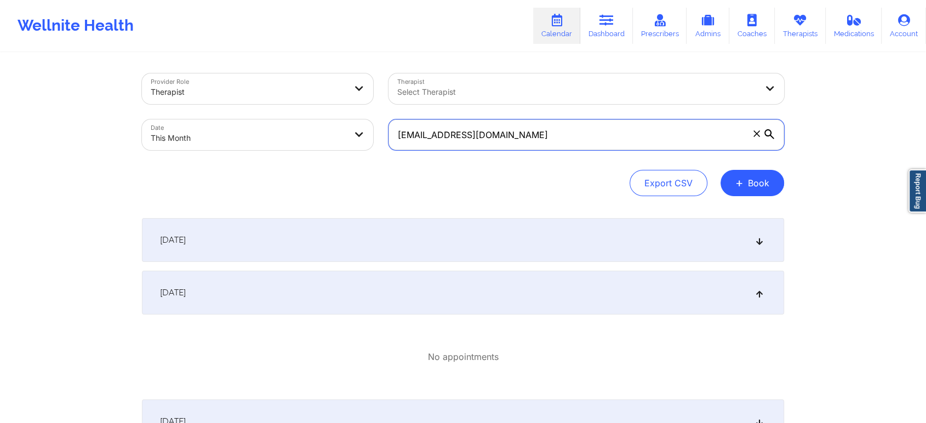
drag, startPoint x: 591, startPoint y: 138, endPoint x: 345, endPoint y: 113, distance: 247.7
click at [345, 113] on div "Provider Role Therapist Therapist Select Therapist Date This Month [EMAIL_ADDRE…" at bounding box center [462, 112] width 657 height 92
paste input "illeen.diplan"
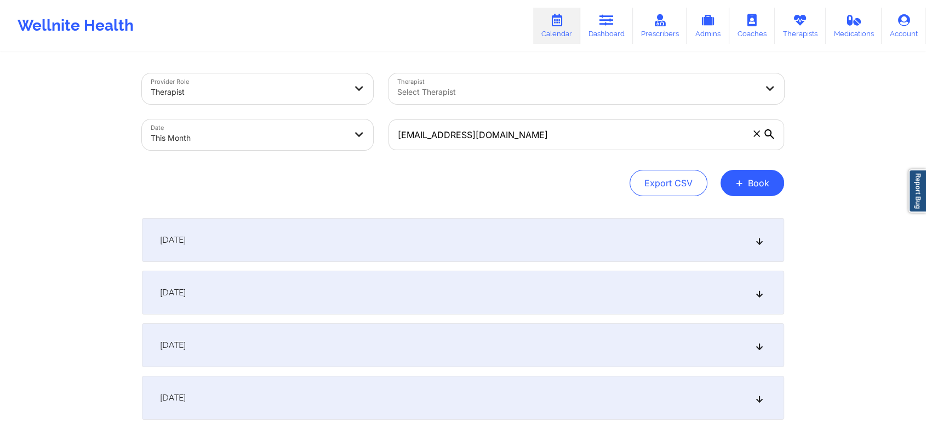
click at [360, 260] on div "[DATE]" at bounding box center [463, 240] width 642 height 44
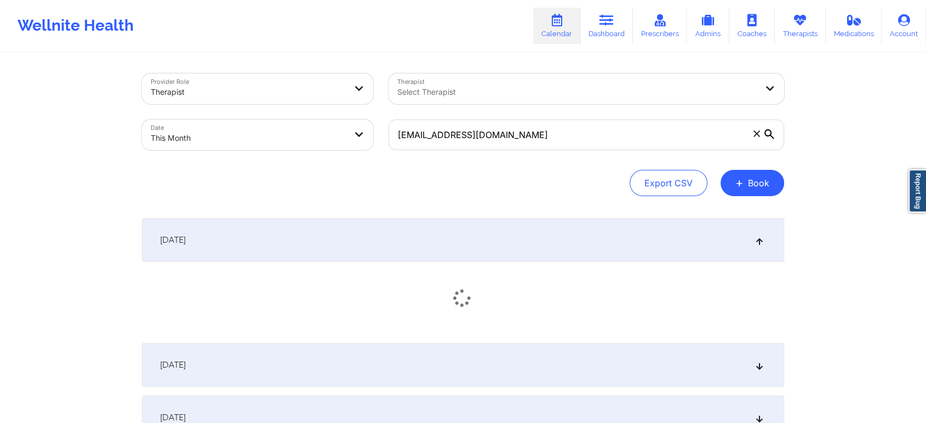
click at [357, 288] on div "[DATE]" at bounding box center [463, 276] width 642 height 116
click at [354, 360] on div "[DATE]" at bounding box center [463, 369] width 642 height 44
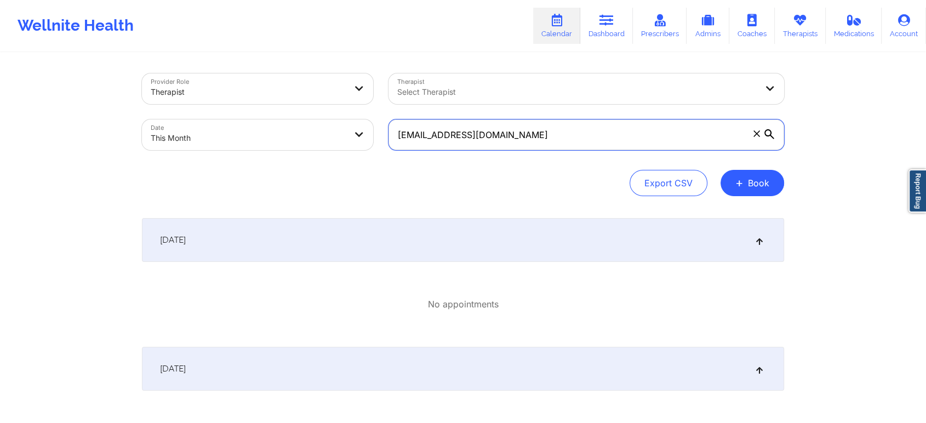
drag, startPoint x: 565, startPoint y: 143, endPoint x: 338, endPoint y: 125, distance: 228.0
click at [338, 125] on div "Provider Role Therapist Therapist Select Therapist Date This Month [EMAIL_ADDRE…" at bounding box center [462, 112] width 657 height 92
paste input "gabrielomarmat00"
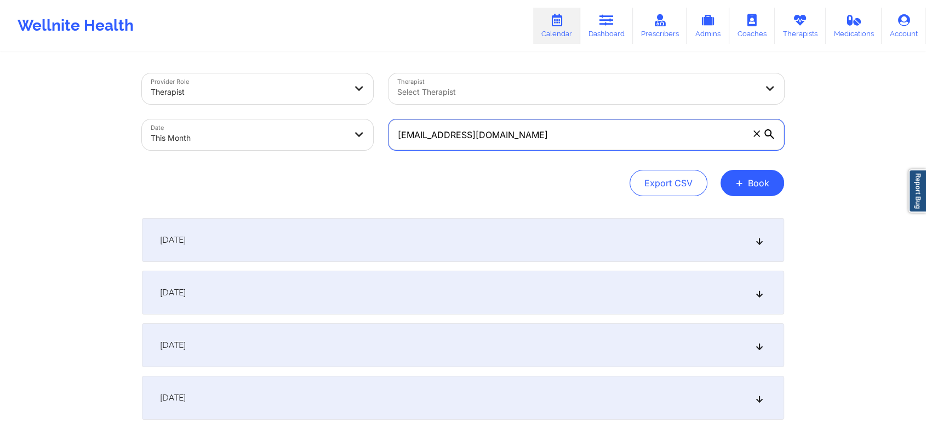
type input "[EMAIL_ADDRESS][DOMAIN_NAME]"
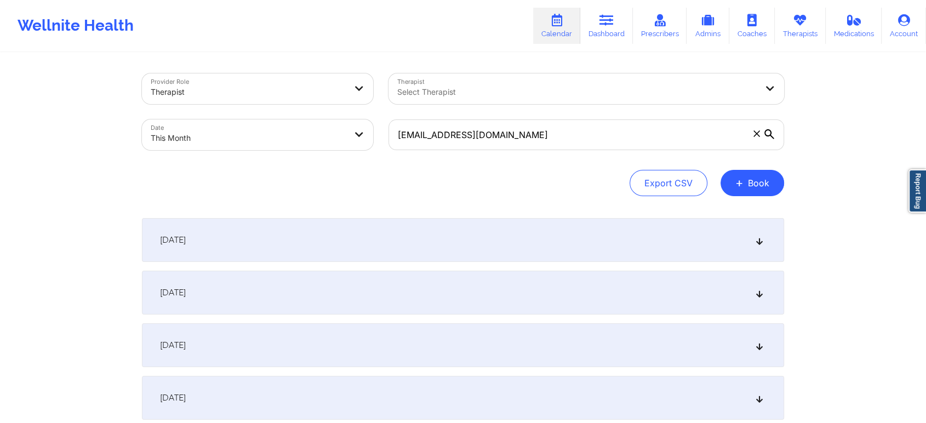
click at [482, 279] on div "[DATE]" at bounding box center [463, 293] width 642 height 44
